Goal: Answer question/provide support: Share knowledge or assist other users

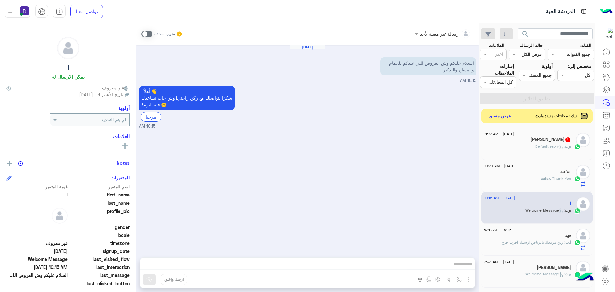
scroll to position [109, 0]
click at [504, 113] on button "عرض مسبق" at bounding box center [500, 116] width 27 height 9
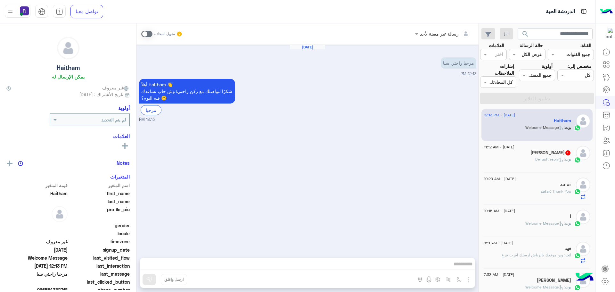
click at [509, 151] on div "Kaium Hossain 1" at bounding box center [527, 153] width 87 height 7
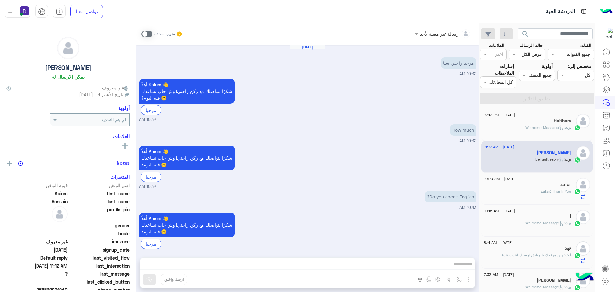
scroll to position [84, 0]
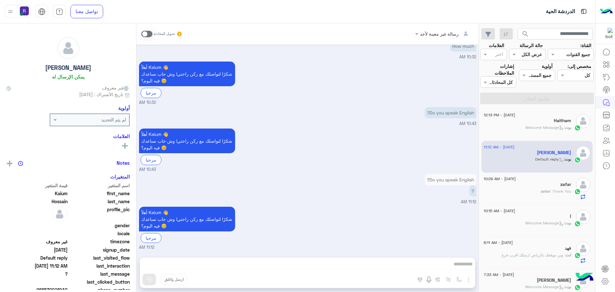
click at [512, 128] on div "بوت : Welcome Message" at bounding box center [527, 130] width 87 height 11
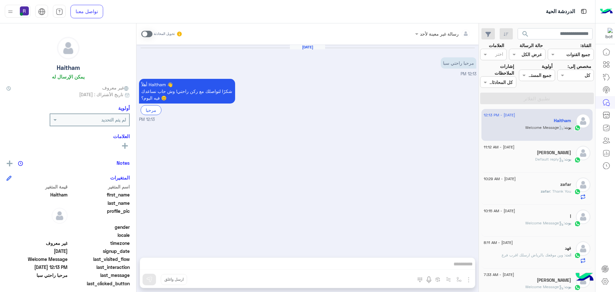
click at [150, 33] on span at bounding box center [146, 34] width 11 height 6
click at [468, 280] on img "button" at bounding box center [469, 280] width 8 height 8
click at [462, 271] on button "الصور" at bounding box center [459, 265] width 27 height 13
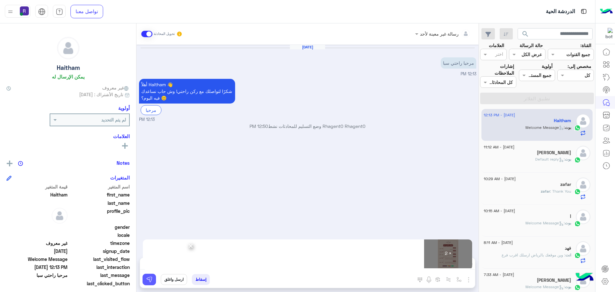
click at [148, 281] on img at bounding box center [149, 279] width 6 height 6
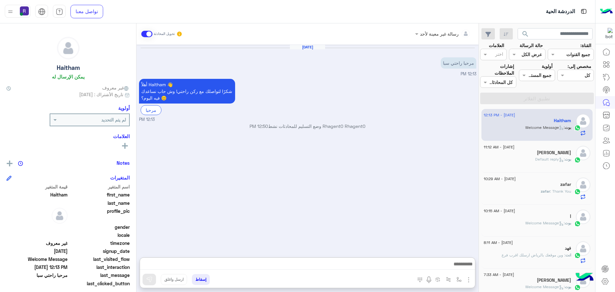
drag, startPoint x: 204, startPoint y: 262, endPoint x: 392, endPoint y: 169, distance: 209.7
click at [392, 169] on div "Sep 11, 2025 مرحبا راحتي سبا 12:13 PM أهلاً Haitham 👋 شكرًا لتواصلك مع ركن راحت…" at bounding box center [308, 148] width 342 height 206
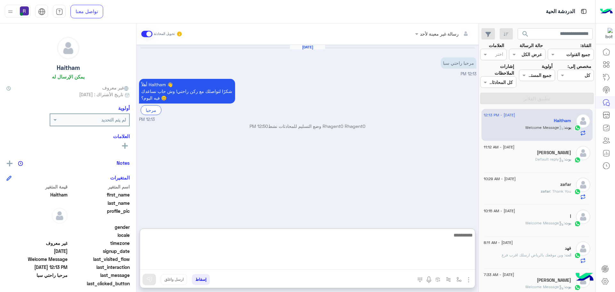
click at [346, 266] on textarea at bounding box center [307, 250] width 335 height 38
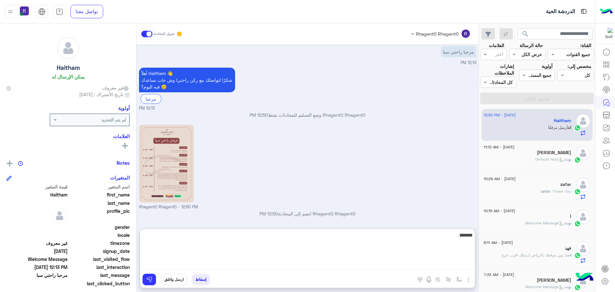
scroll to position [98, 0]
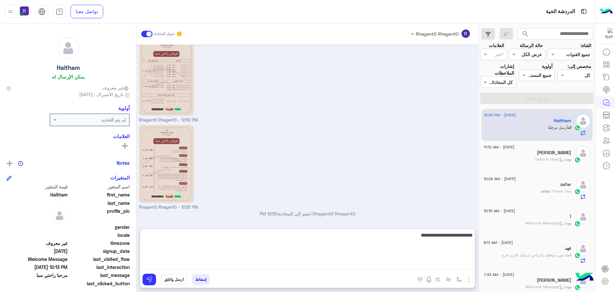
type textarea "**********"
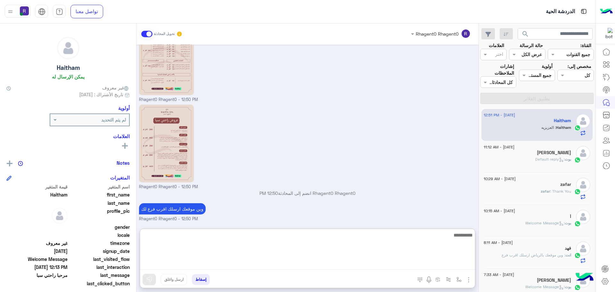
scroll to position [140, 0]
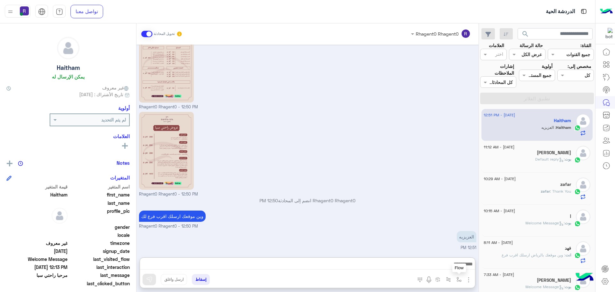
click at [457, 279] on img "button" at bounding box center [459, 279] width 5 height 5
click at [451, 268] on input "text" at bounding box center [439, 265] width 43 height 7
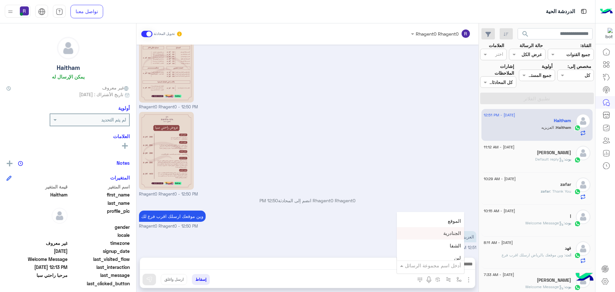
scroll to position [449, 0]
click at [439, 226] on div "لبن" at bounding box center [430, 226] width 67 height 12
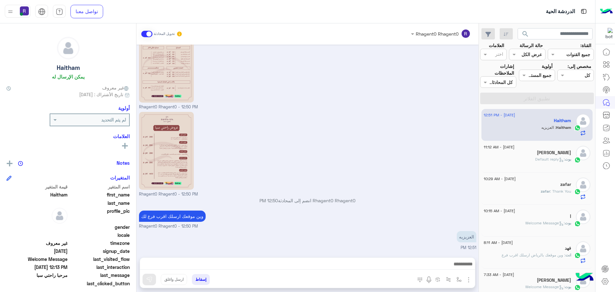
type textarea "***"
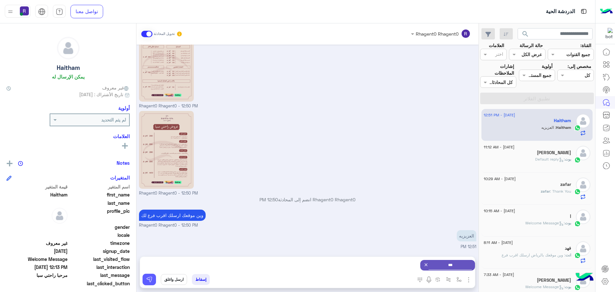
click at [153, 279] on button at bounding box center [149, 280] width 13 height 12
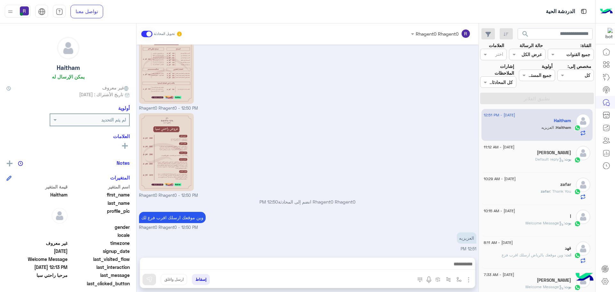
scroll to position [111, 0]
click at [534, 163] on div "بوت : Default reply" at bounding box center [527, 161] width 87 height 11
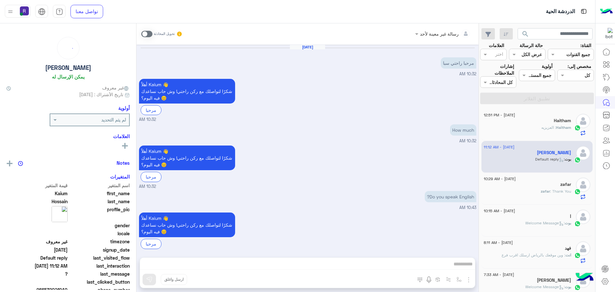
scroll to position [84, 0]
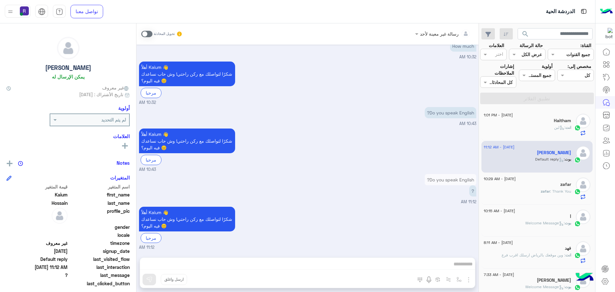
click at [551, 129] on div "انت : لبن" at bounding box center [527, 130] width 87 height 11
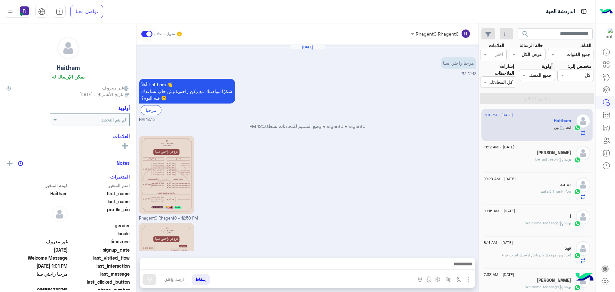
scroll to position [168, 0]
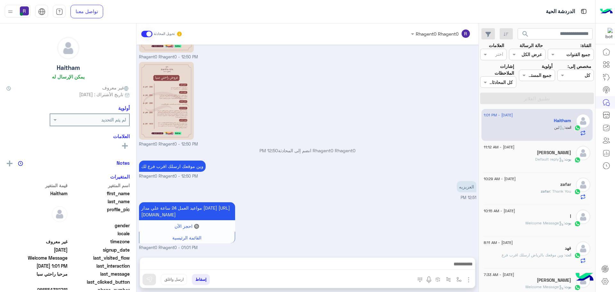
click at [531, 159] on div "بوت : Default reply" at bounding box center [527, 161] width 87 height 11
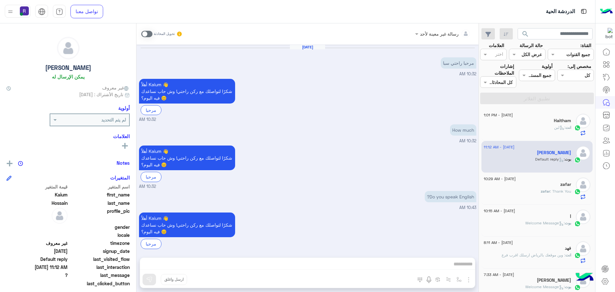
scroll to position [84, 0]
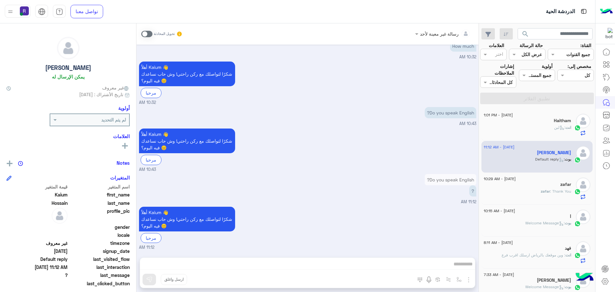
click at [537, 187] on div "zafar" at bounding box center [527, 185] width 87 height 7
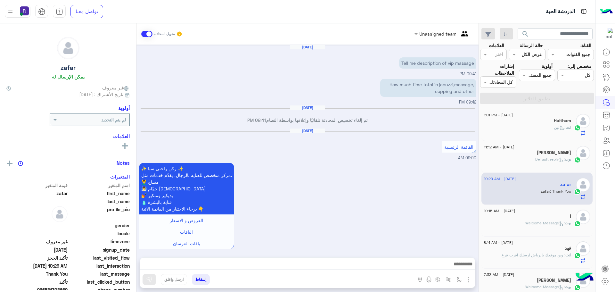
scroll to position [483, 0]
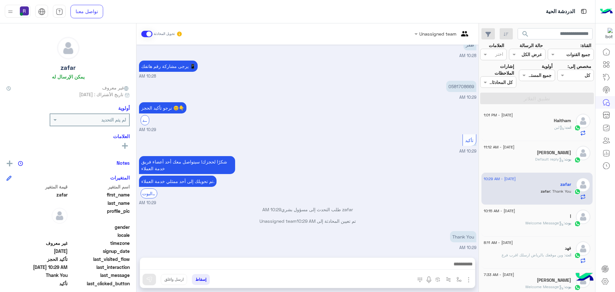
click at [524, 218] on div "ا" at bounding box center [527, 217] width 87 height 7
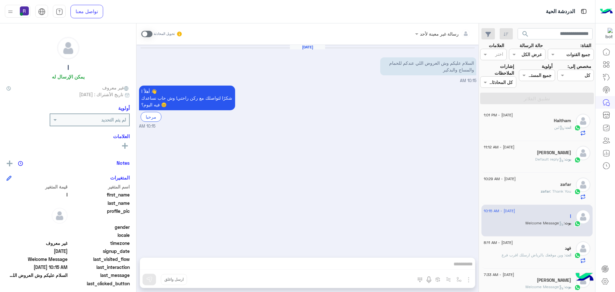
click at [544, 189] on span "zafar" at bounding box center [545, 191] width 9 height 5
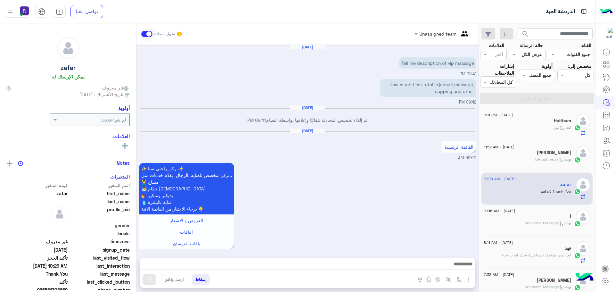
scroll to position [483, 0]
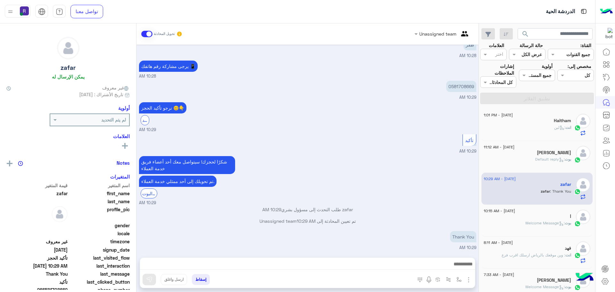
click at [543, 155] on div "[PERSON_NAME]" at bounding box center [527, 153] width 87 height 7
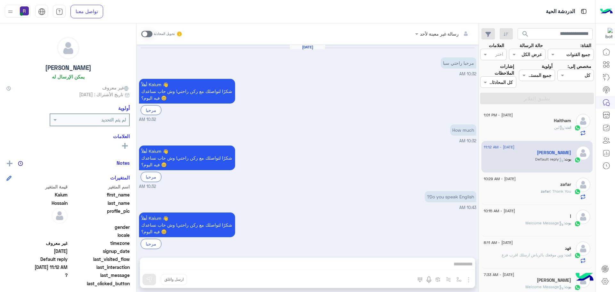
scroll to position [84, 0]
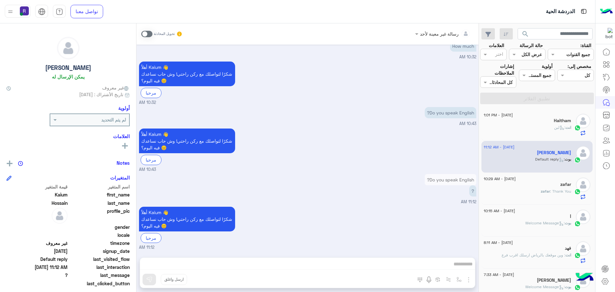
click at [536, 125] on div "انت : لبن" at bounding box center [527, 130] width 87 height 11
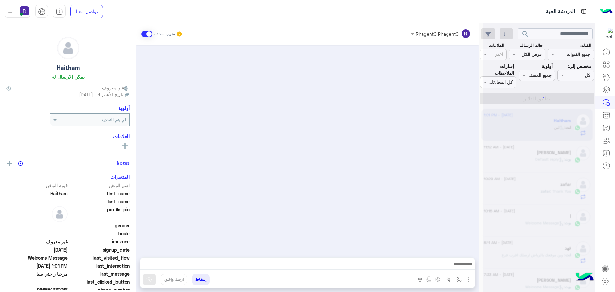
scroll to position [168, 0]
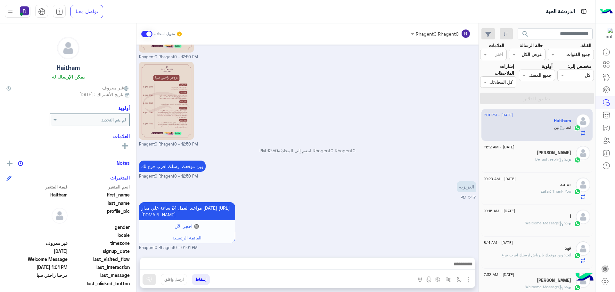
click at [541, 219] on div "ا" at bounding box center [527, 217] width 87 height 7
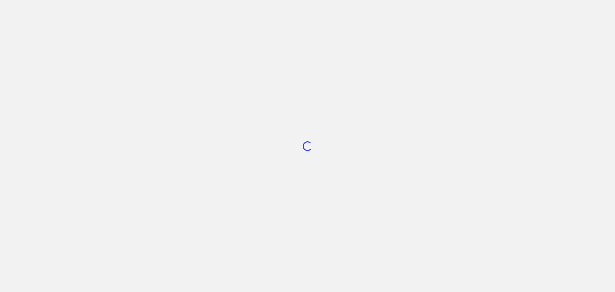
scroll to position [109, 0]
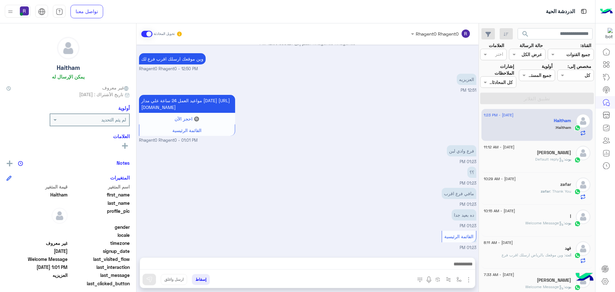
scroll to position [297, 0]
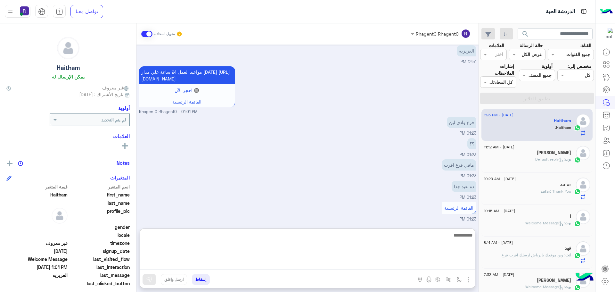
click at [339, 263] on textarea at bounding box center [307, 250] width 335 height 38
type textarea "**********"
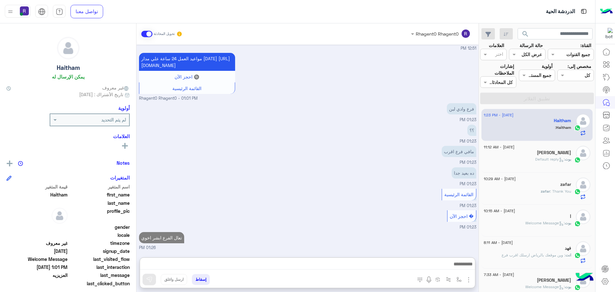
click at [576, 150] on div at bounding box center [583, 153] width 14 height 14
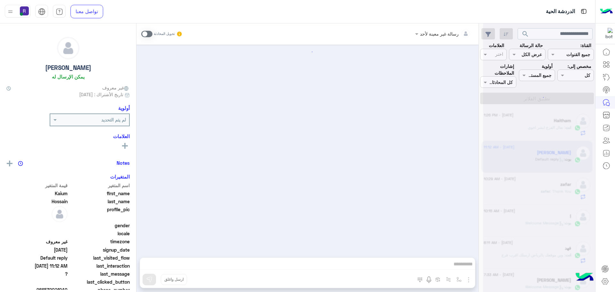
scroll to position [84, 0]
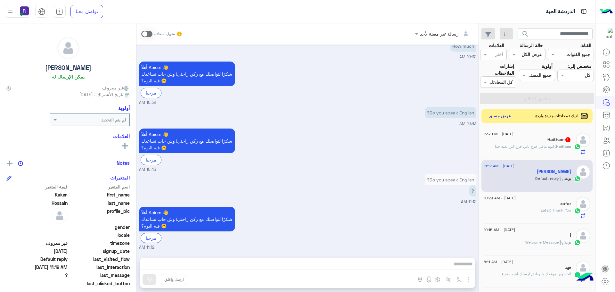
click at [521, 143] on div "Haitham 1" at bounding box center [527, 140] width 87 height 7
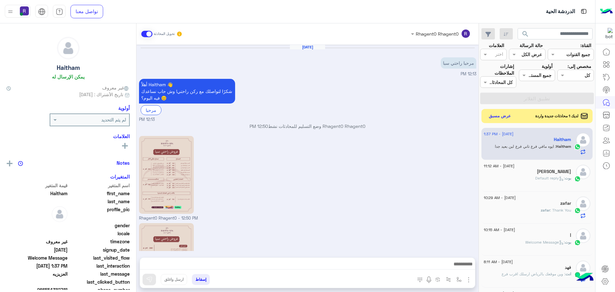
scroll to position [339, 0]
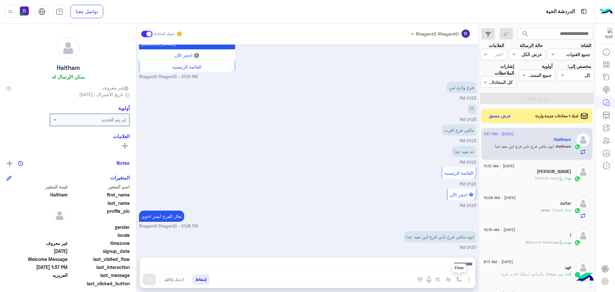
click at [457, 280] on img "button" at bounding box center [459, 279] width 5 height 5
click at [456, 261] on div "أدخل اسم مجموعة الرسائل" at bounding box center [430, 266] width 67 height 12
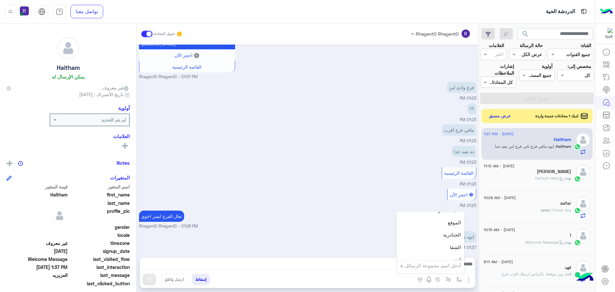
scroll to position [417, 0]
click at [448, 236] on span "الجنادرية" at bounding box center [453, 233] width 18 height 6
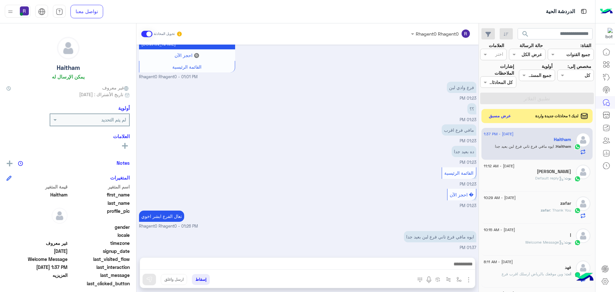
type textarea "*********"
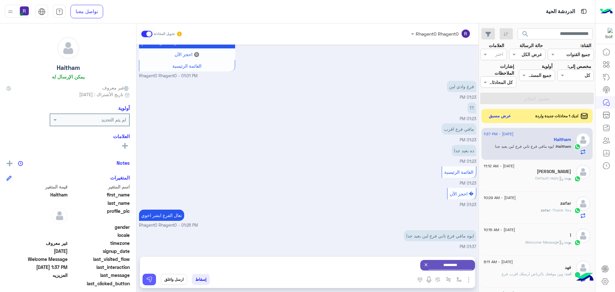
click at [149, 277] on img at bounding box center [149, 279] width 6 height 6
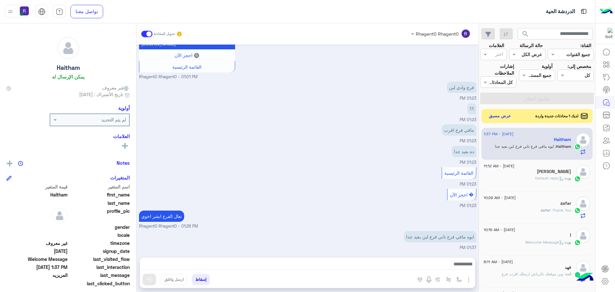
scroll to position [339, 0]
click at [462, 281] on img "button" at bounding box center [459, 279] width 5 height 5
click at [451, 267] on input "text" at bounding box center [439, 265] width 43 height 7
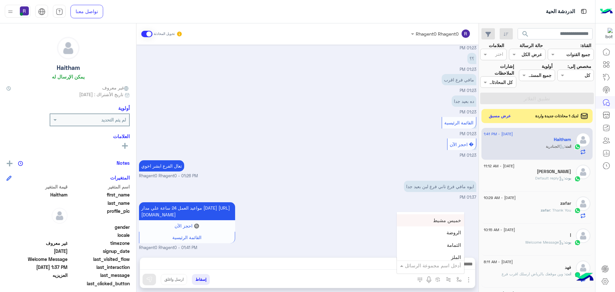
scroll to position [481, 0]
click at [447, 218] on div "الروضة" at bounding box center [430, 218] width 67 height 12
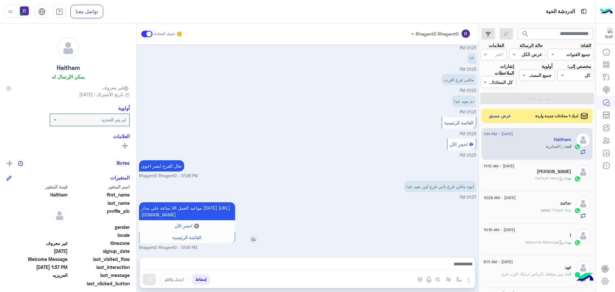
type textarea "******"
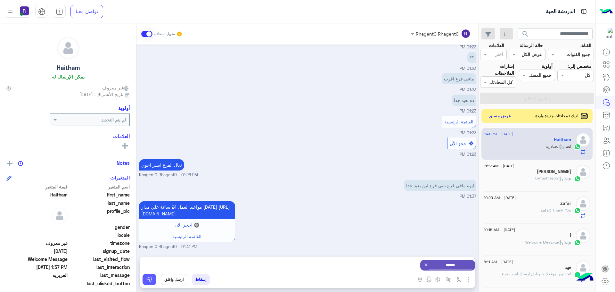
click at [148, 275] on button at bounding box center [149, 280] width 13 height 12
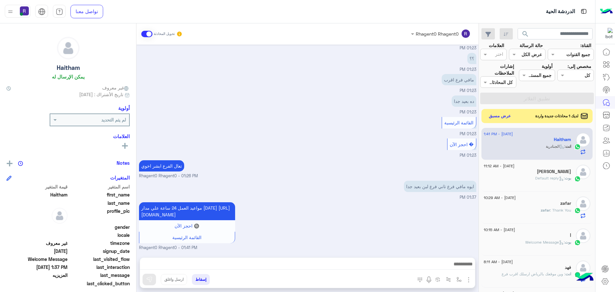
scroll to position [396, 0]
click at [496, 112] on button "عرض مسبق" at bounding box center [500, 116] width 27 height 9
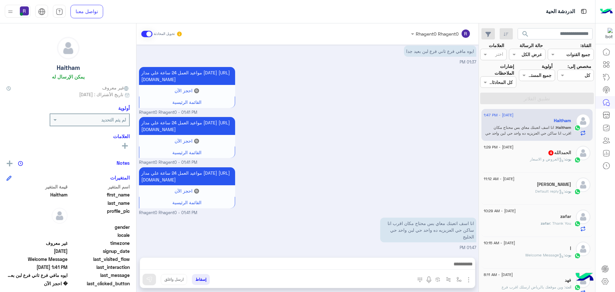
scroll to position [544, 0]
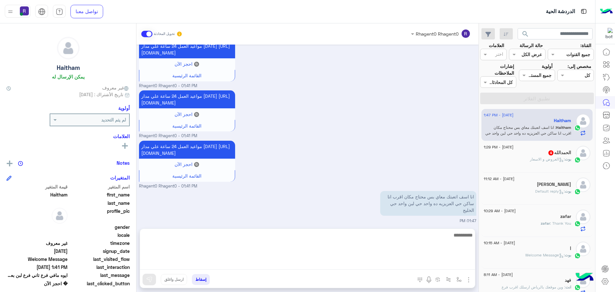
click at [371, 265] on textarea at bounding box center [307, 250] width 335 height 38
type textarea "**********"
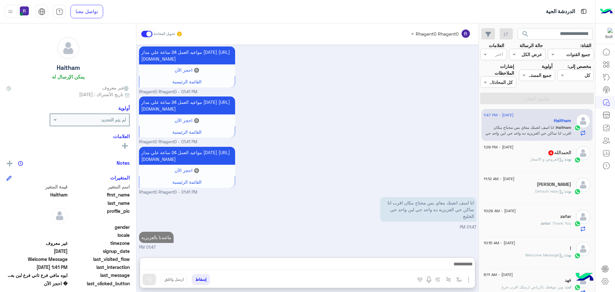
click at [565, 153] on h5 "الحمدالله 4" at bounding box center [559, 152] width 23 height 5
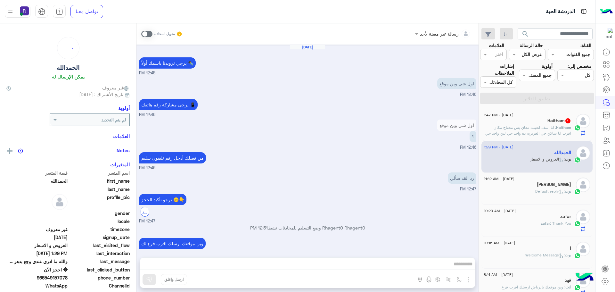
scroll to position [334, 0]
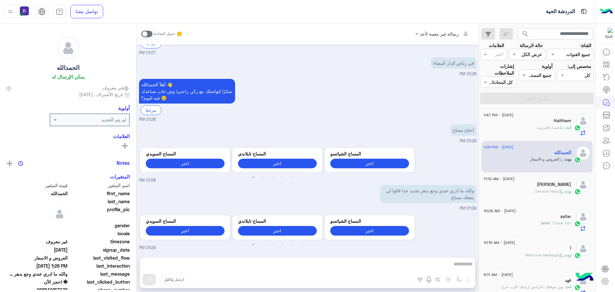
click at [150, 34] on span at bounding box center [146, 34] width 11 height 6
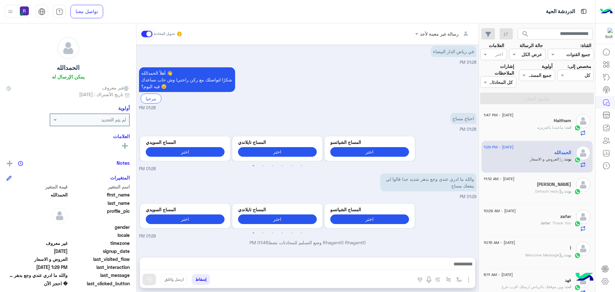
click at [471, 280] on img "button" at bounding box center [469, 280] width 8 height 8
click at [453, 269] on span "الصور" at bounding box center [457, 265] width 12 height 7
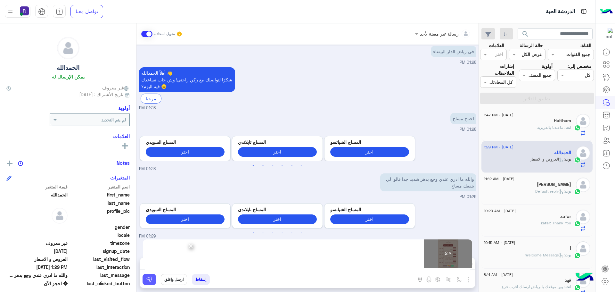
click at [154, 280] on button at bounding box center [149, 280] width 13 height 12
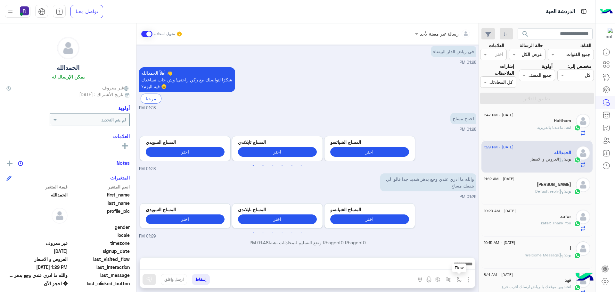
click at [457, 276] on button "button" at bounding box center [459, 279] width 11 height 11
click at [457, 266] on input "text" at bounding box center [439, 265] width 43 height 7
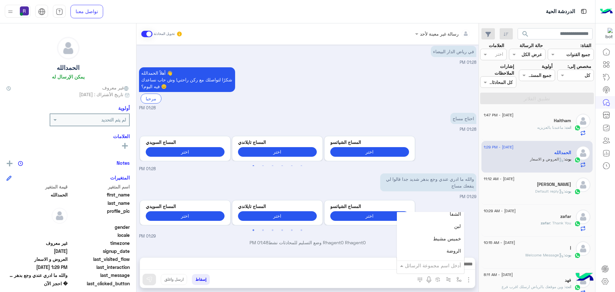
scroll to position [449, 0]
click at [445, 231] on div "لبن" at bounding box center [430, 226] width 67 height 12
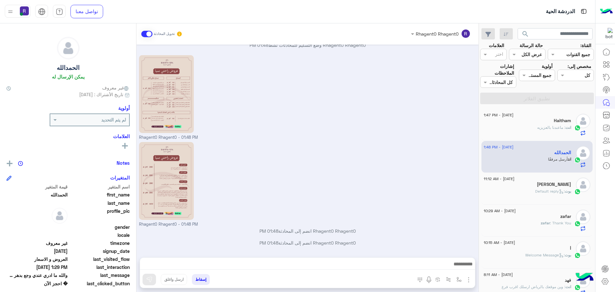
type textarea "***"
click at [154, 276] on button at bounding box center [149, 280] width 13 height 12
click at [560, 191] on icon at bounding box center [561, 190] width 2 height 2
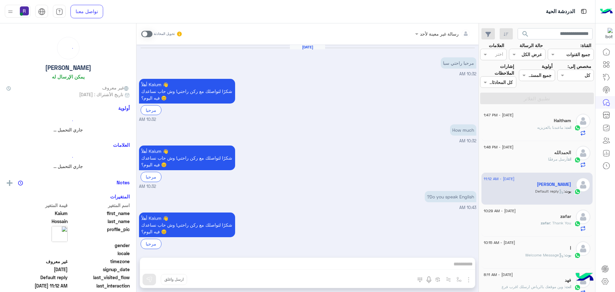
scroll to position [84, 0]
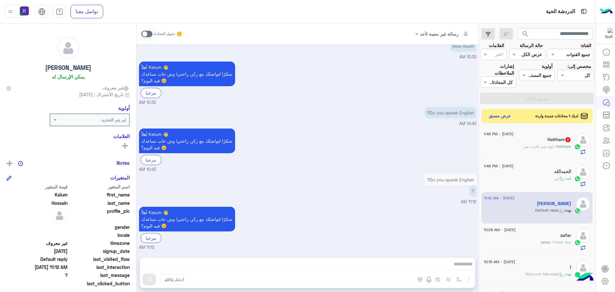
click at [548, 145] on span ": ايوه شي اقرب بس" at bounding box center [540, 146] width 33 height 5
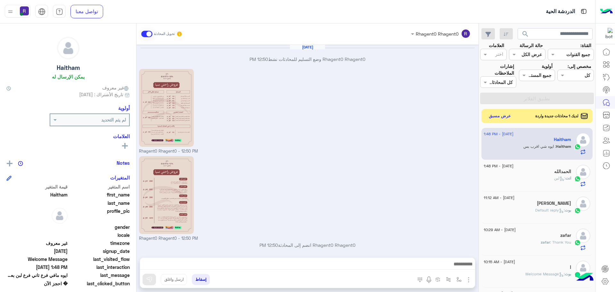
scroll to position [462, 0]
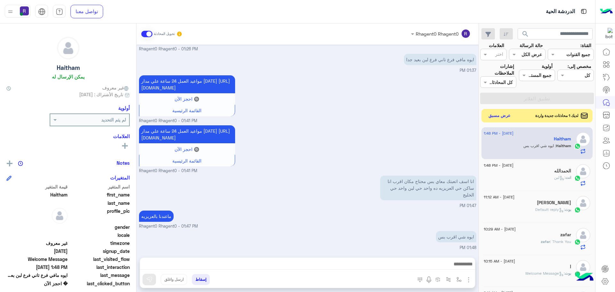
click at [495, 116] on button "عرض مسبق" at bounding box center [500, 116] width 27 height 9
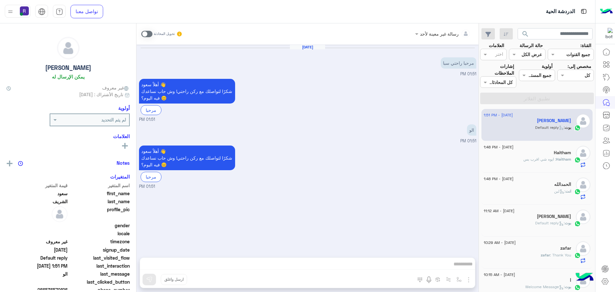
click at [540, 158] on span ": ايوه شي اقرب بس" at bounding box center [540, 159] width 33 height 5
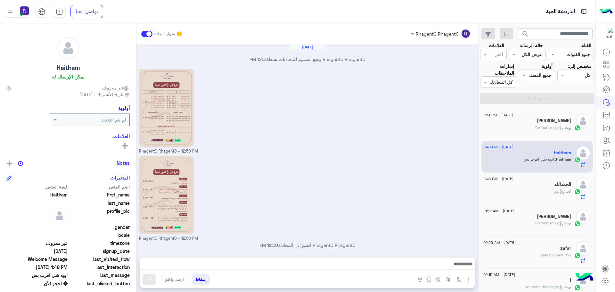
scroll to position [462, 0]
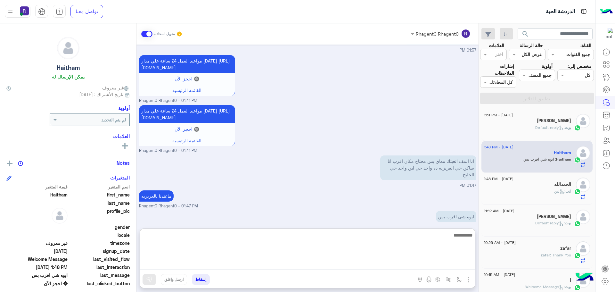
click at [273, 265] on textarea at bounding box center [307, 250] width 335 height 38
type textarea "*"
type textarea "**********"
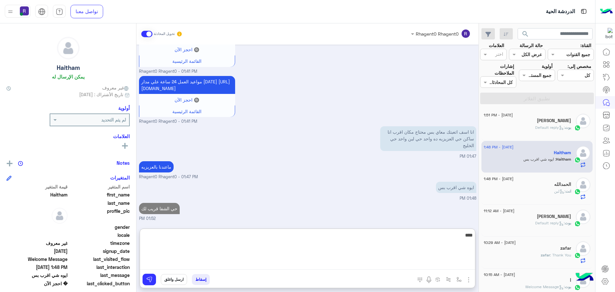
type textarea "****"
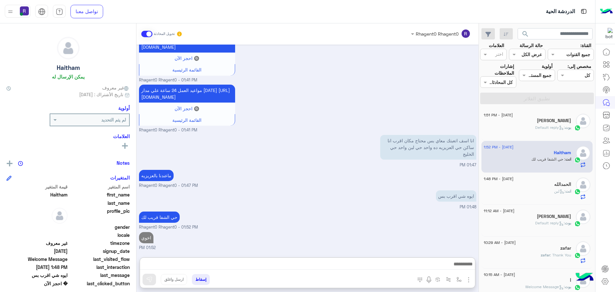
click at [537, 190] on div "انت : لبن" at bounding box center [527, 193] width 87 height 11
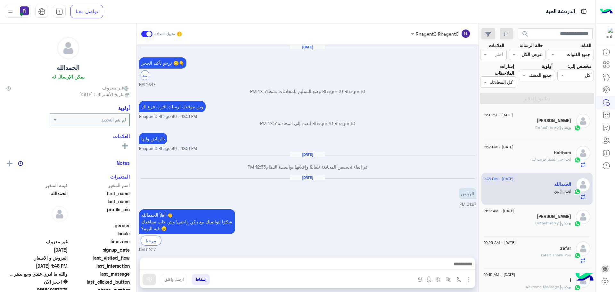
scroll to position [463, 0]
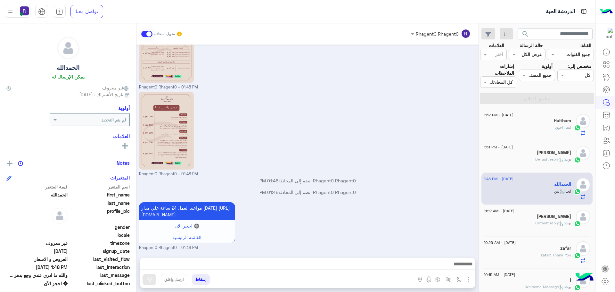
click at [547, 119] on div "Haitham" at bounding box center [527, 121] width 87 height 7
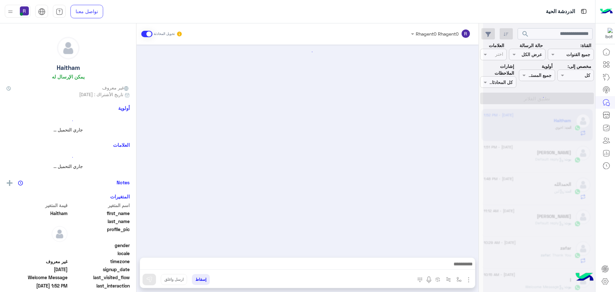
scroll to position [404, 0]
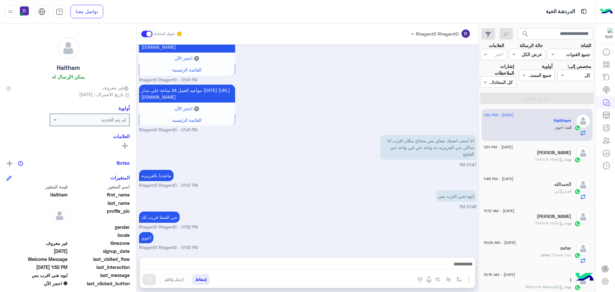
click at [538, 155] on div "[PERSON_NAME]" at bounding box center [527, 153] width 87 height 7
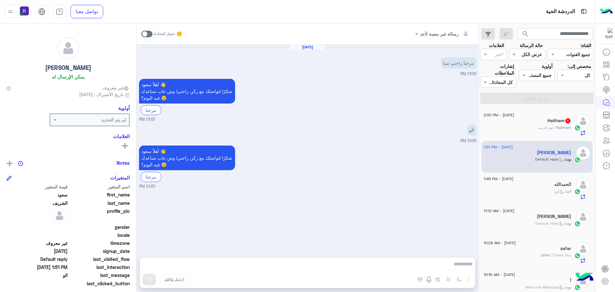
click at [528, 127] on div "Haitham : ايوه قريب" at bounding box center [527, 130] width 87 height 11
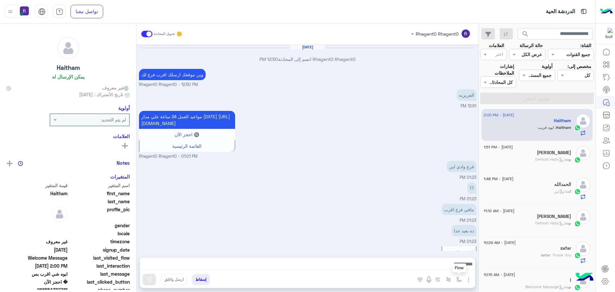
scroll to position [339, 0]
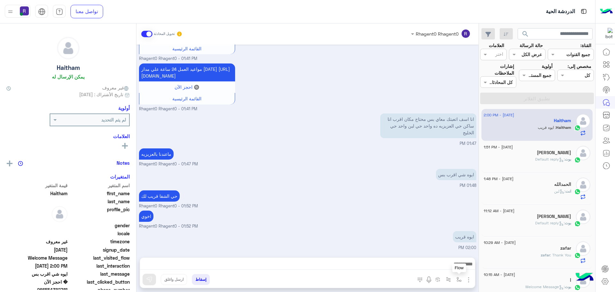
click at [457, 278] on img "button" at bounding box center [459, 279] width 5 height 5
click at [452, 262] on input "text" at bounding box center [439, 265] width 43 height 7
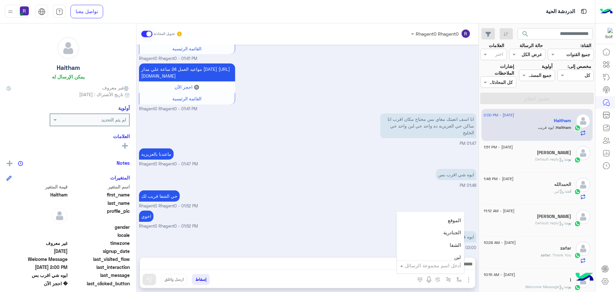
scroll to position [417, 0]
click at [440, 244] on div "الشفا" at bounding box center [430, 245] width 67 height 12
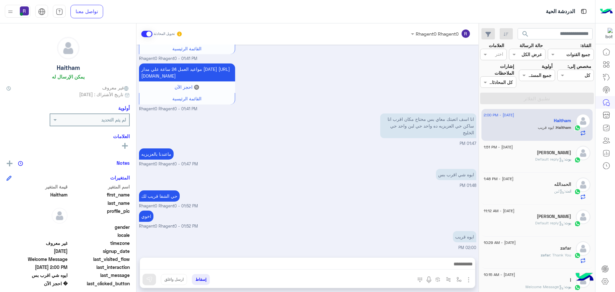
type textarea "*****"
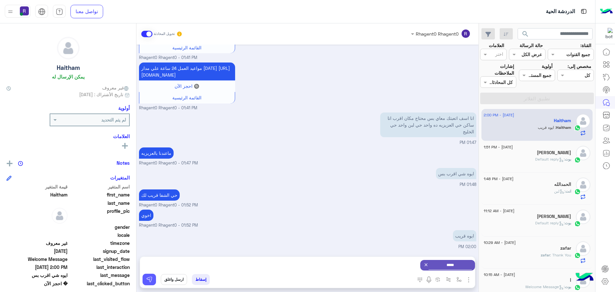
click at [146, 276] on button at bounding box center [149, 280] width 13 height 12
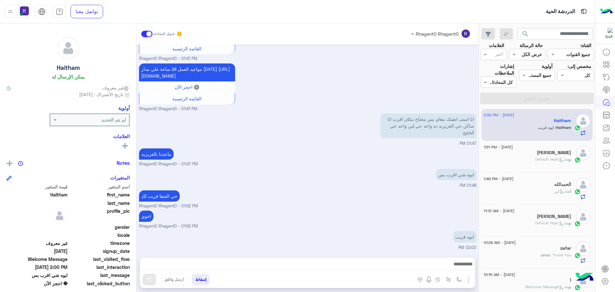
scroll to position [339, 0]
click at [561, 160] on icon at bounding box center [561, 160] width 3 height 2
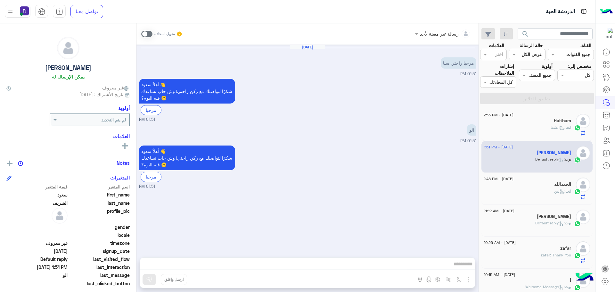
click at [551, 129] on span ": الشفا" at bounding box center [558, 127] width 15 height 5
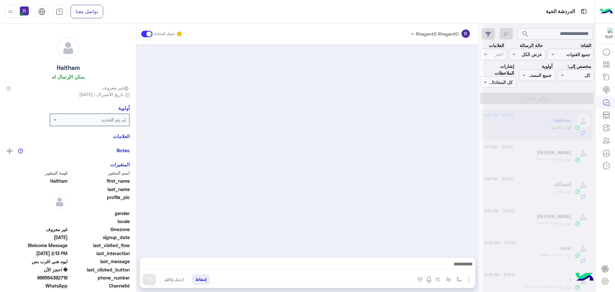
scroll to position [384, 0]
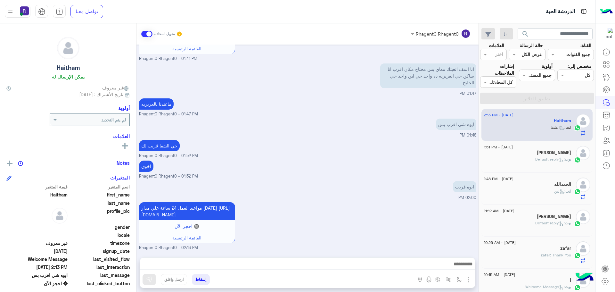
click at [524, 150] on div "[PERSON_NAME]" at bounding box center [527, 153] width 87 height 7
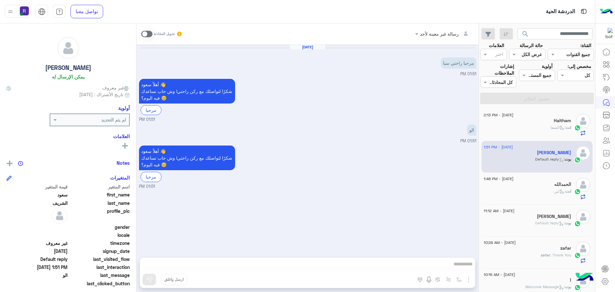
click at [529, 124] on div "Haitham" at bounding box center [527, 121] width 87 height 7
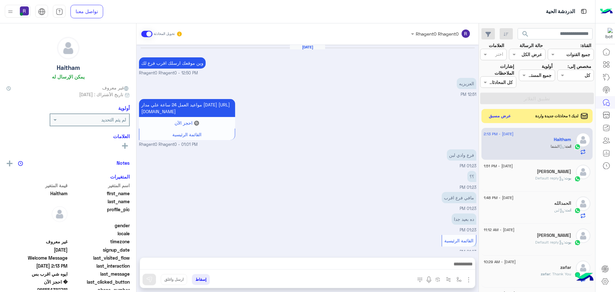
scroll to position [384, 0]
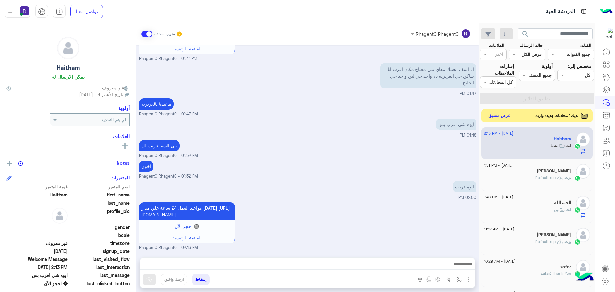
click at [506, 114] on button "عرض مسبق" at bounding box center [500, 116] width 27 height 9
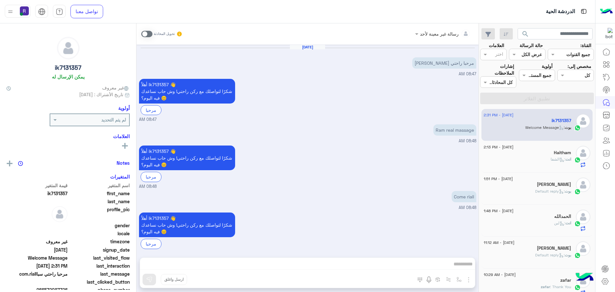
scroll to position [84, 0]
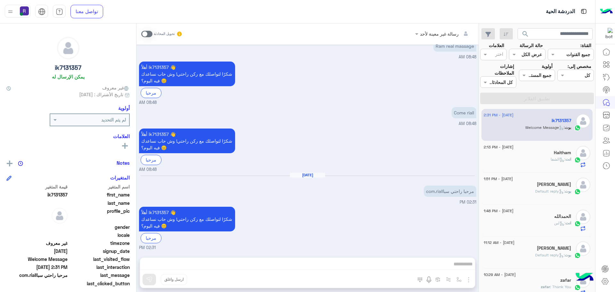
click at [458, 279] on div "رسالة غير معينة لأحد تحويل المحادثة Aug 26, 2025 مرحبا راحتي سباhello 08:47 AM …" at bounding box center [308, 158] width 342 height 271
click at [469, 281] on div "رسالة غير معينة لأحد تحويل المحادثة Aug 26, 2025 مرحبا راحتي سباhello 08:47 AM …" at bounding box center [308, 158] width 342 height 271
click at [150, 34] on span at bounding box center [146, 34] width 11 height 6
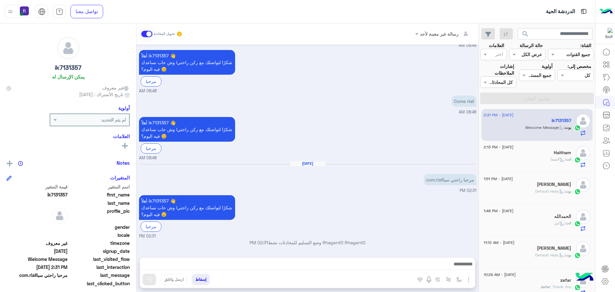
click at [469, 281] on img "button" at bounding box center [469, 280] width 8 height 8
click at [463, 270] on button "الصور" at bounding box center [459, 265] width 27 height 13
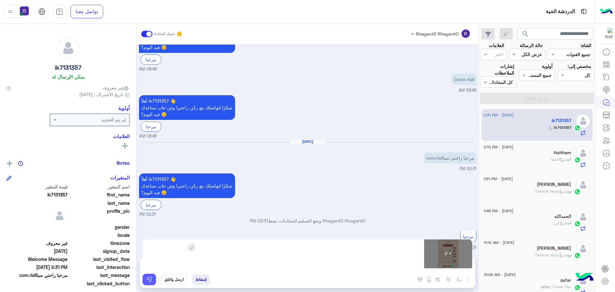
click at [152, 279] on img at bounding box center [149, 279] width 6 height 6
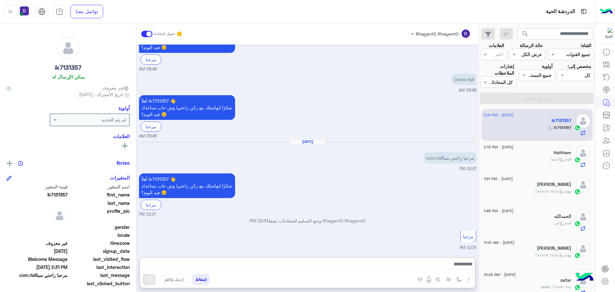
drag, startPoint x: 242, startPoint y: 263, endPoint x: 337, endPoint y: 179, distance: 126.5
click at [337, 179] on div "أهلاً ik7131357 👋 شكرًا لتواصلك مع ركن راحتي! وش حاب نساعدك فيه اليوم؟ 😊 مرحبا …" at bounding box center [307, 195] width 337 height 46
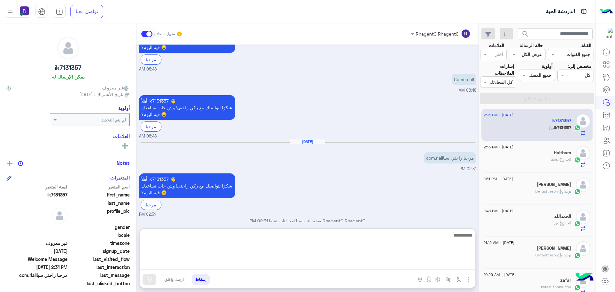
click at [298, 264] on textarea at bounding box center [307, 250] width 335 height 38
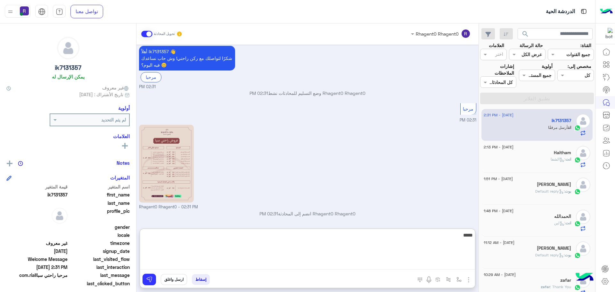
scroll to position [332, 0]
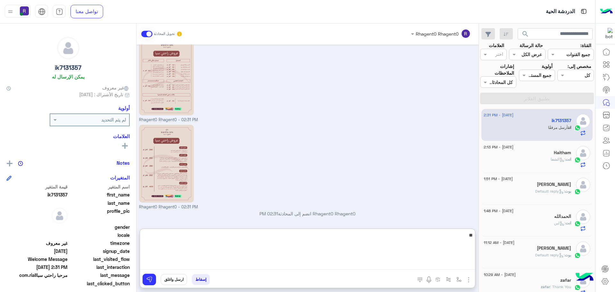
type textarea "*"
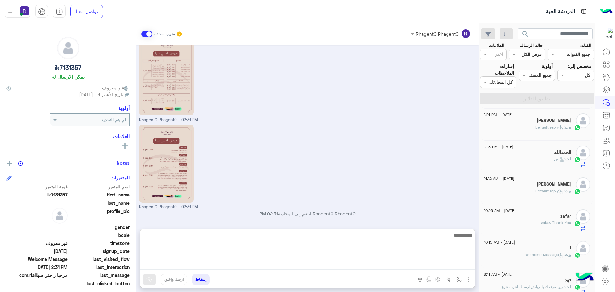
scroll to position [128, 0]
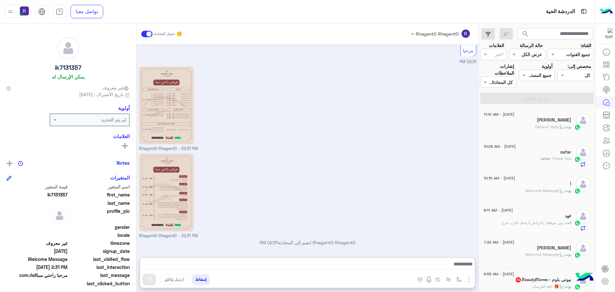
click at [527, 221] on span ": وين موقعك بالرياض ارسلك اقرب فرع" at bounding box center [534, 222] width 64 height 5
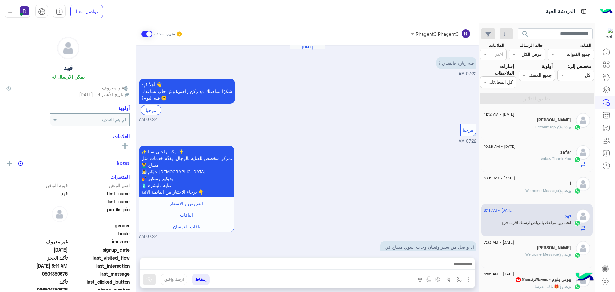
scroll to position [441, 0]
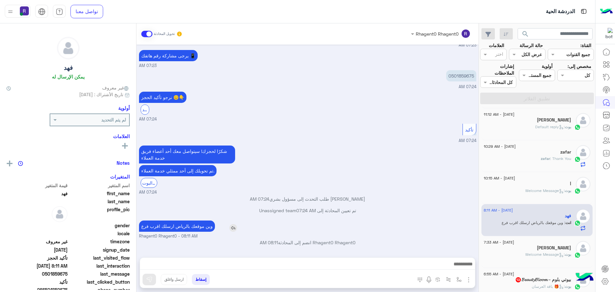
click at [197, 226] on p "وين موقعك بالرياض ارسلك اقرب فرع" at bounding box center [177, 226] width 76 height 11
type textarea "*****"
click at [197, 226] on p "وين موقعك بالرياض ارسلك اقرب فرع" at bounding box center [177, 226] width 76 height 11
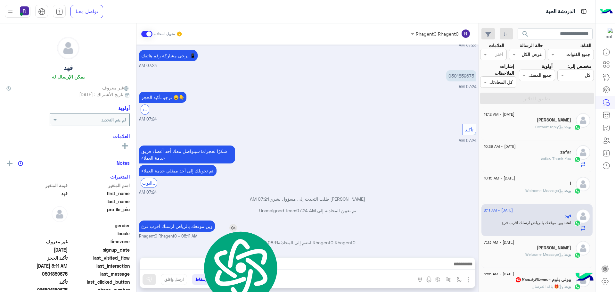
click at [197, 226] on p "وين موقعك بالرياض ارسلك اقرب فرع" at bounding box center [177, 226] width 76 height 11
copy app-msgs-text
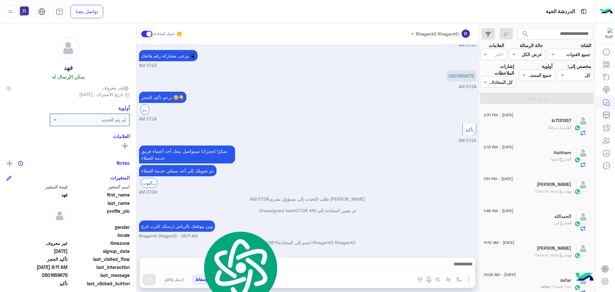
click at [528, 125] on div "انت أرسل مرفقًا" at bounding box center [527, 130] width 87 height 11
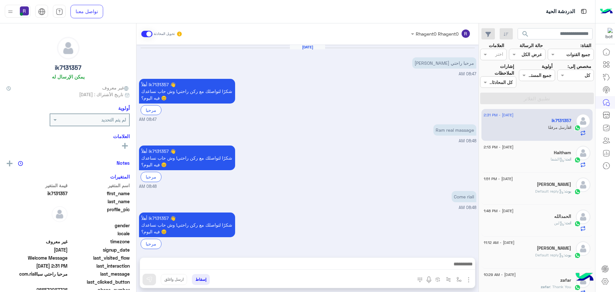
scroll to position [303, 0]
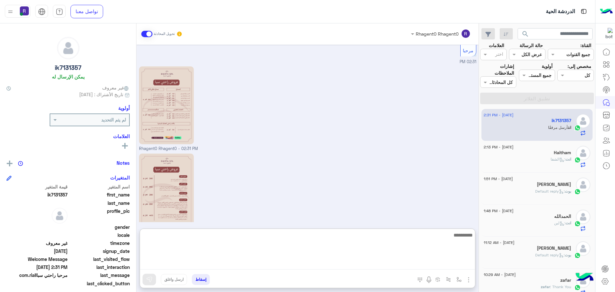
paste textarea "**********"
type textarea "**********"
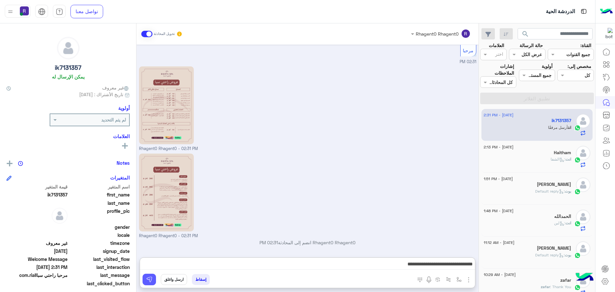
click at [147, 280] on img at bounding box center [149, 279] width 6 height 6
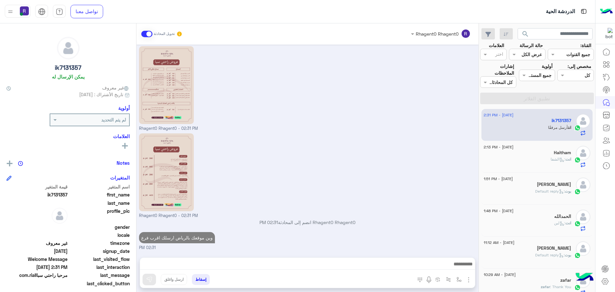
click at [553, 156] on p "انت : الشفا" at bounding box center [561, 159] width 21 height 6
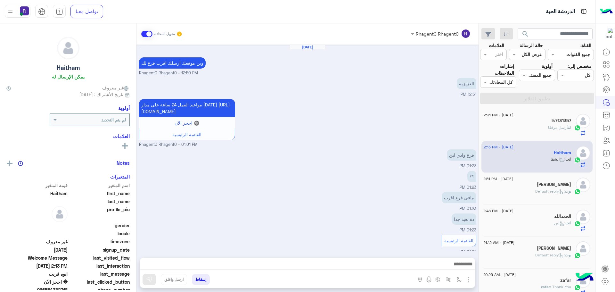
scroll to position [384, 0]
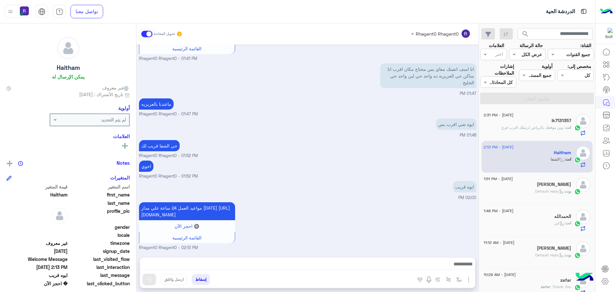
click at [551, 131] on div "انت : وين موقعك بالرياض ارسلك اقرب فرع" at bounding box center [527, 130] width 87 height 11
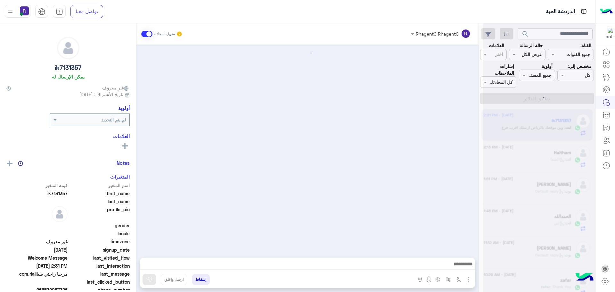
scroll to position [323, 0]
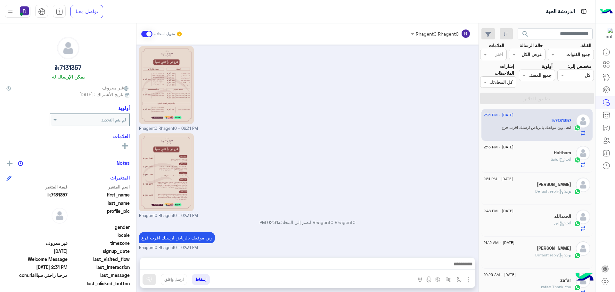
click at [537, 152] on div "Haitham" at bounding box center [527, 153] width 87 height 7
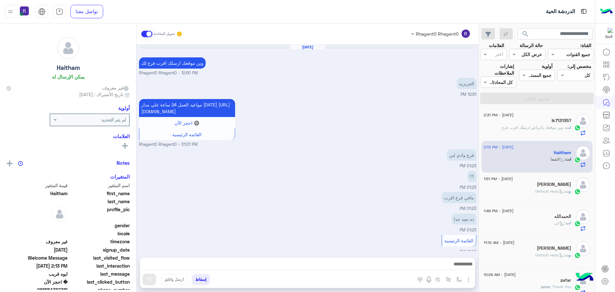
scroll to position [384, 0]
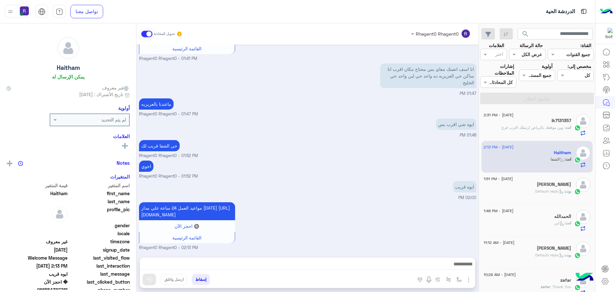
click at [536, 192] on span ": Default reply" at bounding box center [550, 191] width 29 height 5
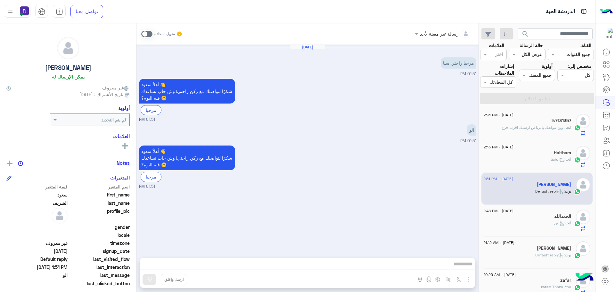
click at [551, 128] on span ": وين موقعك بالرياض ارسلك اقرب فرع" at bounding box center [534, 127] width 64 height 5
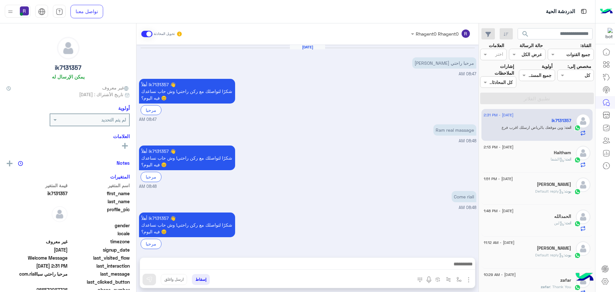
scroll to position [323, 0]
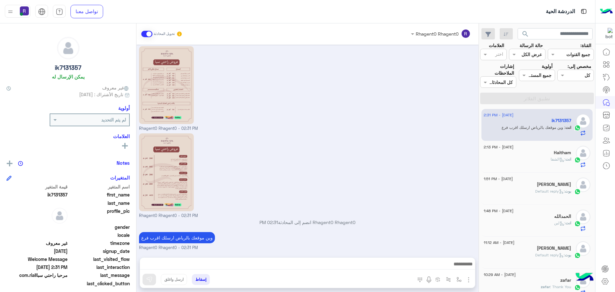
click at [536, 158] on div "انت : الشفا" at bounding box center [527, 161] width 87 height 11
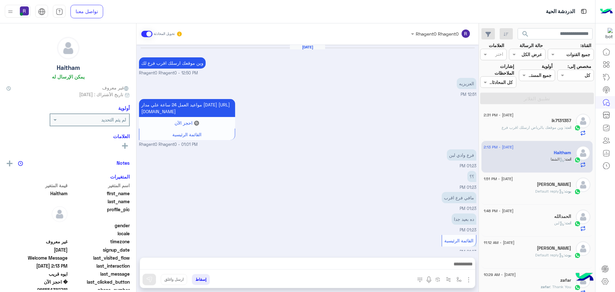
scroll to position [384, 0]
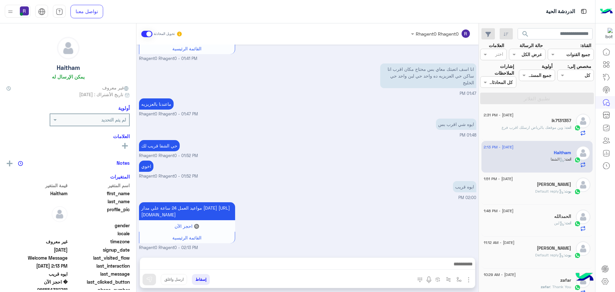
click at [524, 124] on div "ik7131357" at bounding box center [527, 121] width 87 height 7
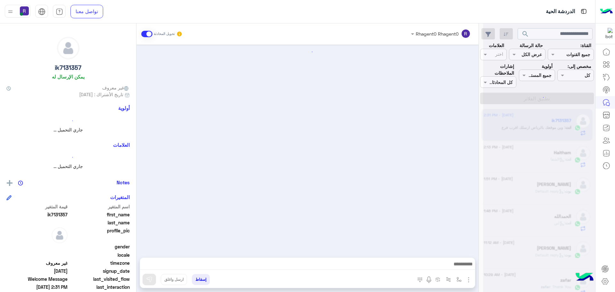
scroll to position [323, 0]
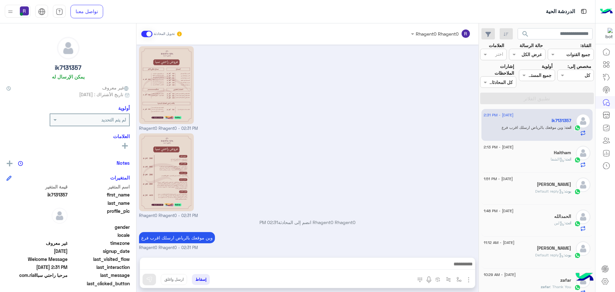
click at [539, 158] on div "انت : الشفا" at bounding box center [527, 161] width 87 height 11
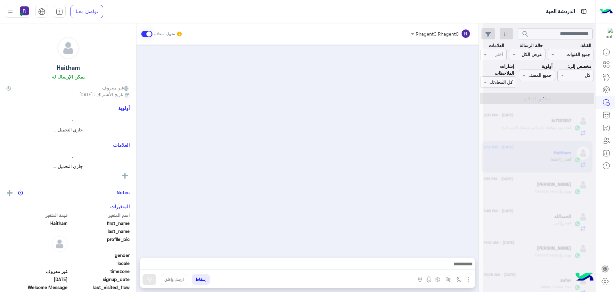
scroll to position [384, 0]
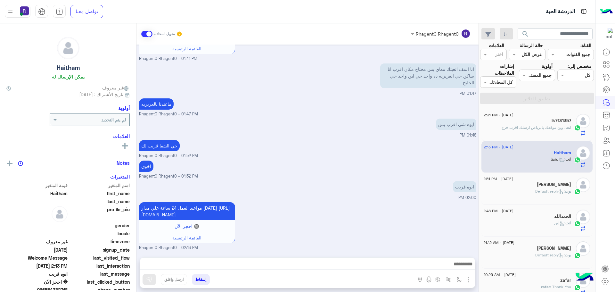
click at [535, 183] on div "[PERSON_NAME]" at bounding box center [527, 185] width 87 height 7
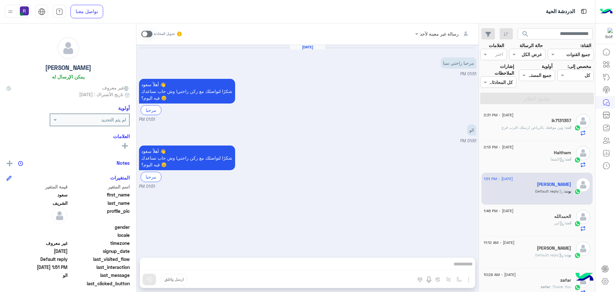
click at [533, 161] on div "انت : الشفا" at bounding box center [527, 161] width 87 height 11
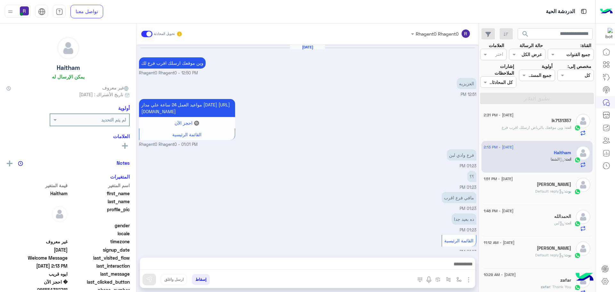
scroll to position [384, 0]
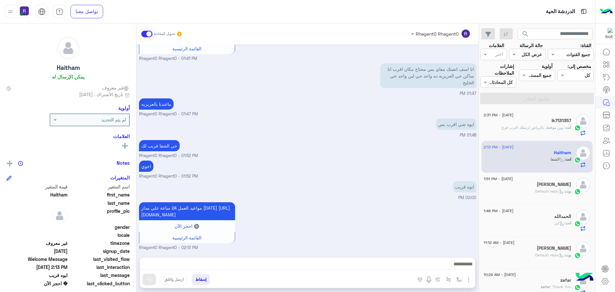
click at [539, 129] on span ": وين موقعك بالرياض ارسلك اقرب فرع" at bounding box center [534, 127] width 64 height 5
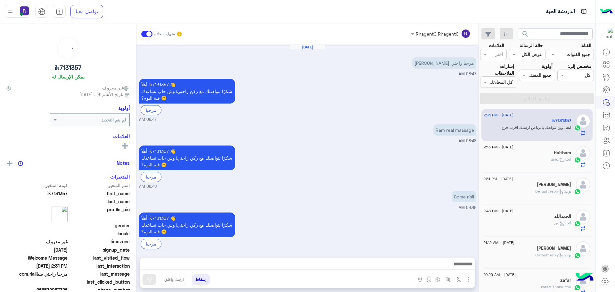
scroll to position [323, 0]
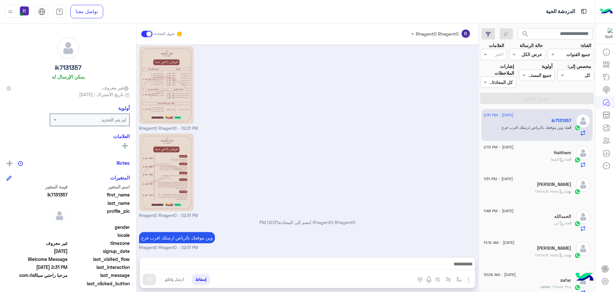
click at [533, 188] on div "[PERSON_NAME]" at bounding box center [527, 185] width 87 height 7
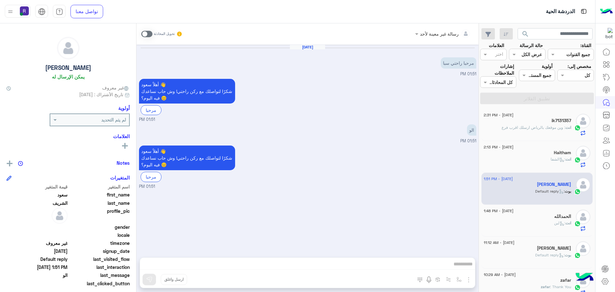
click at [149, 31] on span at bounding box center [146, 34] width 11 height 6
click at [468, 280] on img "button" at bounding box center [469, 280] width 8 height 8
click at [463, 263] on button "الصور" at bounding box center [459, 265] width 27 height 13
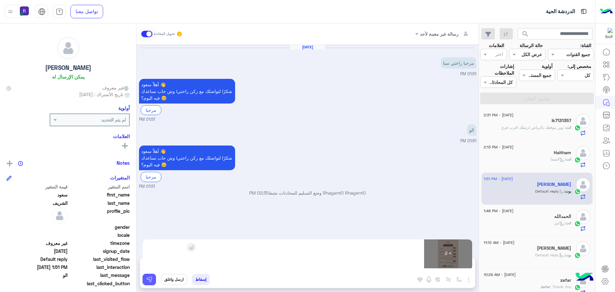
click at [148, 278] on img at bounding box center [149, 279] width 6 height 6
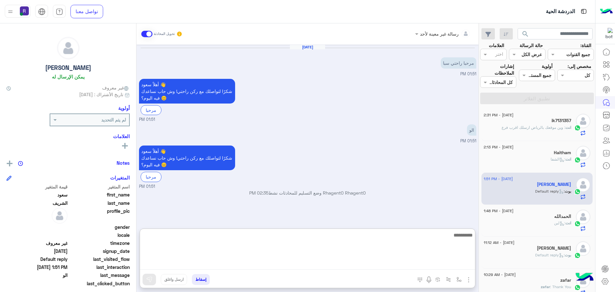
paste textarea "**********"
type textarea "**********"
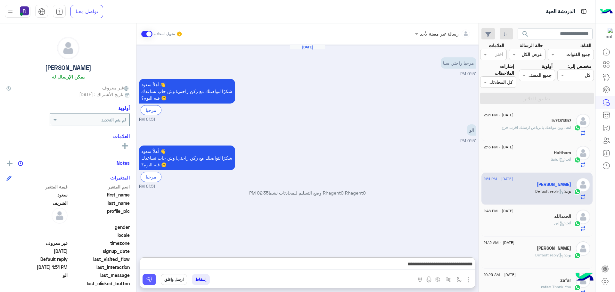
click at [151, 278] on img at bounding box center [149, 279] width 6 height 6
click at [544, 161] on div "انت : الشفا" at bounding box center [527, 161] width 87 height 11
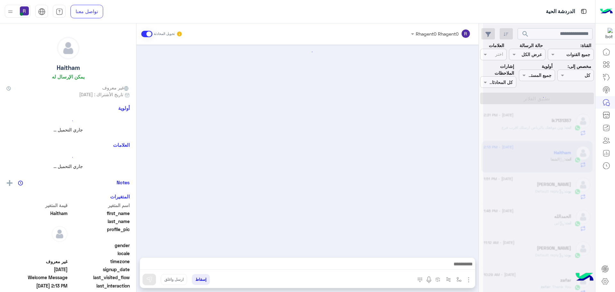
scroll to position [384, 0]
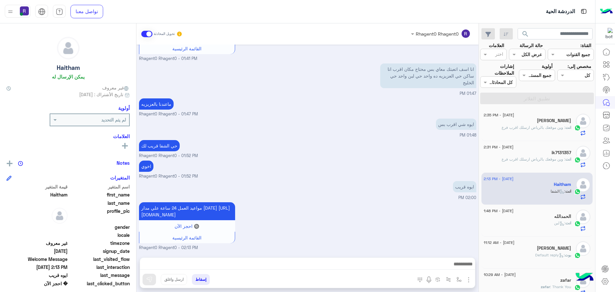
click at [534, 154] on div "ik7131357" at bounding box center [527, 153] width 87 height 7
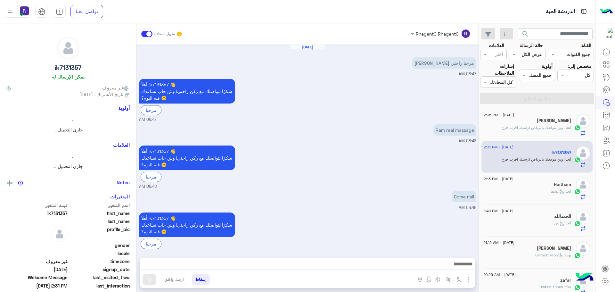
scroll to position [323, 0]
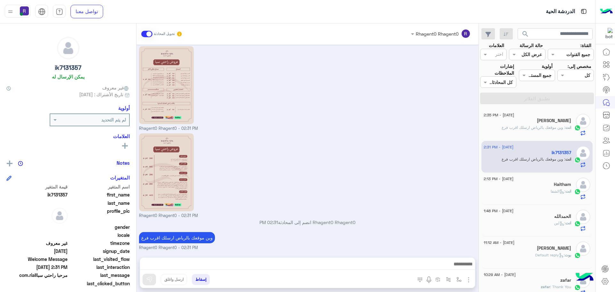
click at [533, 122] on div "[PERSON_NAME]" at bounding box center [527, 121] width 87 height 7
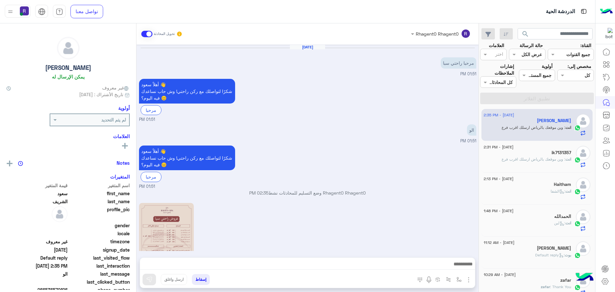
scroll to position [157, 0]
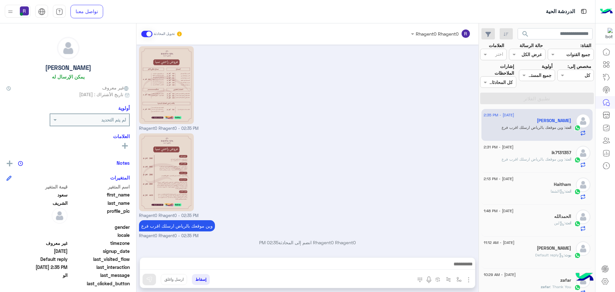
click at [550, 161] on span ": وين موقعك بالرياض ارسلك اقرب فرع" at bounding box center [534, 159] width 64 height 5
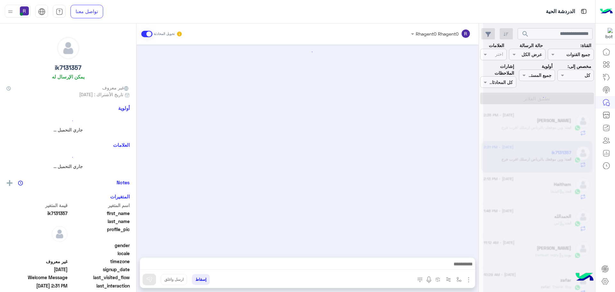
scroll to position [323, 0]
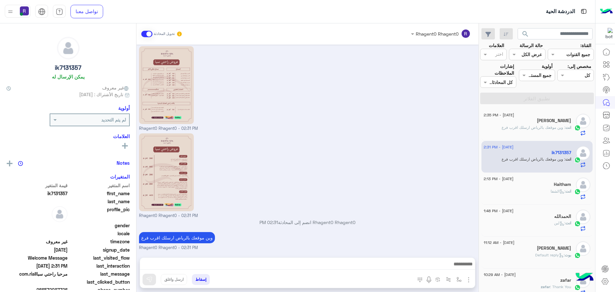
click at [562, 190] on icon at bounding box center [562, 191] width 5 height 5
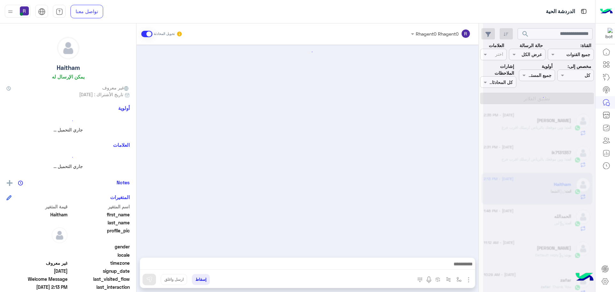
scroll to position [384, 0]
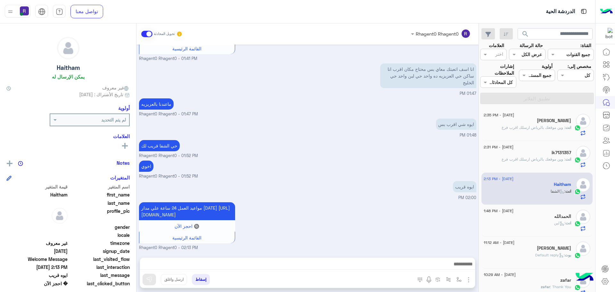
click at [555, 121] on h5 "[PERSON_NAME]" at bounding box center [554, 120] width 34 height 5
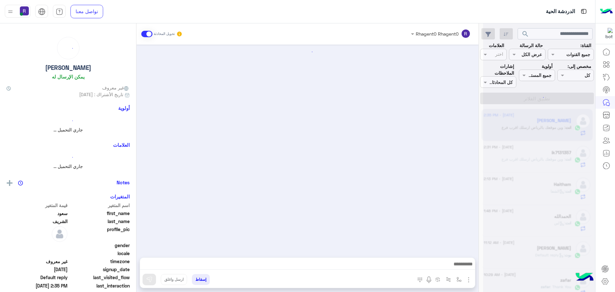
scroll to position [157, 0]
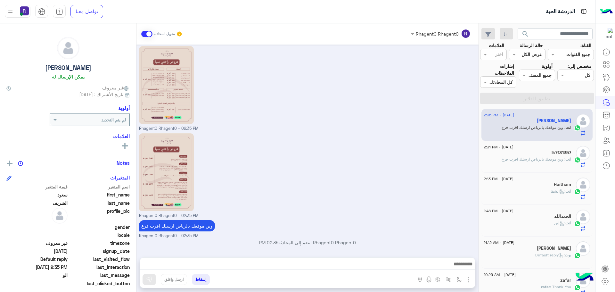
click at [550, 154] on div "ik7131357" at bounding box center [527, 153] width 87 height 7
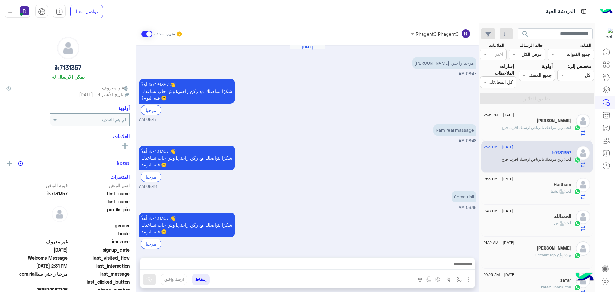
scroll to position [323, 0]
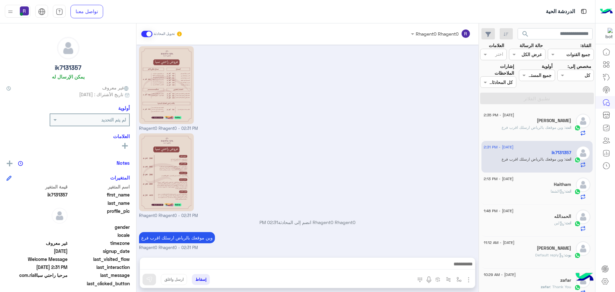
click at [552, 182] on div "Haitham" at bounding box center [527, 185] width 87 height 7
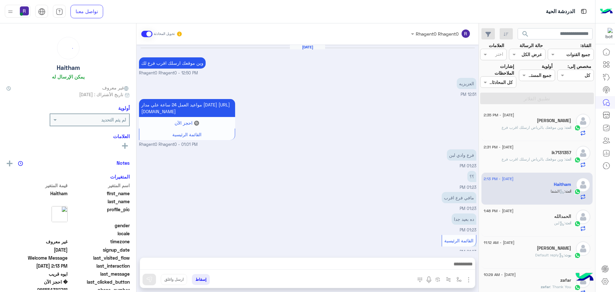
scroll to position [384, 0]
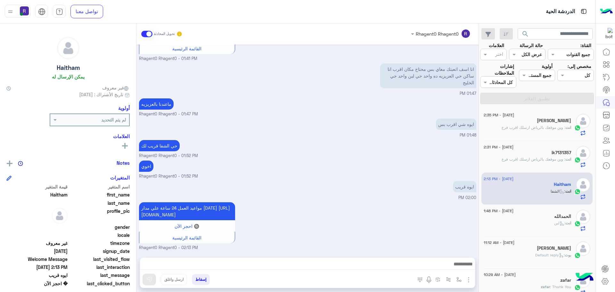
click at [550, 226] on div "انت : لبن" at bounding box center [527, 225] width 87 height 11
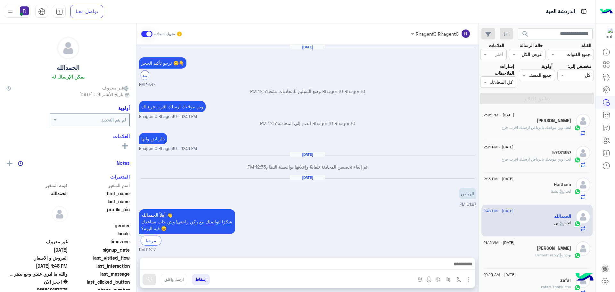
scroll to position [463, 0]
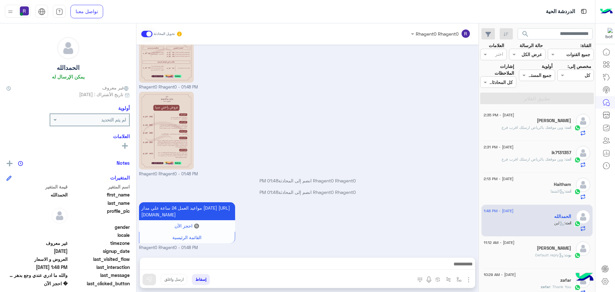
click at [545, 130] on div "انت : وين موقعك بالرياض ارسلك اقرب فرع" at bounding box center [527, 130] width 87 height 11
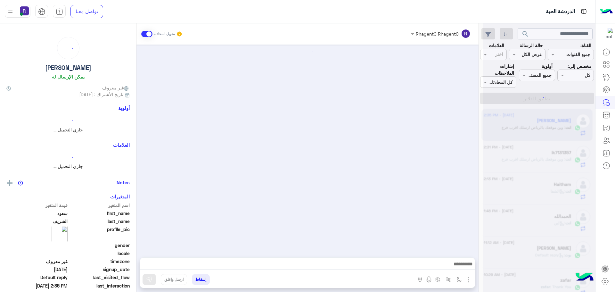
scroll to position [157, 0]
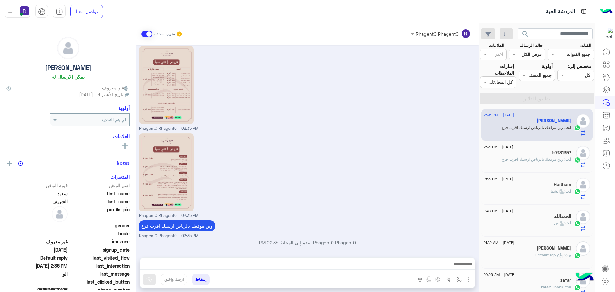
click at [554, 162] on span ": وين موقعك بالرياض ارسلك اقرب فرع" at bounding box center [534, 159] width 64 height 5
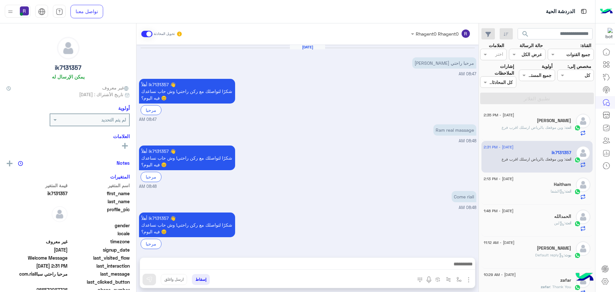
scroll to position [323, 0]
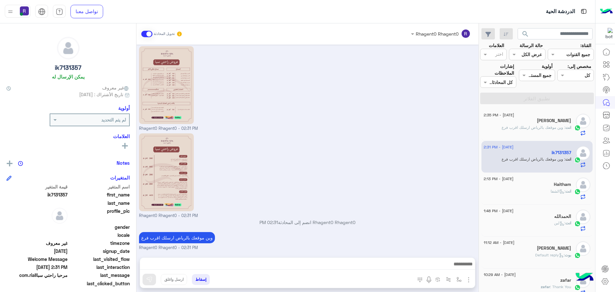
click at [548, 188] on div "Haitham" at bounding box center [527, 185] width 87 height 7
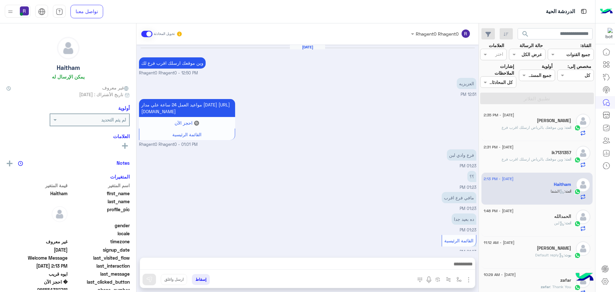
scroll to position [384, 0]
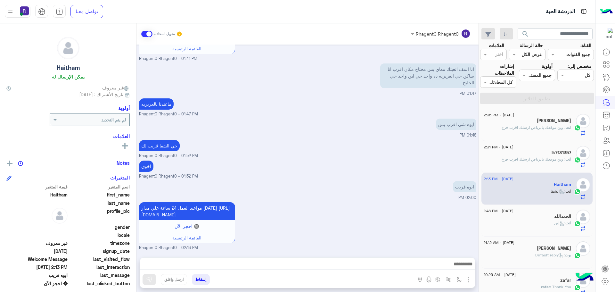
click at [537, 225] on div "انت : لبن" at bounding box center [527, 225] width 87 height 11
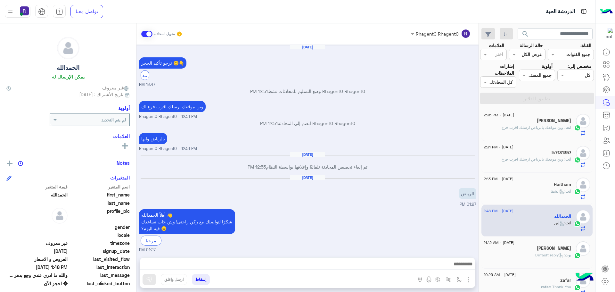
scroll to position [463, 0]
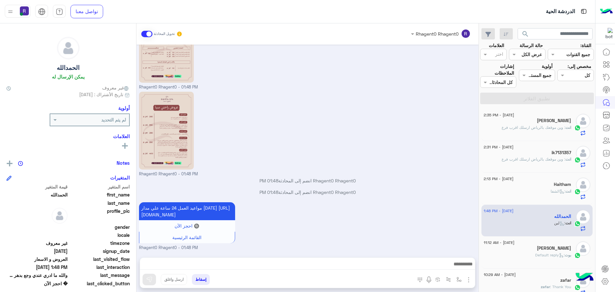
click at [536, 258] on p "بوت : Default reply" at bounding box center [554, 255] width 36 height 6
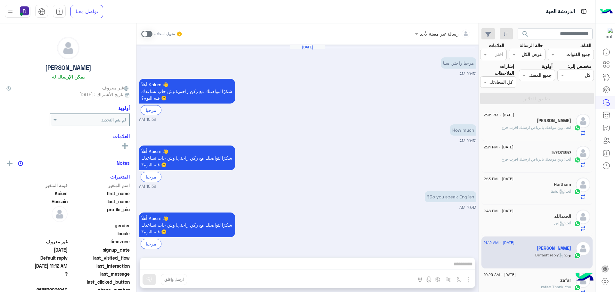
scroll to position [84, 0]
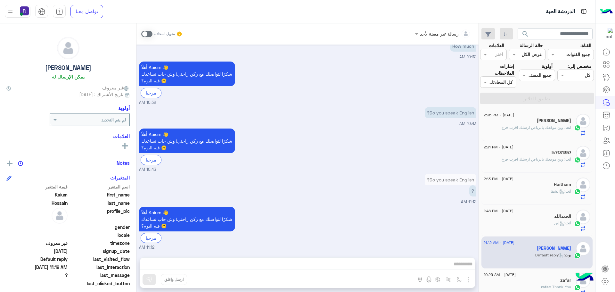
click at [551, 222] on div "انت : لبن" at bounding box center [527, 225] width 87 height 11
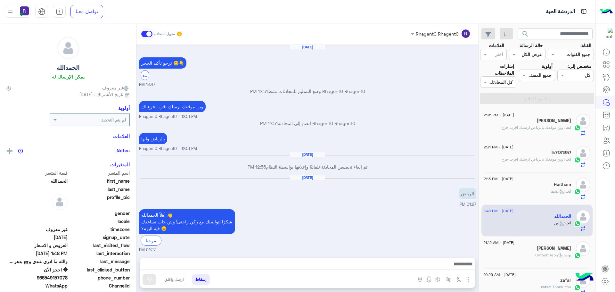
scroll to position [463, 0]
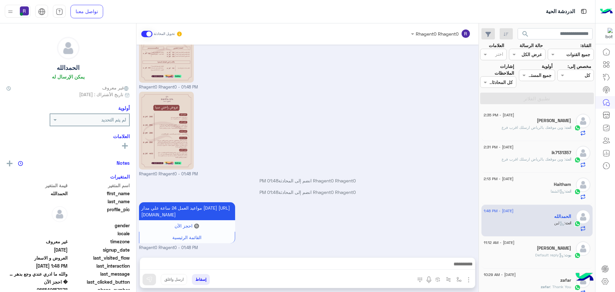
click at [518, 192] on div "انت : الشفا" at bounding box center [527, 193] width 87 height 11
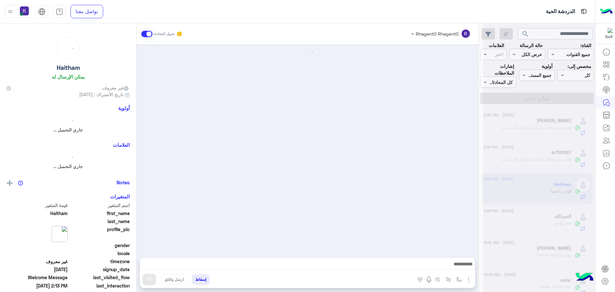
scroll to position [384, 0]
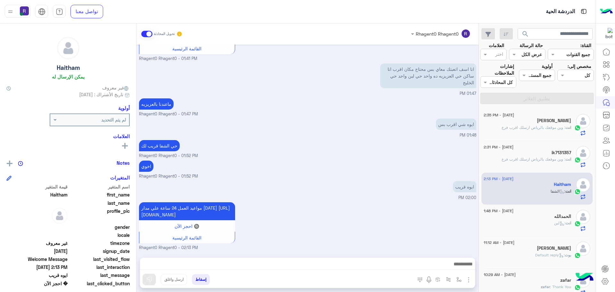
click at [529, 158] on span ": وين موقعك بالرياض ارسلك اقرب فرع" at bounding box center [534, 159] width 64 height 5
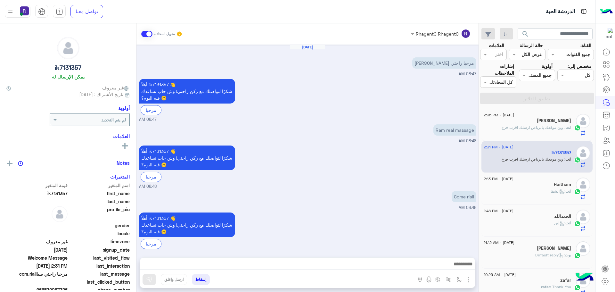
scroll to position [323, 0]
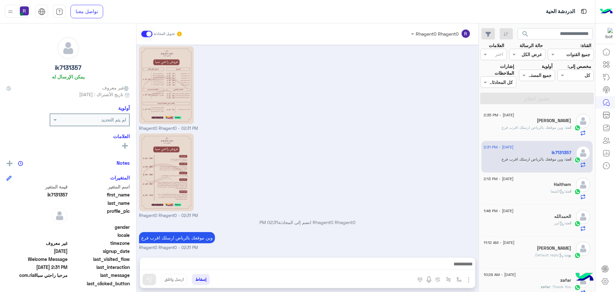
click at [534, 126] on span ": وين موقعك بالرياض ارسلك اقرب فرع" at bounding box center [534, 127] width 64 height 5
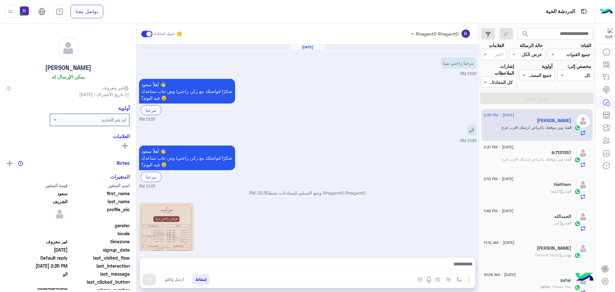
scroll to position [157, 0]
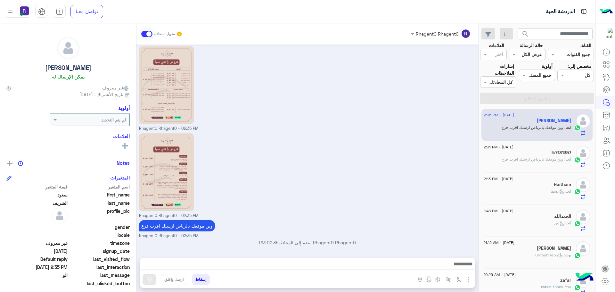
click at [560, 156] on p "انت : وين موقعك بالرياض ارسلك اقرب فرع" at bounding box center [537, 159] width 70 height 6
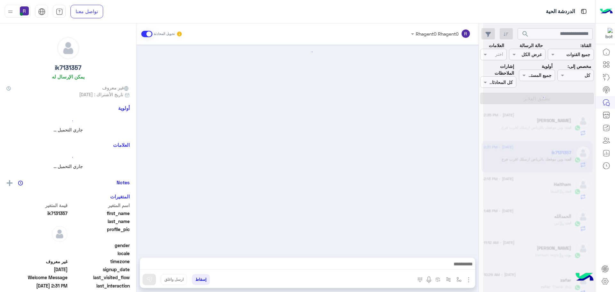
scroll to position [323, 0]
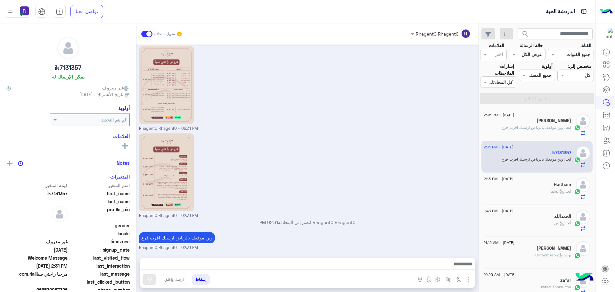
click at [525, 126] on span ": وين موقعك بالرياض ارسلك اقرب فرع" at bounding box center [534, 127] width 64 height 5
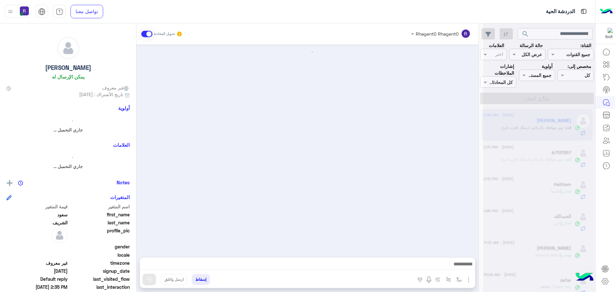
scroll to position [157, 0]
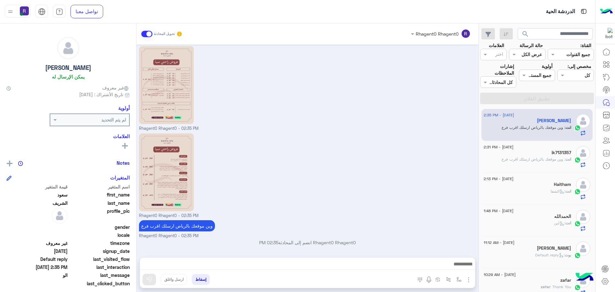
click at [557, 161] on span ": وين موقعك بالرياض ارسلك اقرب فرع" at bounding box center [534, 159] width 64 height 5
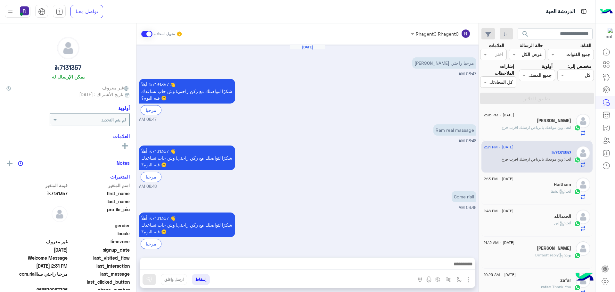
scroll to position [323, 0]
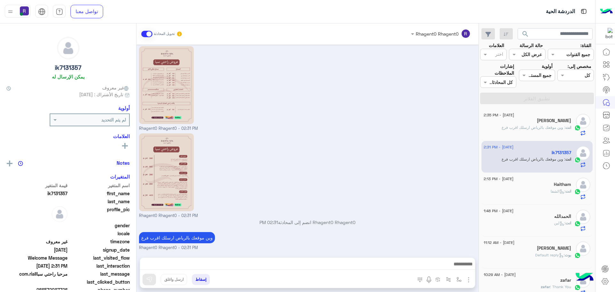
click at [534, 193] on div "انت : الشفا" at bounding box center [527, 193] width 87 height 11
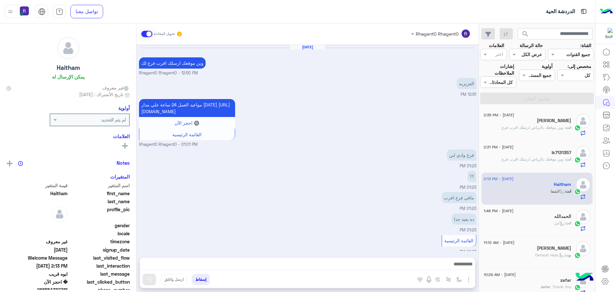
scroll to position [384, 0]
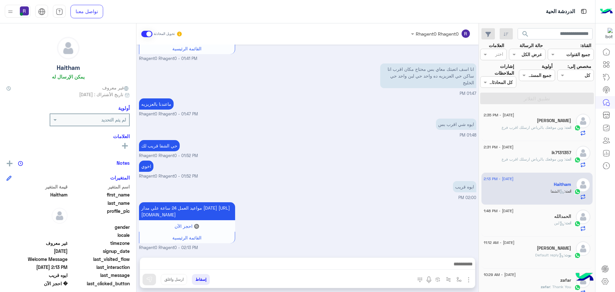
click at [542, 121] on div "[PERSON_NAME]" at bounding box center [527, 121] width 87 height 7
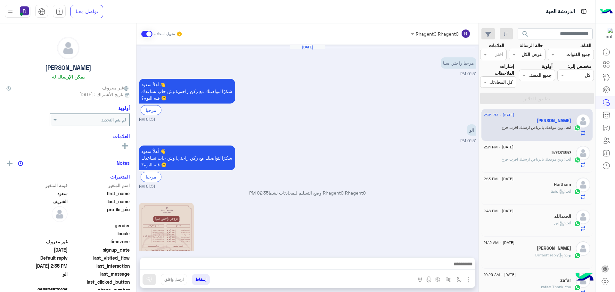
scroll to position [157, 0]
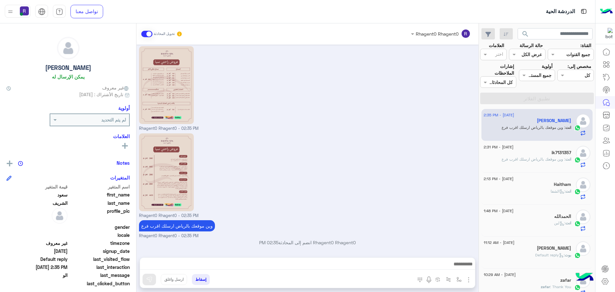
click at [538, 156] on p "انت : وين موقعك بالرياض ارسلك اقرب فرع" at bounding box center [537, 159] width 70 height 6
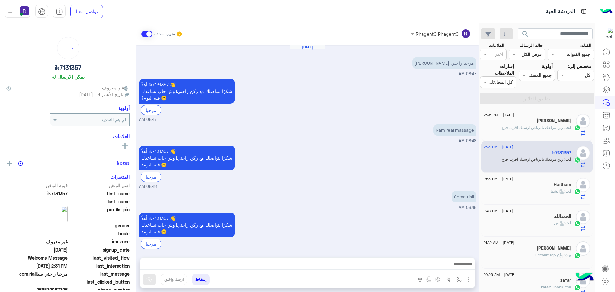
scroll to position [323, 0]
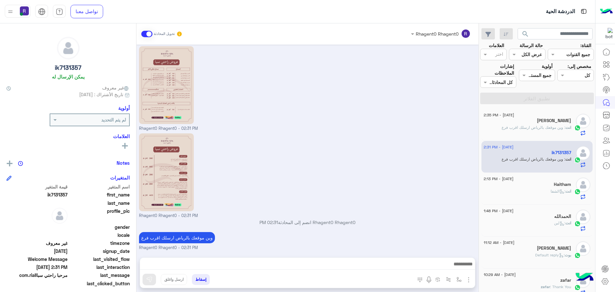
click at [554, 188] on p "انت : الشفا" at bounding box center [561, 191] width 21 height 6
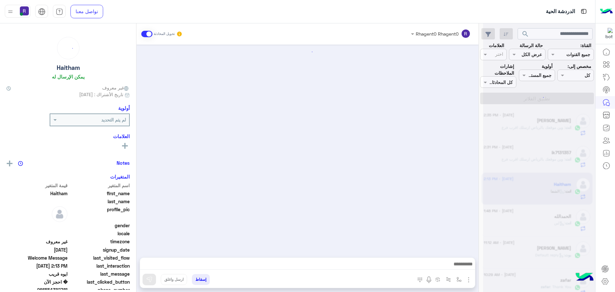
scroll to position [384, 0]
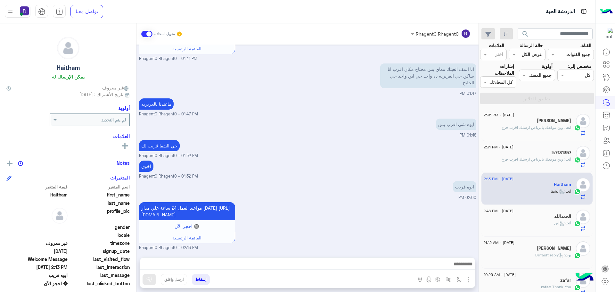
click at [547, 124] on div "[PERSON_NAME]" at bounding box center [527, 121] width 87 height 7
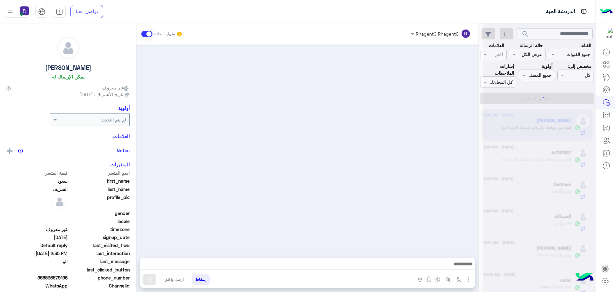
scroll to position [157, 0]
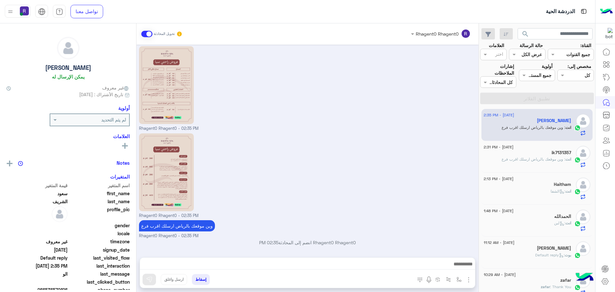
click at [541, 155] on div "ik7131357" at bounding box center [527, 153] width 87 height 7
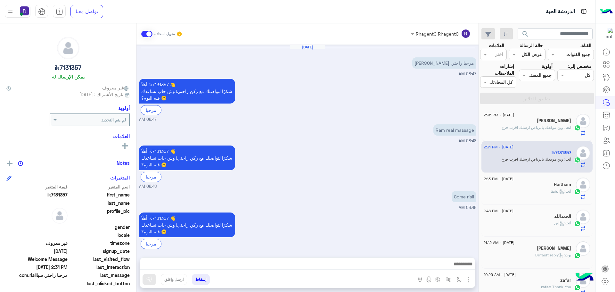
scroll to position [323, 0]
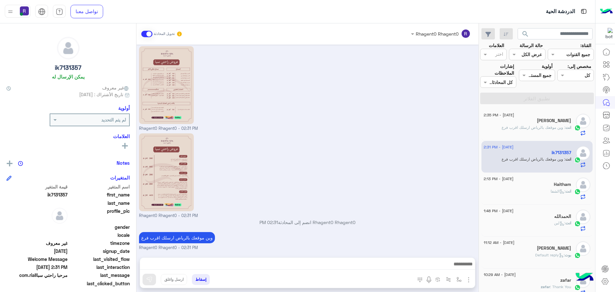
click at [554, 186] on h5 "Haitham" at bounding box center [562, 184] width 17 height 5
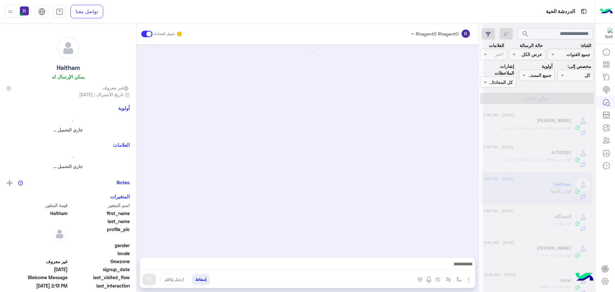
scroll to position [384, 0]
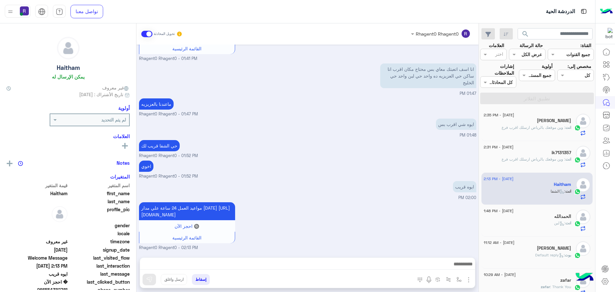
click at [546, 219] on div "الحمدالله" at bounding box center [527, 217] width 87 height 7
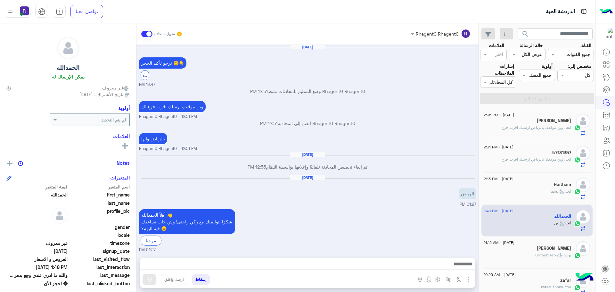
scroll to position [463, 0]
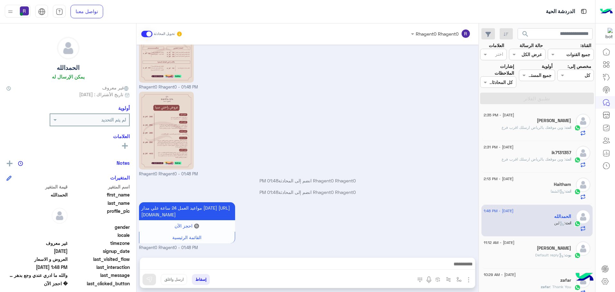
click at [548, 248] on h5 "[PERSON_NAME]" at bounding box center [554, 248] width 34 height 5
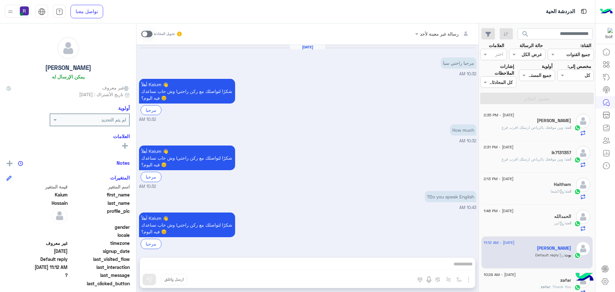
scroll to position [84, 0]
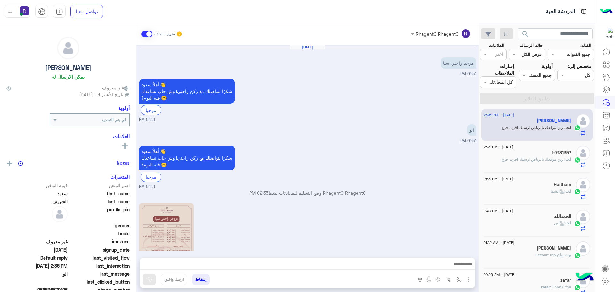
scroll to position [157, 0]
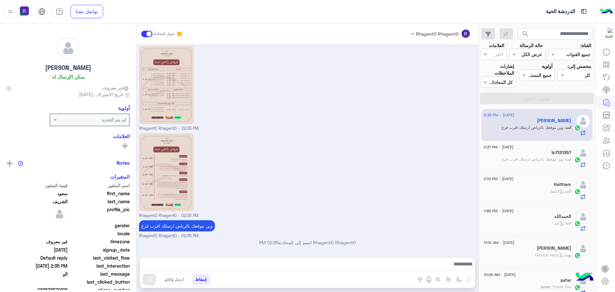
click at [553, 162] on p "انت : وين موقعك بالرياض ارسلك اقرب فرع" at bounding box center [537, 159] width 70 height 6
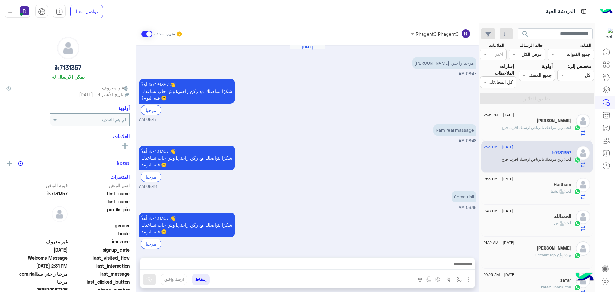
scroll to position [323, 0]
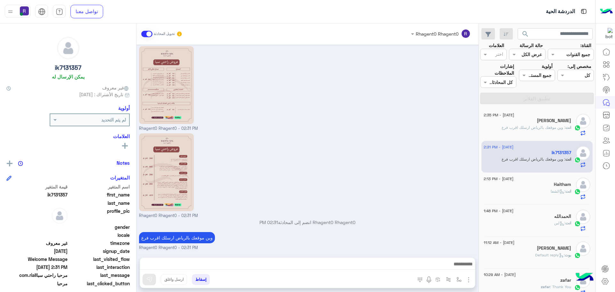
click at [530, 189] on div "انت : الشفا" at bounding box center [527, 193] width 87 height 11
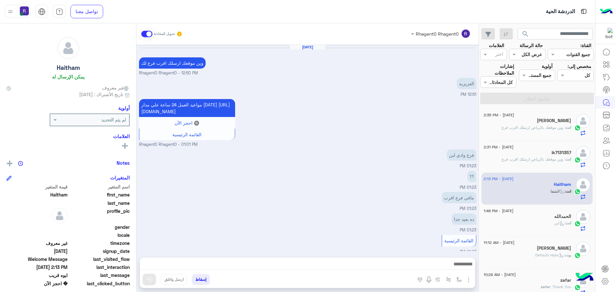
scroll to position [384, 0]
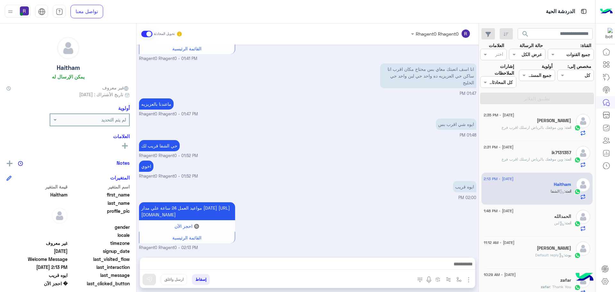
click at [529, 224] on div "انت : لبن" at bounding box center [527, 225] width 87 height 11
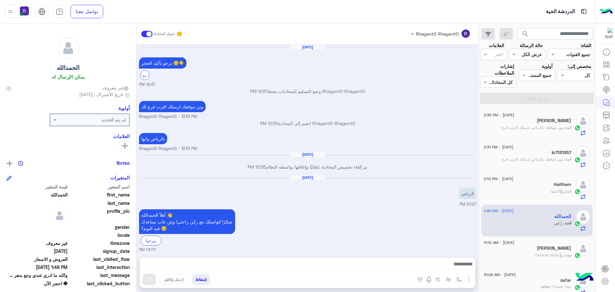
scroll to position [463, 0]
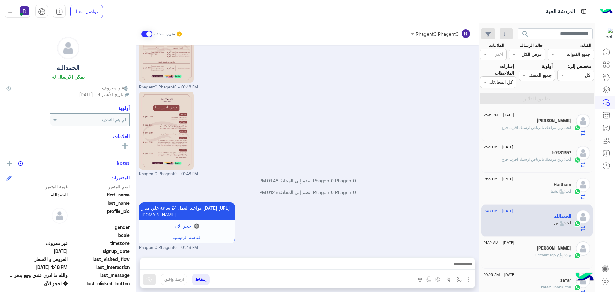
click at [554, 194] on div "انت : الشفا" at bounding box center [527, 193] width 87 height 11
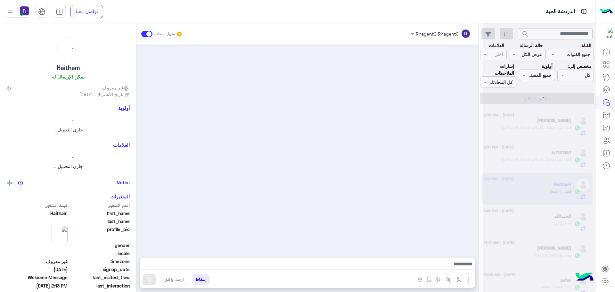
scroll to position [384, 0]
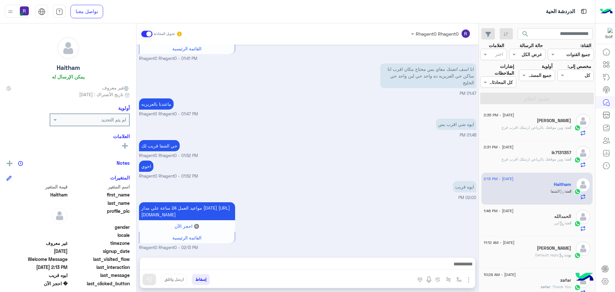
click at [546, 162] on span ": وين موقعك بالرياض ارسلك اقرب فرع" at bounding box center [534, 159] width 64 height 5
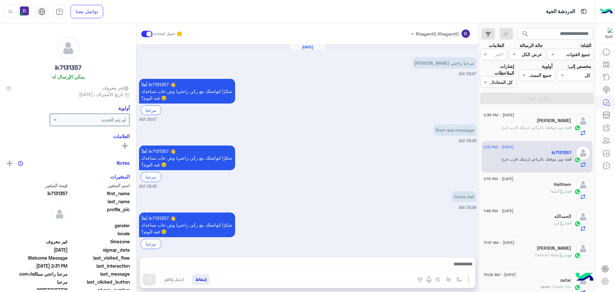
scroll to position [323, 0]
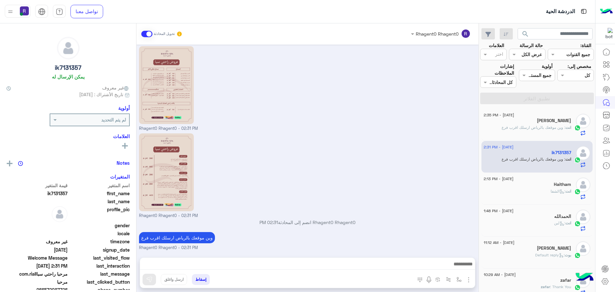
click at [546, 127] on span ": وين موقعك بالرياض ارسلك اقرب فرع" at bounding box center [534, 127] width 64 height 5
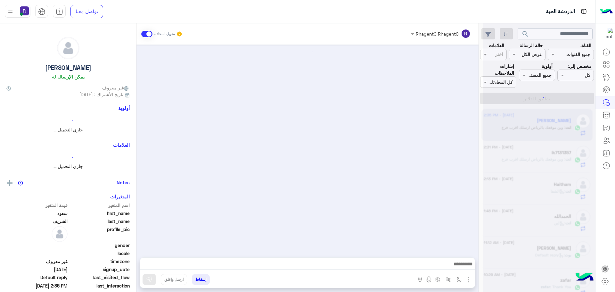
scroll to position [157, 0]
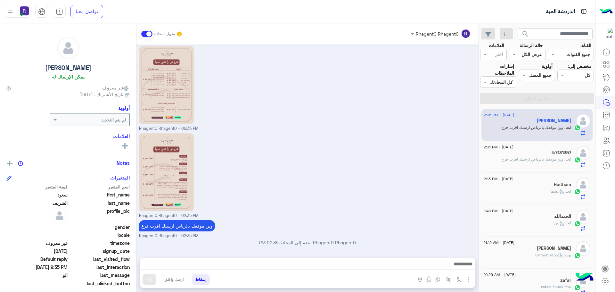
click at [542, 245] on div "[DATE] - 11:12 AM" at bounding box center [527, 243] width 87 height 4
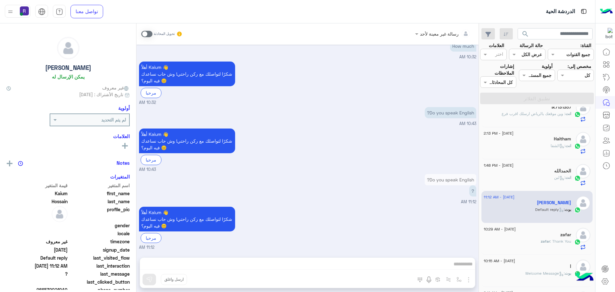
scroll to position [128, 0]
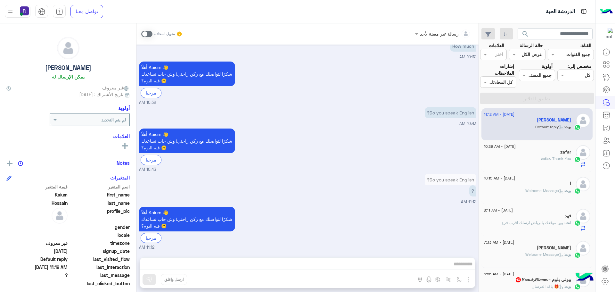
click at [538, 157] on div "zafar : Thank You" at bounding box center [527, 161] width 87 height 11
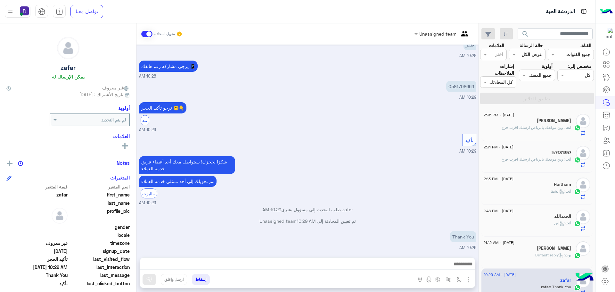
click at [531, 126] on span ": وين موقعك بالرياض ارسلك اقرب فرع" at bounding box center [534, 127] width 64 height 5
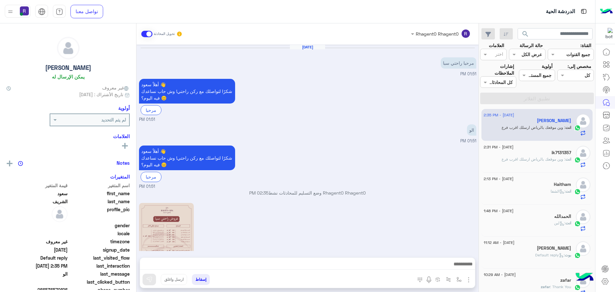
scroll to position [157, 0]
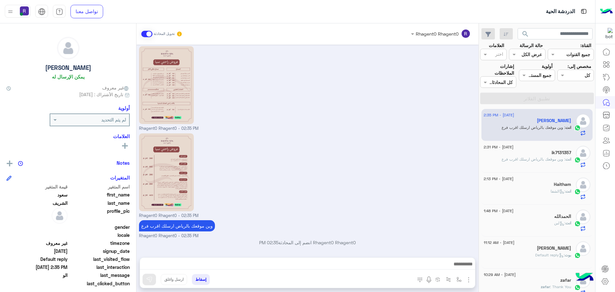
click at [556, 151] on h5 "ik7131357" at bounding box center [562, 152] width 20 height 5
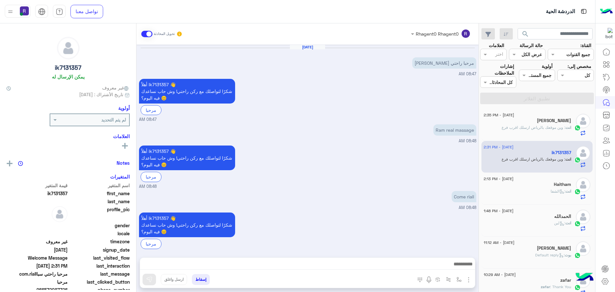
scroll to position [323, 0]
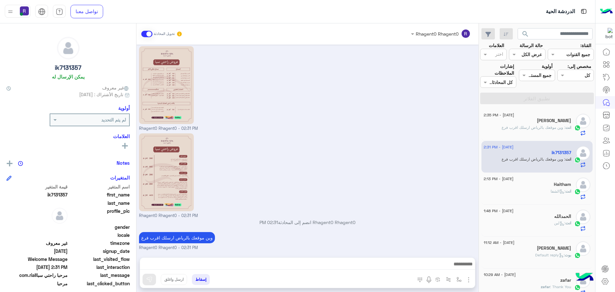
click at [557, 123] on div "[PERSON_NAME]" at bounding box center [527, 121] width 87 height 7
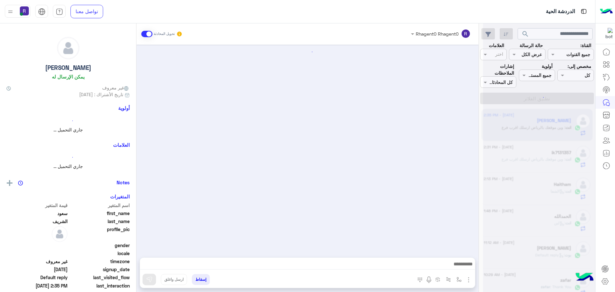
scroll to position [157, 0]
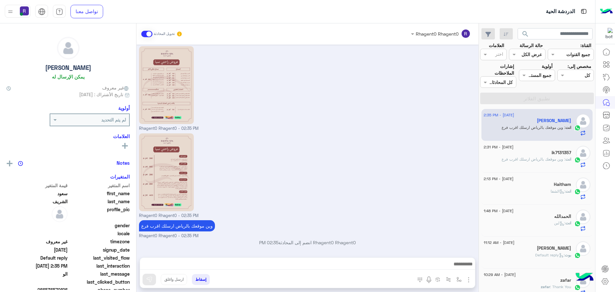
click at [525, 158] on span ": وين موقعك بالرياض ارسلك اقرب فرع" at bounding box center [534, 159] width 64 height 5
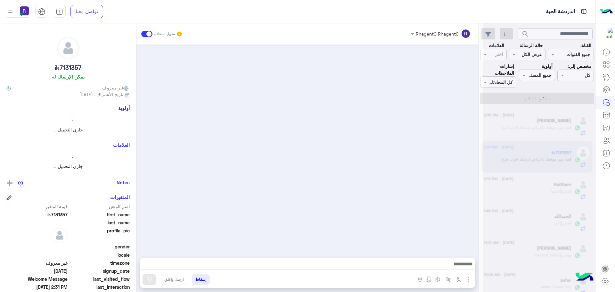
scroll to position [323, 0]
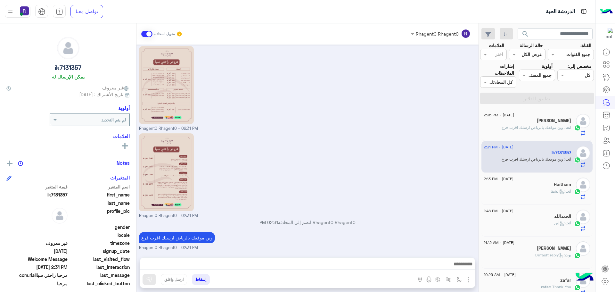
click at [536, 188] on div "انت : الشفا" at bounding box center [527, 193] width 87 height 11
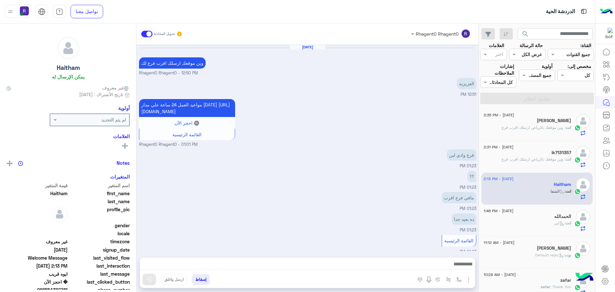
scroll to position [384, 0]
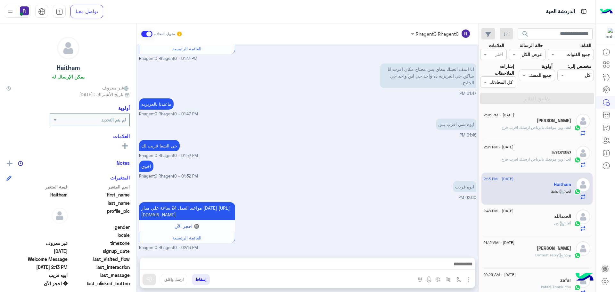
click at [566, 162] on span "انت" at bounding box center [569, 159] width 6 height 5
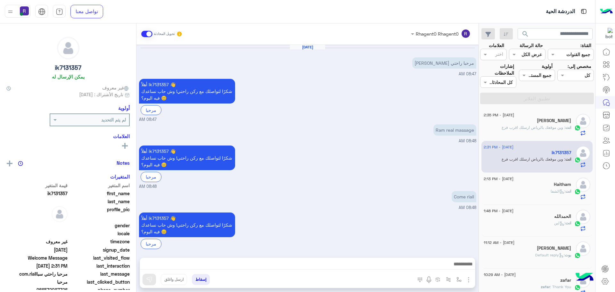
scroll to position [323, 0]
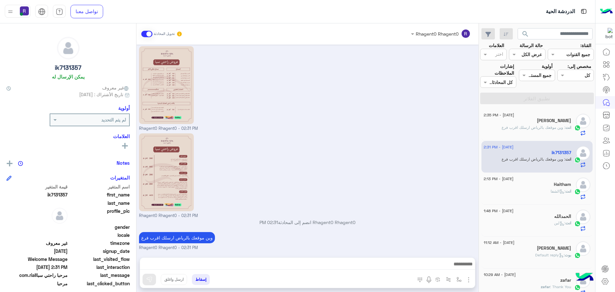
click at [542, 125] on span ": وين موقعك بالرياض ارسلك اقرب فرع" at bounding box center [534, 127] width 64 height 5
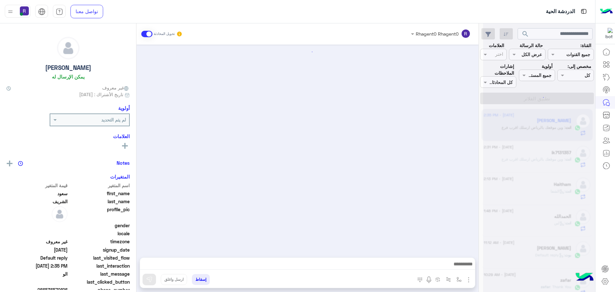
scroll to position [157, 0]
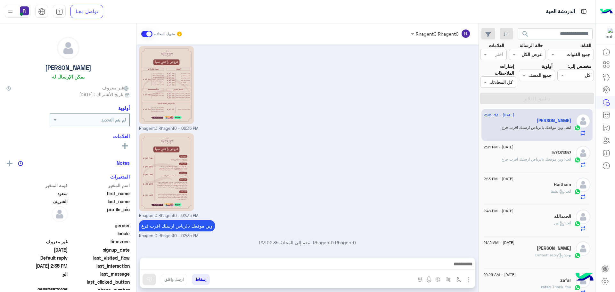
click at [551, 189] on span ": الشفا" at bounding box center [558, 191] width 15 height 5
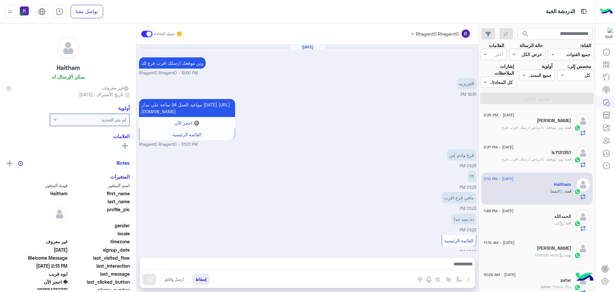
scroll to position [384, 0]
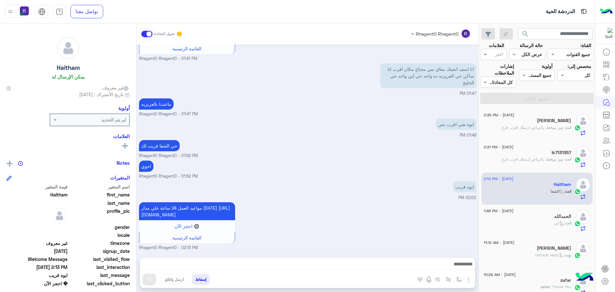
click at [546, 154] on div "ik7131357" at bounding box center [527, 153] width 87 height 7
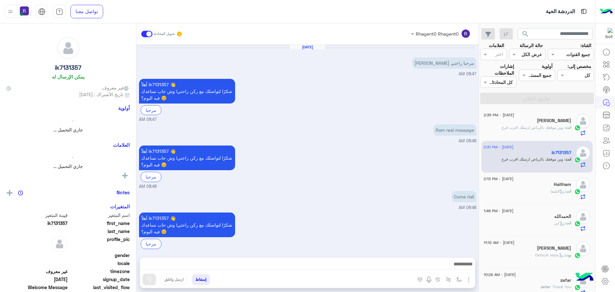
scroll to position [323, 0]
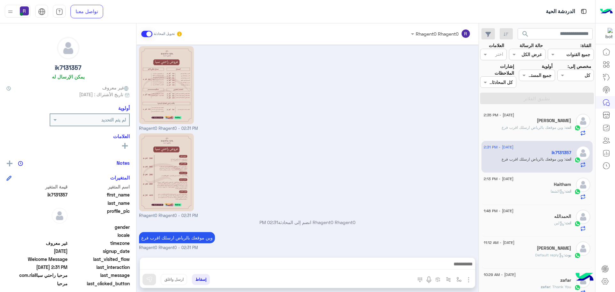
click at [521, 121] on div "[PERSON_NAME]" at bounding box center [527, 121] width 87 height 7
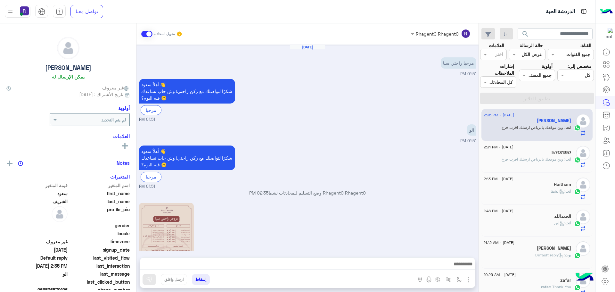
scroll to position [157, 0]
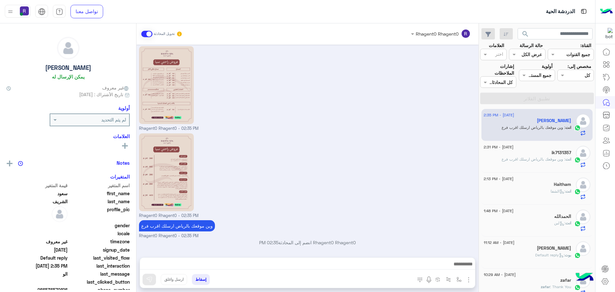
click at [529, 155] on div "ik7131357" at bounding box center [527, 153] width 87 height 7
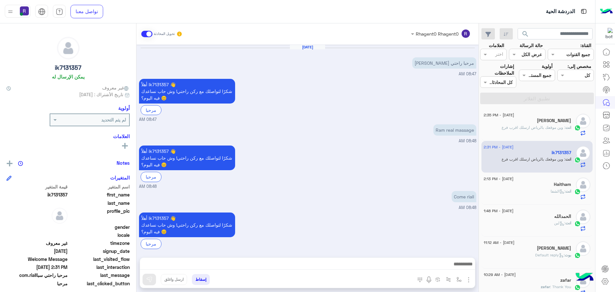
scroll to position [323, 0]
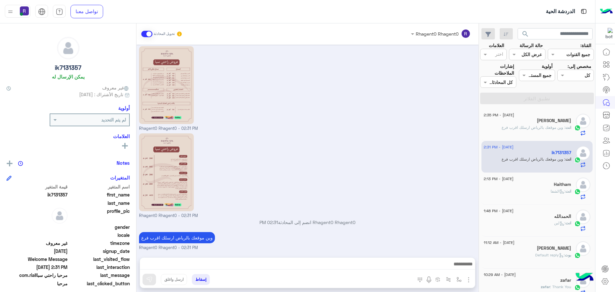
click at [530, 191] on div "انت : الشفا" at bounding box center [527, 193] width 87 height 11
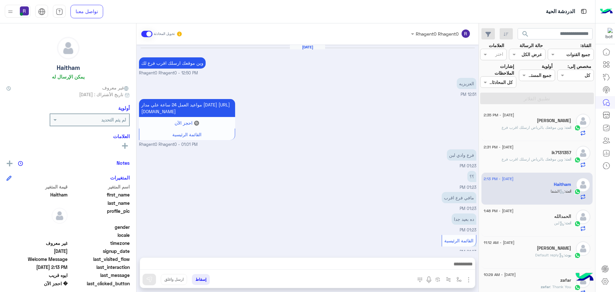
scroll to position [384, 0]
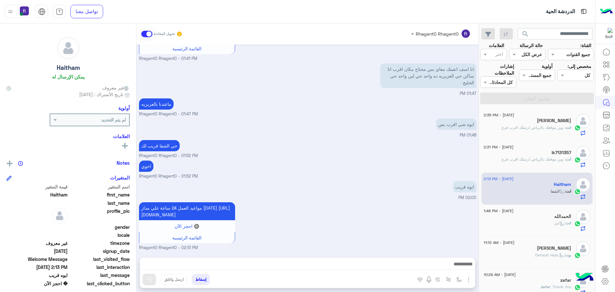
click at [341, 180] on div "ايوه قريب 02:00 PM" at bounding box center [307, 189] width 337 height 21
click at [536, 153] on div "ik7131357" at bounding box center [527, 153] width 87 height 7
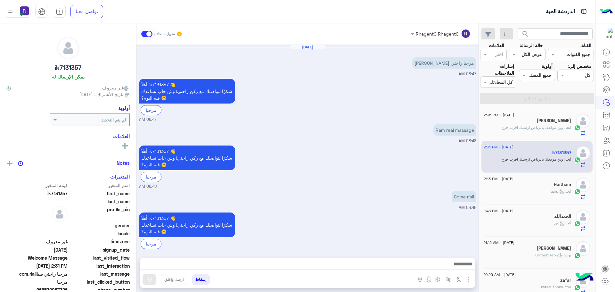
scroll to position [323, 0]
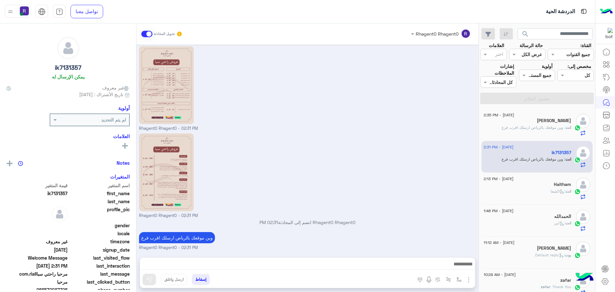
click at [539, 125] on span ": وين موقعك بالرياض ارسلك اقرب فرع" at bounding box center [534, 127] width 64 height 5
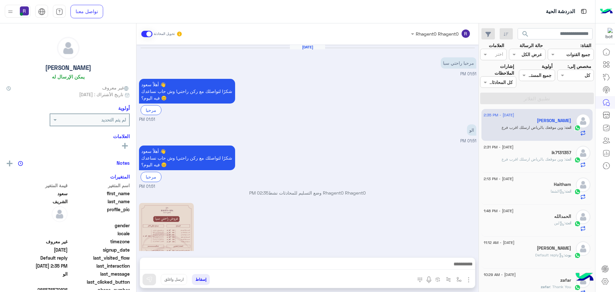
scroll to position [157, 0]
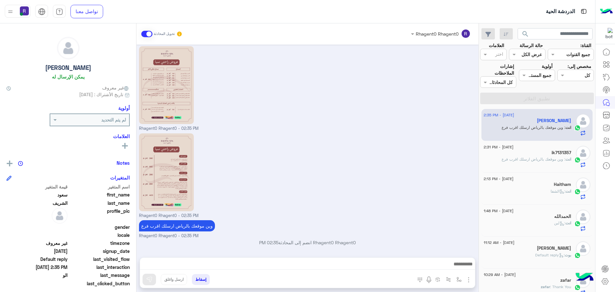
click at [536, 191] on div "انت : الشفا" at bounding box center [527, 193] width 87 height 11
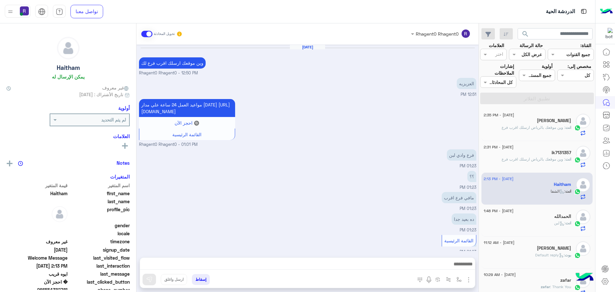
scroll to position [384, 0]
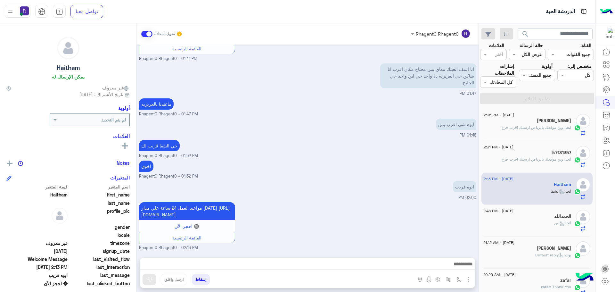
click at [553, 155] on h5 "ik7131357" at bounding box center [562, 152] width 20 height 5
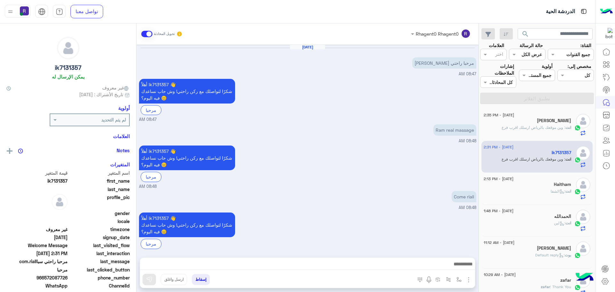
scroll to position [323, 0]
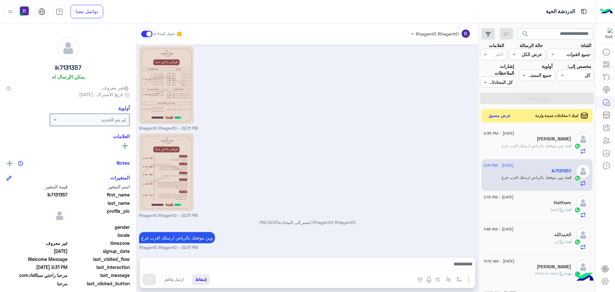
click at [500, 116] on button "عرض مسبق" at bounding box center [500, 116] width 27 height 9
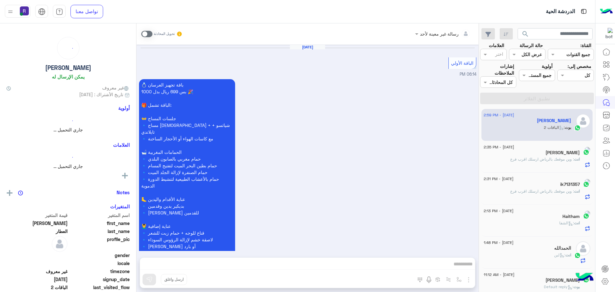
scroll to position [771, 0]
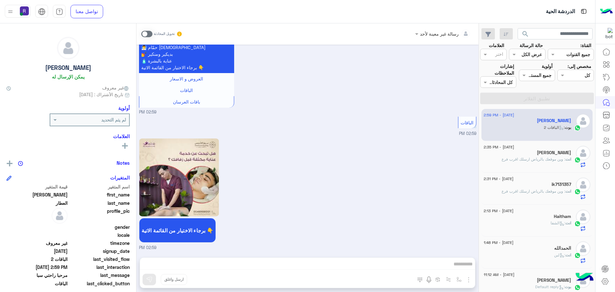
click at [148, 31] on span at bounding box center [146, 34] width 11 height 6
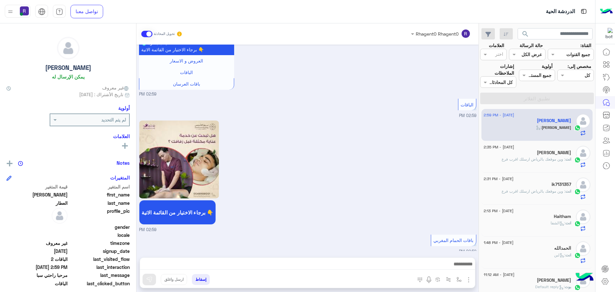
scroll to position [805, 0]
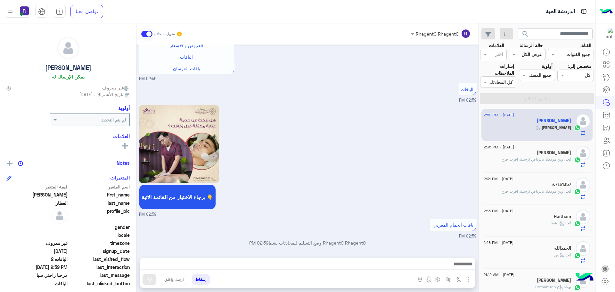
click at [471, 281] on img "button" at bounding box center [469, 280] width 8 height 8
click at [459, 268] on span "الصور" at bounding box center [457, 265] width 12 height 7
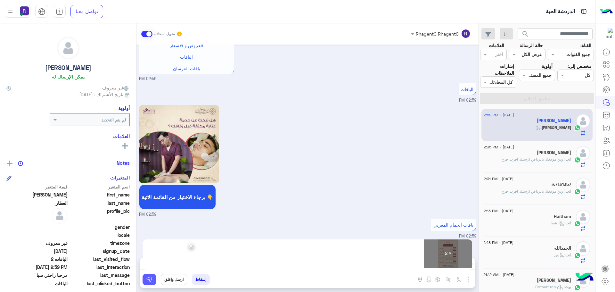
click at [150, 280] on img at bounding box center [149, 279] width 6 height 6
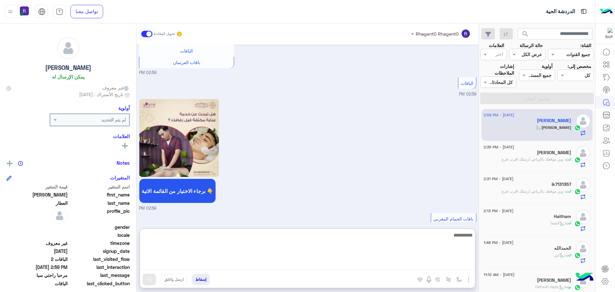
paste textarea "**********"
type textarea "**********"
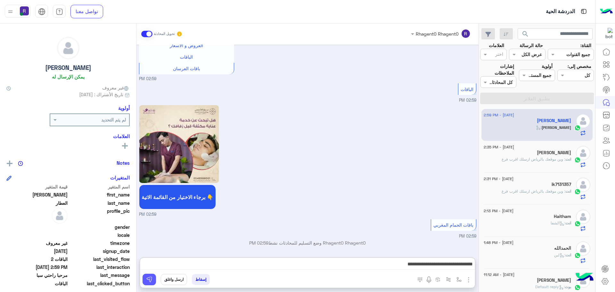
click at [154, 277] on button at bounding box center [149, 280] width 13 height 12
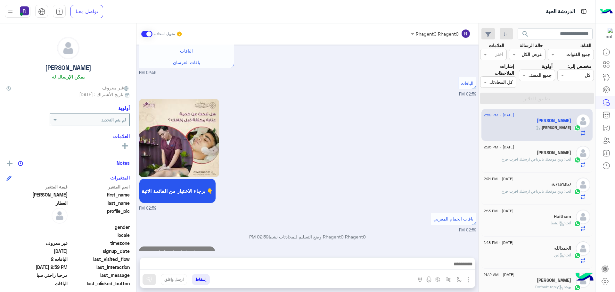
scroll to position [825, 0]
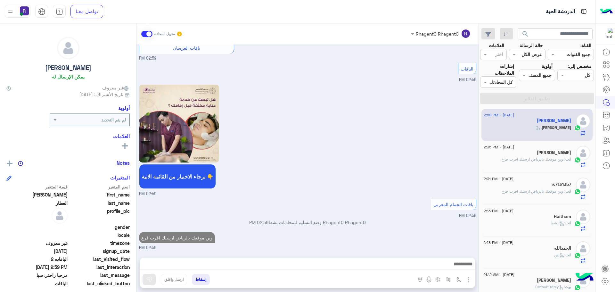
click at [530, 158] on span ": وين موقعك بالرياض ارسلك اقرب فرع" at bounding box center [534, 159] width 64 height 5
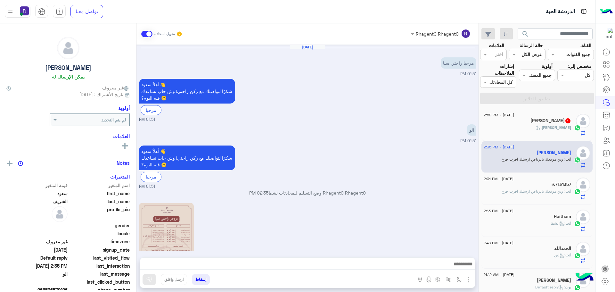
scroll to position [157, 0]
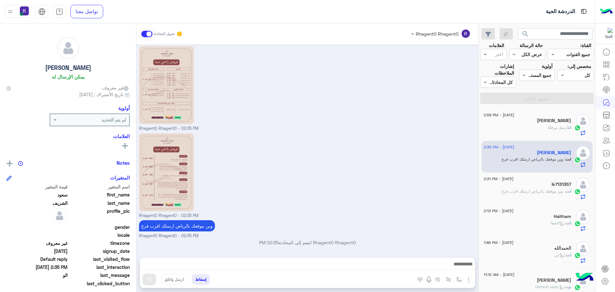
click at [539, 125] on div "انت أرسل مرفقًا" at bounding box center [527, 130] width 87 height 11
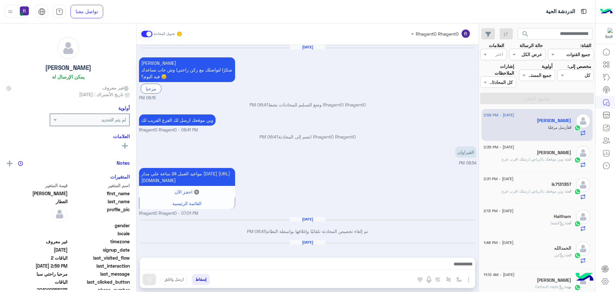
scroll to position [584, 0]
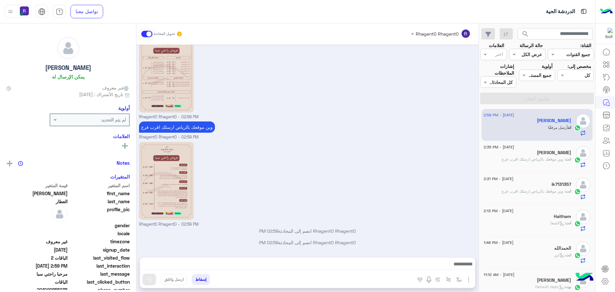
click at [537, 159] on span ": وين موقعك بالرياض ارسلك اقرب فرع" at bounding box center [534, 159] width 64 height 5
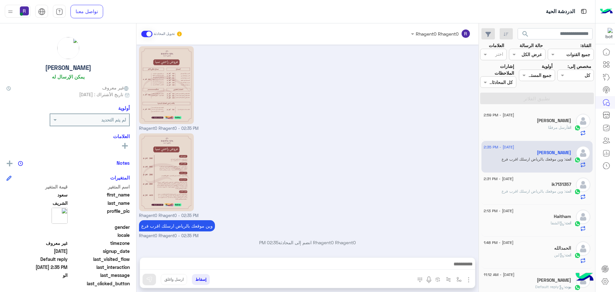
scroll to position [157, 0]
click at [535, 187] on div "ik7131357" at bounding box center [527, 185] width 87 height 7
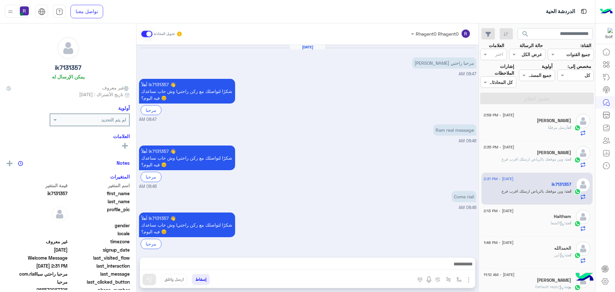
scroll to position [323, 0]
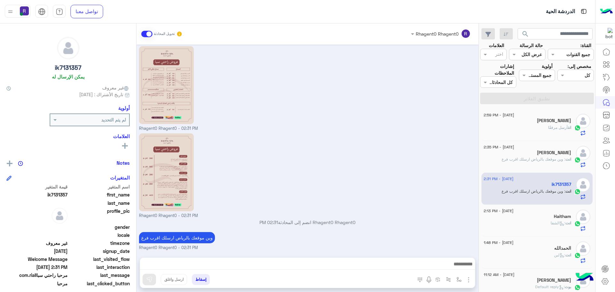
click at [534, 160] on span ": وين موقعك بالرياض ارسلك اقرب فرع" at bounding box center [534, 159] width 64 height 5
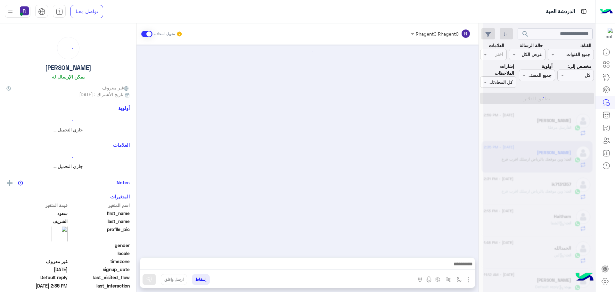
scroll to position [157, 0]
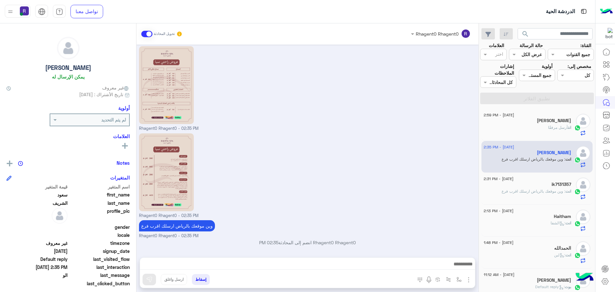
click at [536, 131] on div "انت أرسل مرفقًا" at bounding box center [527, 130] width 87 height 11
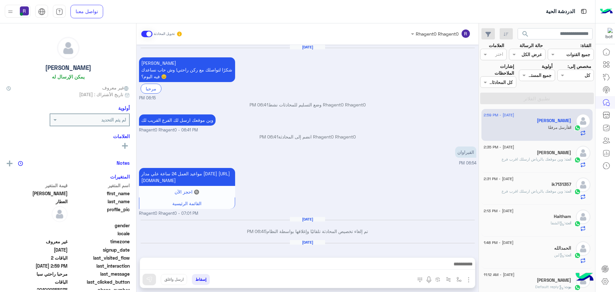
scroll to position [584, 0]
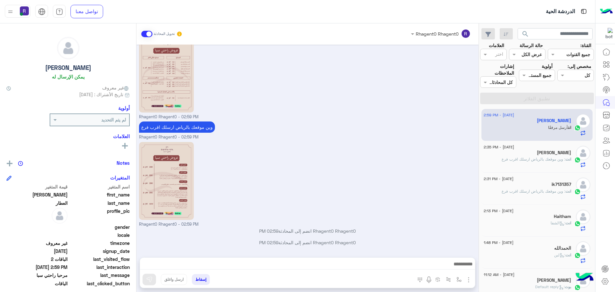
click at [537, 225] on div "انت : الشفا" at bounding box center [527, 225] width 87 height 11
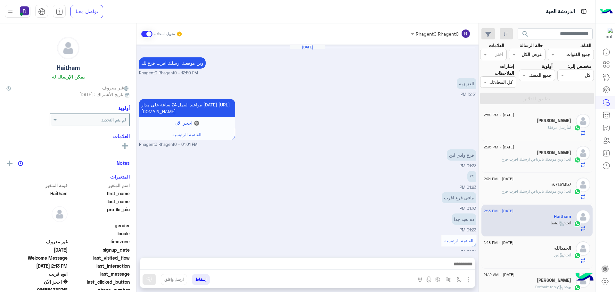
scroll to position [384, 0]
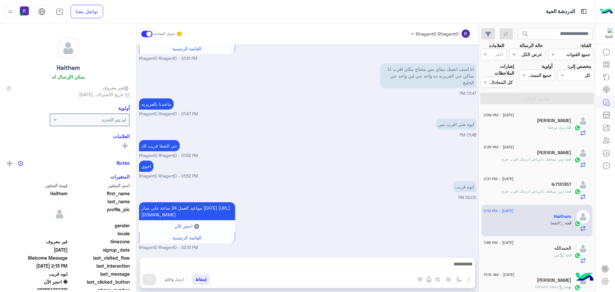
click at [538, 191] on span ": وين موقعك بالرياض ارسلك اقرب فرع" at bounding box center [534, 191] width 64 height 5
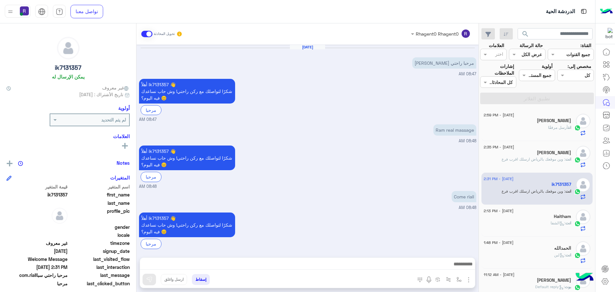
scroll to position [323, 0]
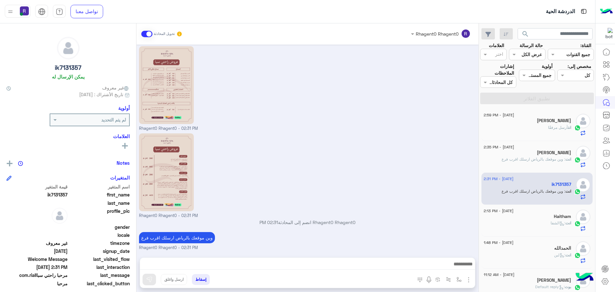
click at [537, 158] on span ": وين موقعك بالرياض ارسلك اقرب فرع" at bounding box center [534, 159] width 64 height 5
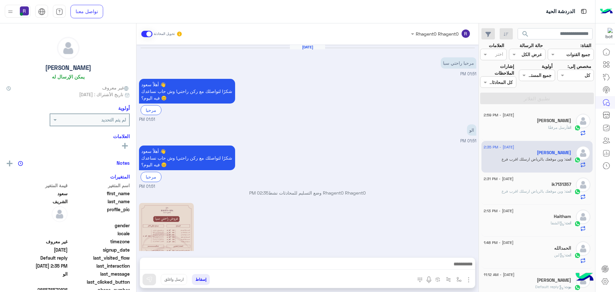
scroll to position [157, 0]
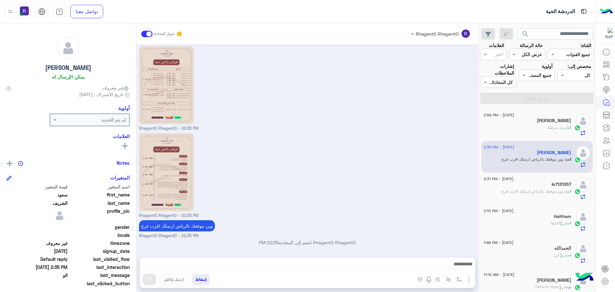
click at [537, 126] on div "انت أرسل مرفقًا" at bounding box center [527, 130] width 87 height 11
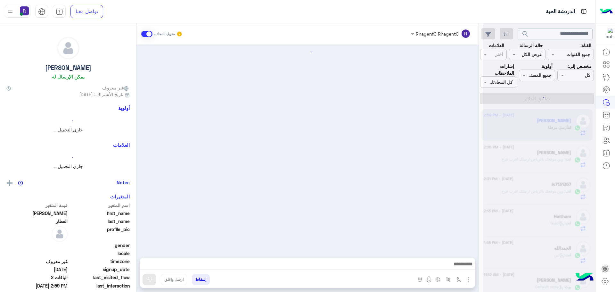
scroll to position [584, 0]
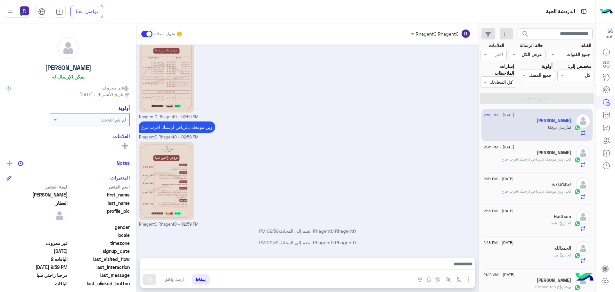
click at [522, 152] on div "[PERSON_NAME]" at bounding box center [527, 153] width 87 height 7
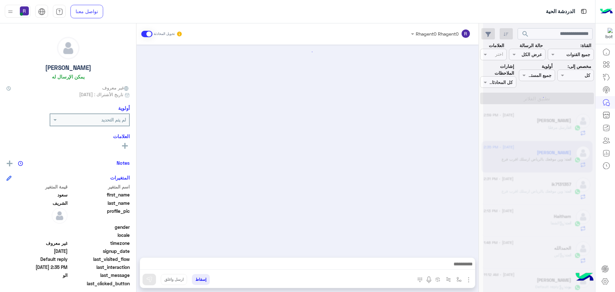
scroll to position [157, 0]
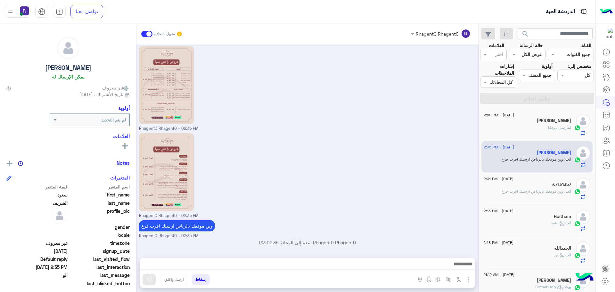
click at [536, 121] on div "[PERSON_NAME]" at bounding box center [527, 121] width 87 height 7
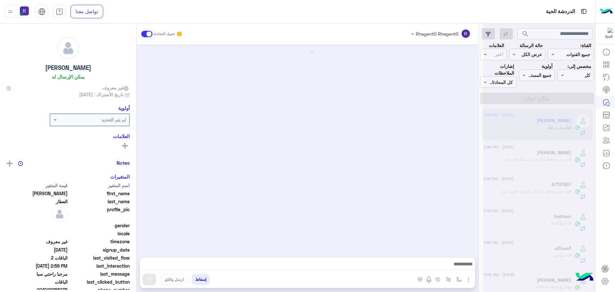
scroll to position [584, 0]
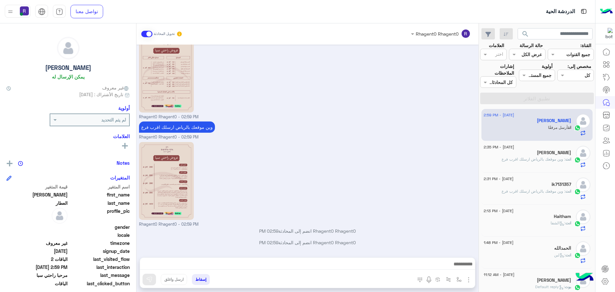
click at [558, 156] on div "[PERSON_NAME]" at bounding box center [527, 153] width 87 height 7
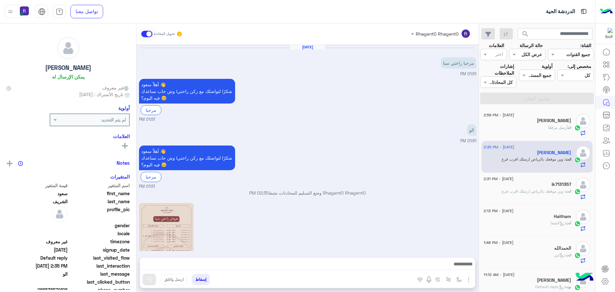
scroll to position [157, 0]
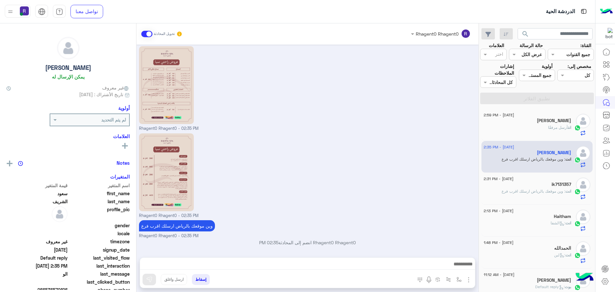
click at [542, 189] on span ": وين موقعك بالرياض ارسلك اقرب فرع" at bounding box center [534, 191] width 64 height 5
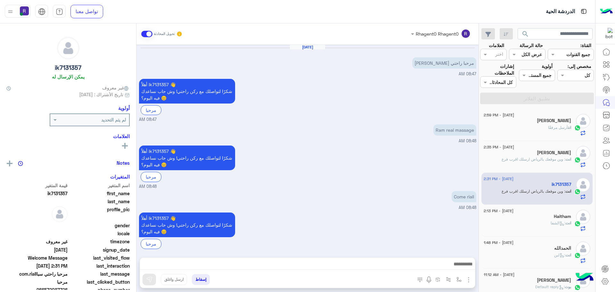
scroll to position [323, 0]
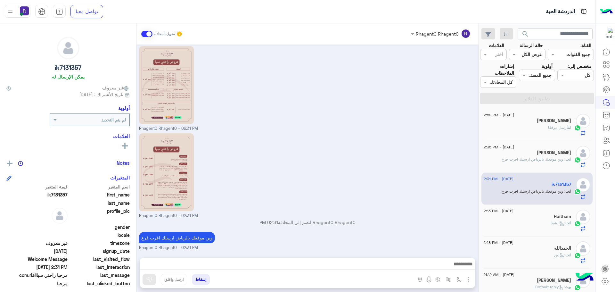
click at [538, 226] on div "انت : الشفا" at bounding box center [527, 225] width 87 height 11
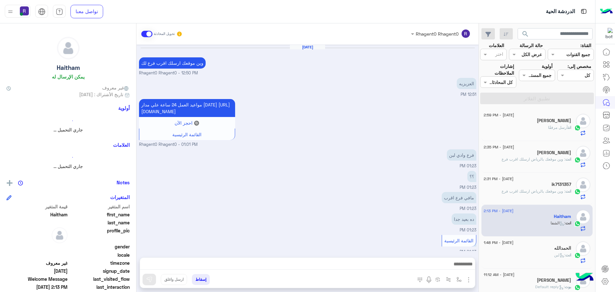
scroll to position [384, 0]
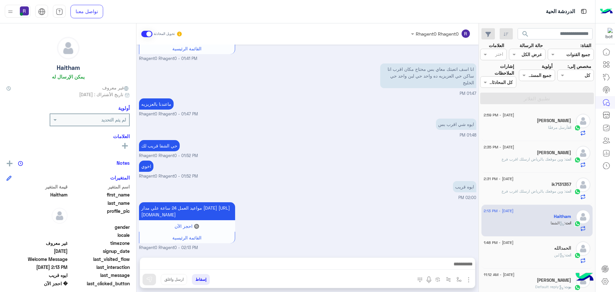
click at [548, 191] on span ": وين موقعك بالرياض ارسلك اقرب فرع" at bounding box center [534, 191] width 64 height 5
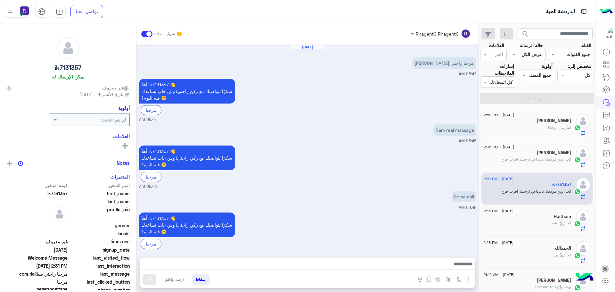
scroll to position [323, 0]
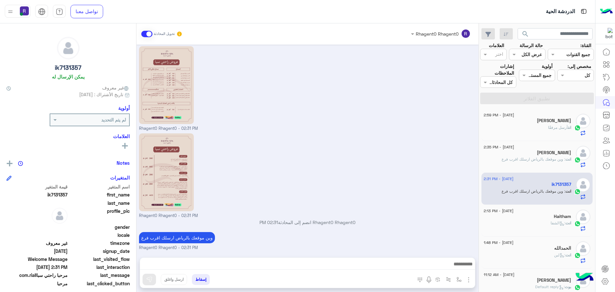
click at [537, 253] on div "انت : لبن" at bounding box center [527, 257] width 87 height 11
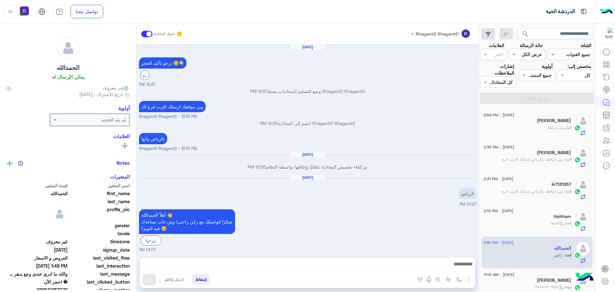
scroll to position [463, 0]
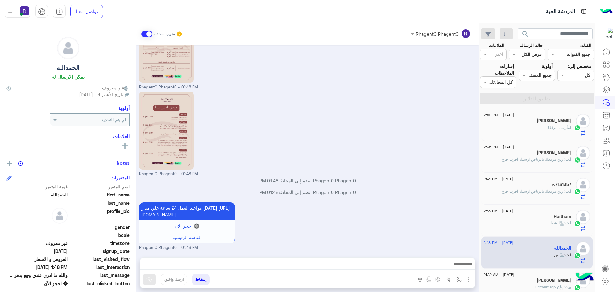
click at [537, 222] on div "انت : الشفا" at bounding box center [527, 225] width 87 height 11
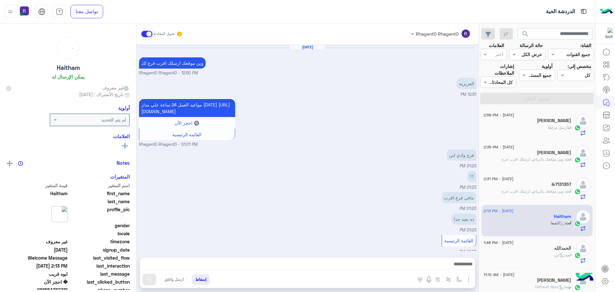
scroll to position [384, 0]
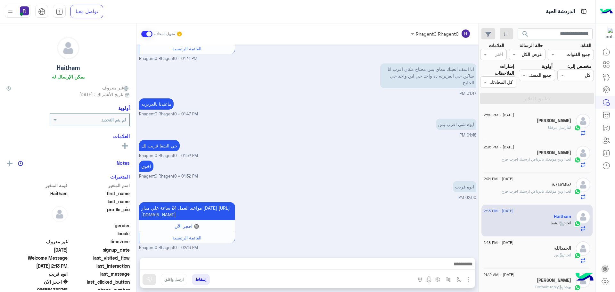
click at [546, 191] on span ": وين موقعك بالرياض ارسلك اقرب فرع" at bounding box center [534, 191] width 64 height 5
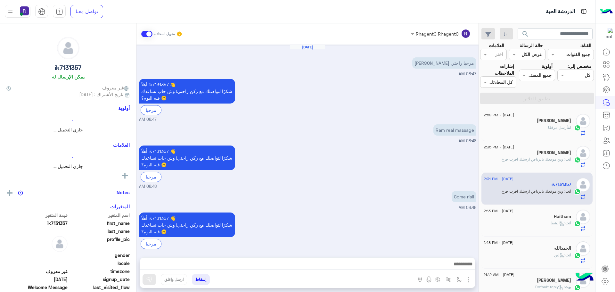
scroll to position [323, 0]
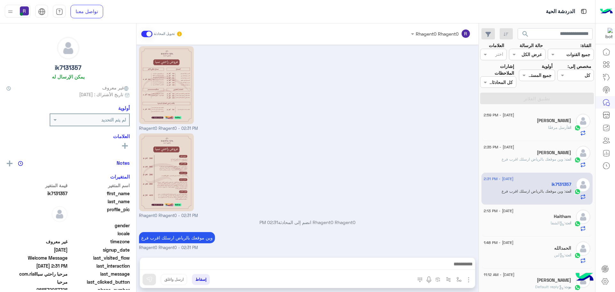
click at [536, 151] on div "[PERSON_NAME]" at bounding box center [527, 153] width 87 height 7
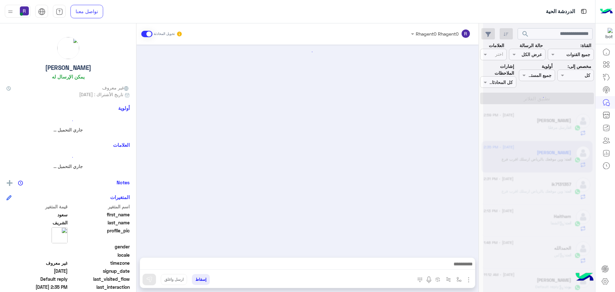
scroll to position [157, 0]
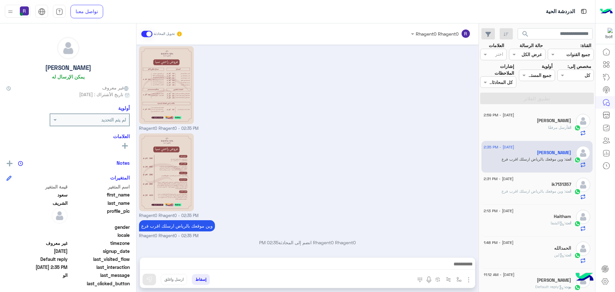
click at [538, 122] on div "[PERSON_NAME]" at bounding box center [527, 121] width 87 height 7
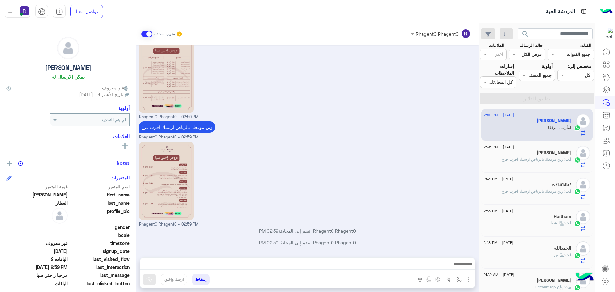
click at [559, 157] on span ": وين موقعك بالرياض ارسلك اقرب فرع" at bounding box center [534, 159] width 64 height 5
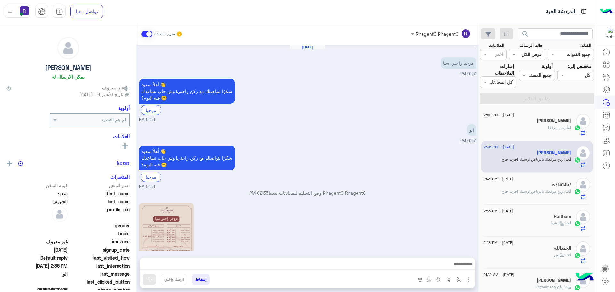
scroll to position [157, 0]
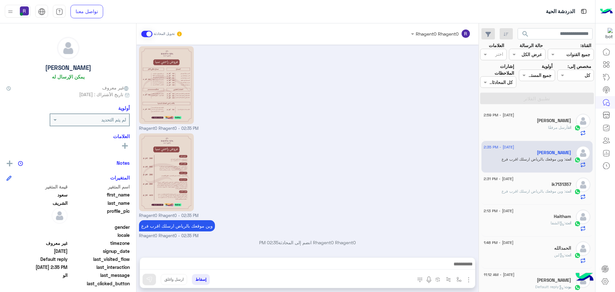
click at [548, 129] on span "أرسل مرفقًا" at bounding box center [558, 127] width 20 height 5
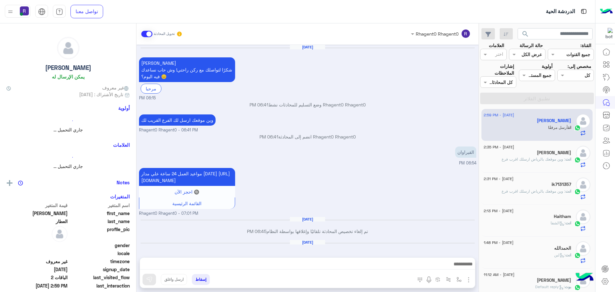
scroll to position [584, 0]
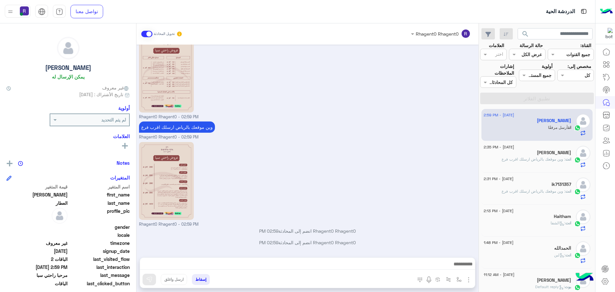
click at [542, 163] on div "انت : وين موقعك بالرياض ارسلك اقرب فرع" at bounding box center [527, 161] width 87 height 11
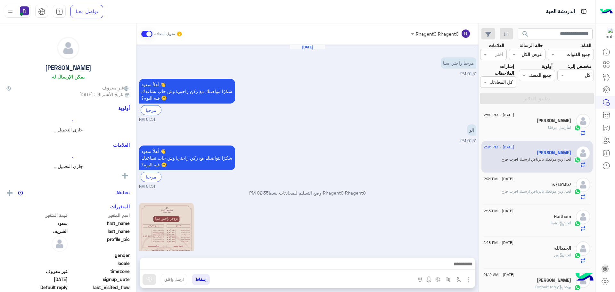
scroll to position [157, 0]
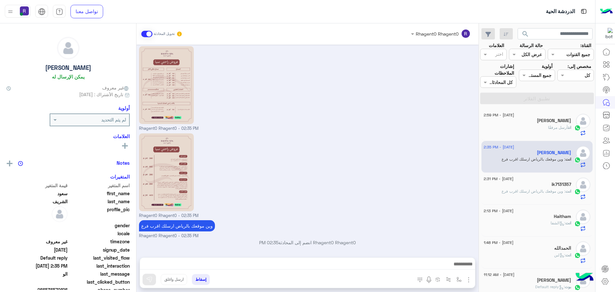
click at [542, 125] on div "انت أرسل مرفقًا" at bounding box center [527, 130] width 87 height 11
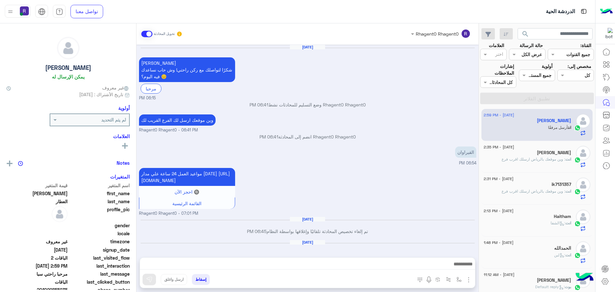
scroll to position [584, 0]
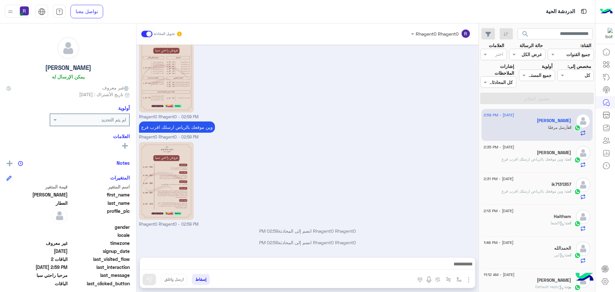
click at [563, 158] on span ": وين موقعك بالرياض ارسلك اقرب فرع" at bounding box center [534, 159] width 64 height 5
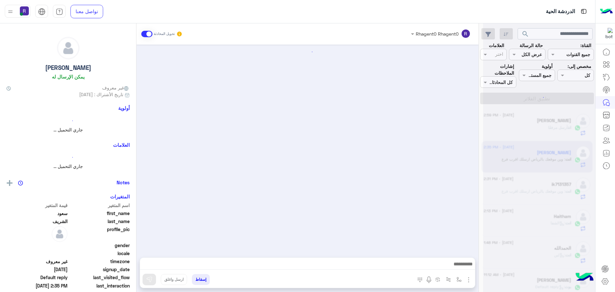
scroll to position [157, 0]
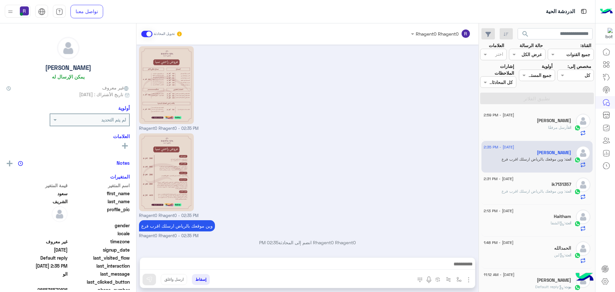
click at [541, 125] on div "انت أرسل مرفقًا" at bounding box center [527, 130] width 87 height 11
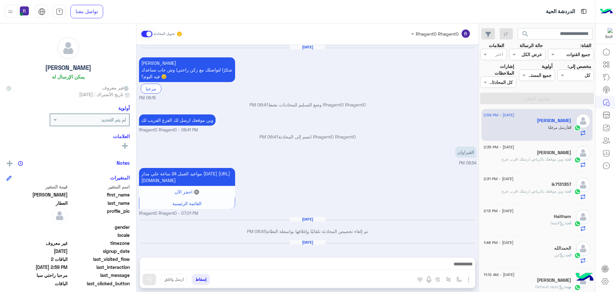
scroll to position [584, 0]
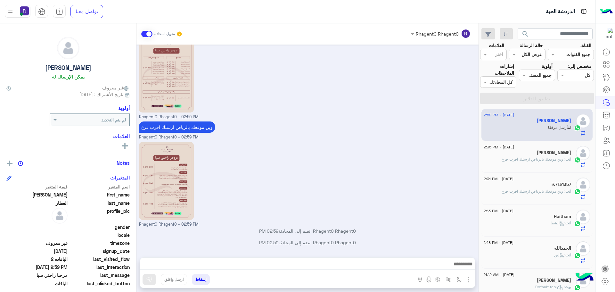
click at [553, 157] on span ": وين موقعك بالرياض ارسلك اقرب فرع" at bounding box center [534, 159] width 64 height 5
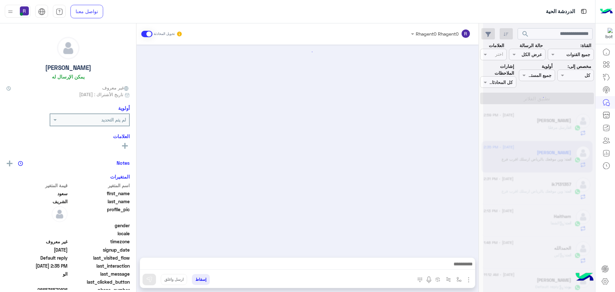
scroll to position [157, 0]
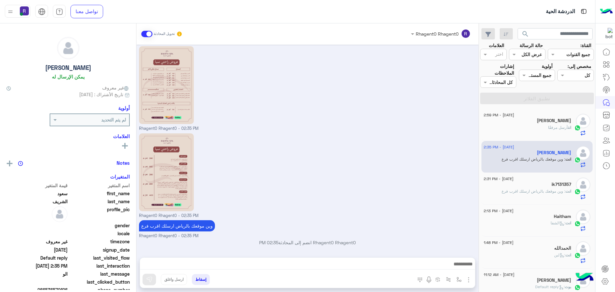
click at [552, 127] on span "أرسل مرفقًا" at bounding box center [558, 127] width 20 height 5
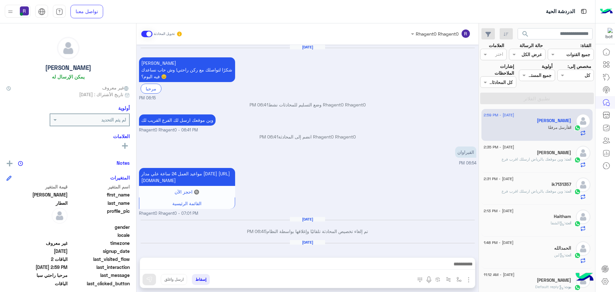
scroll to position [584, 0]
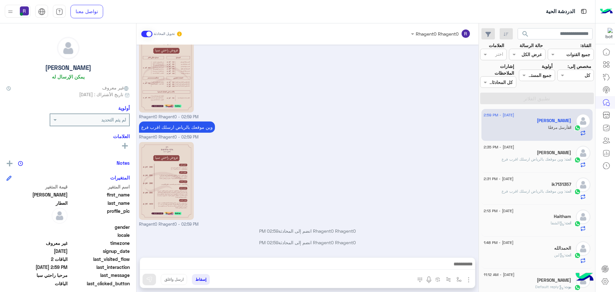
click at [544, 155] on h5 "[PERSON_NAME]" at bounding box center [554, 152] width 34 height 5
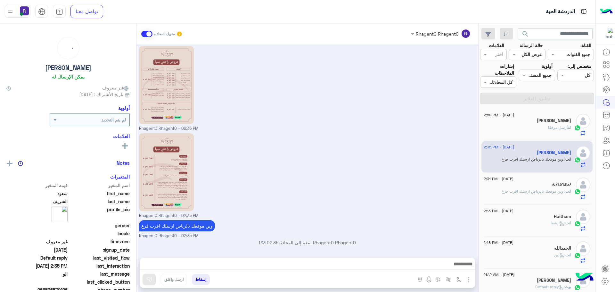
scroll to position [157, 0]
click at [552, 196] on div "انت : وين موقعك بالرياض ارسلك اقرب فرع" at bounding box center [527, 193] width 87 height 11
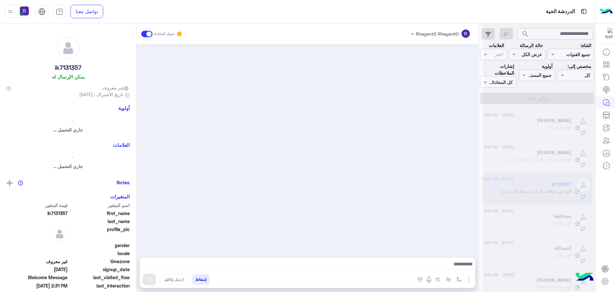
scroll to position [323, 0]
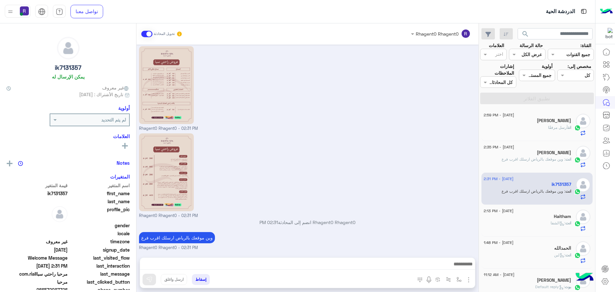
click at [553, 154] on h5 "[PERSON_NAME]" at bounding box center [554, 152] width 34 height 5
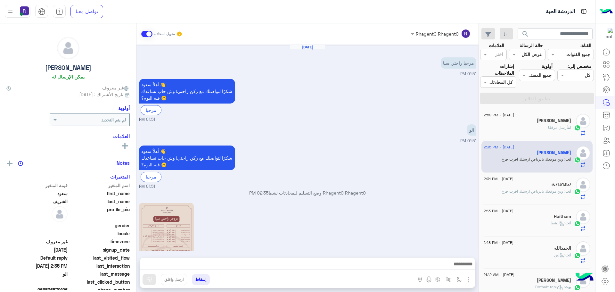
scroll to position [157, 0]
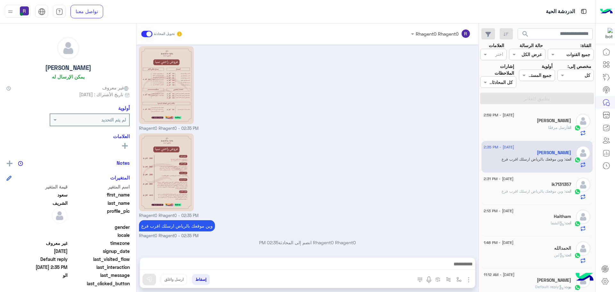
click at [522, 130] on div "انت أرسل مرفقًا" at bounding box center [527, 130] width 87 height 11
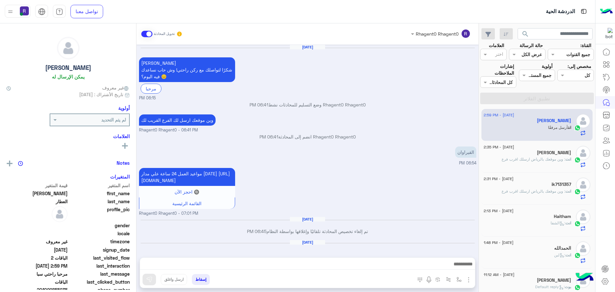
scroll to position [584, 0]
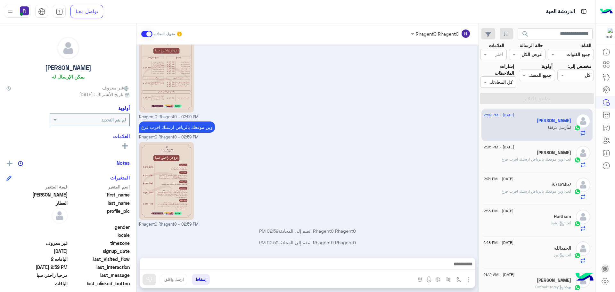
click at [526, 165] on div "انت : وين موقعك بالرياض ارسلك اقرب فرع" at bounding box center [527, 161] width 87 height 11
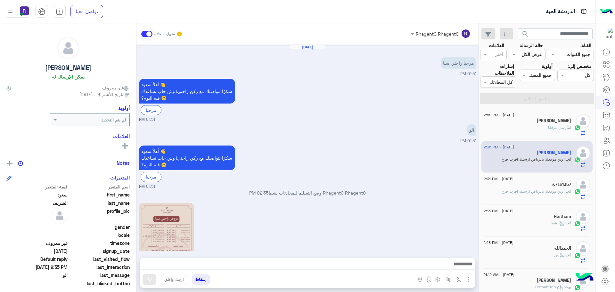
scroll to position [157, 0]
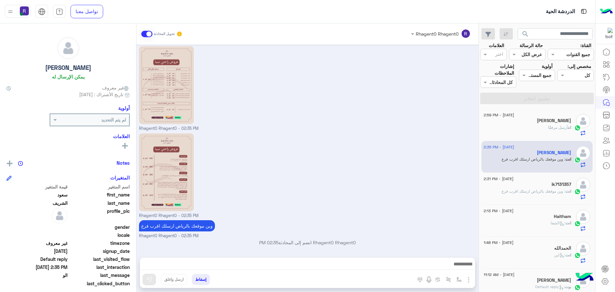
click at [544, 187] on div "ik7131357" at bounding box center [527, 185] width 87 height 7
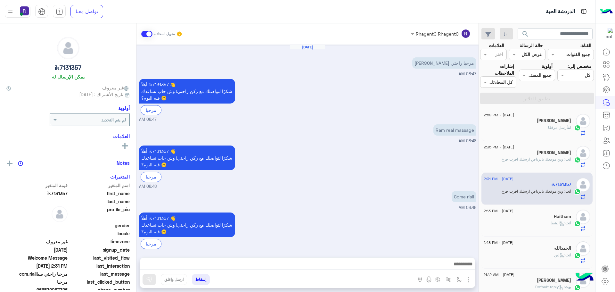
scroll to position [323, 0]
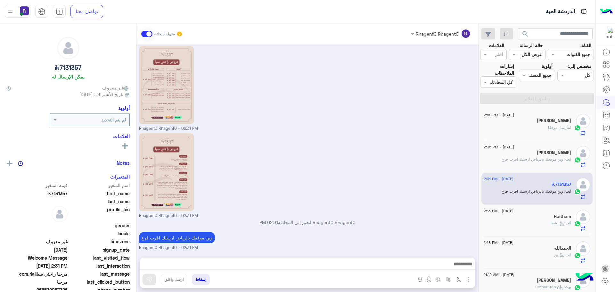
click at [547, 224] on div "انت : الشفا" at bounding box center [527, 225] width 87 height 11
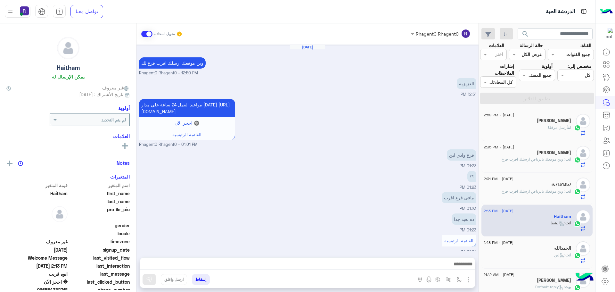
scroll to position [384, 0]
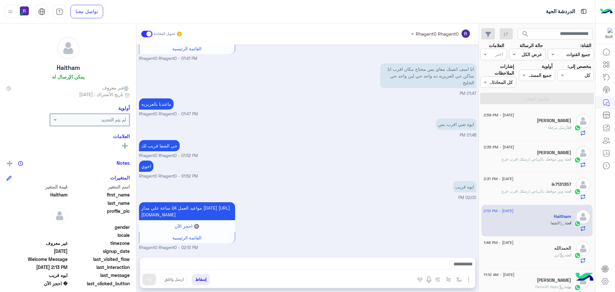
click at [547, 247] on div "الحمدالله" at bounding box center [527, 249] width 87 height 7
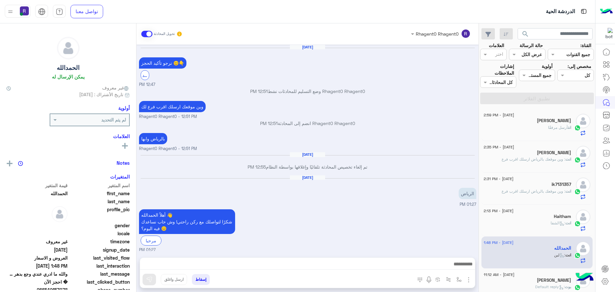
scroll to position [463, 0]
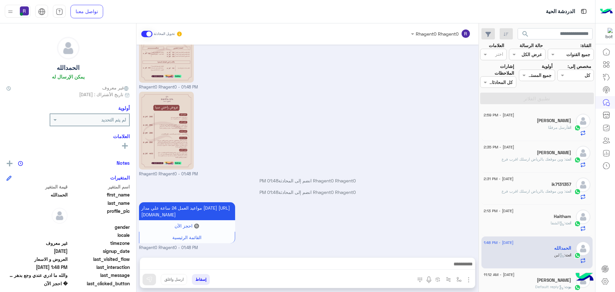
click at [562, 131] on div "انت أرسل مرفقًا" at bounding box center [527, 130] width 87 height 11
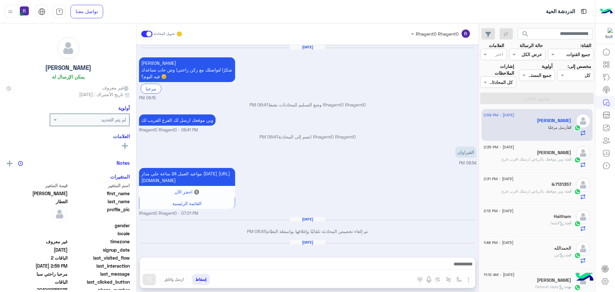
scroll to position [584, 0]
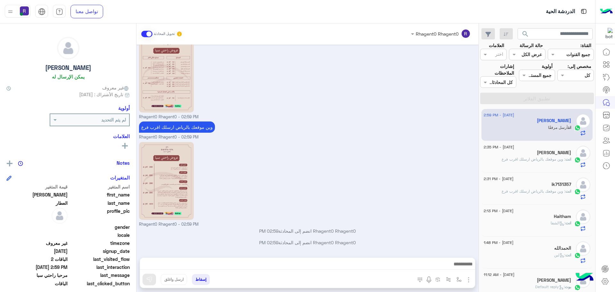
click at [534, 154] on div "[PERSON_NAME]" at bounding box center [527, 153] width 87 height 7
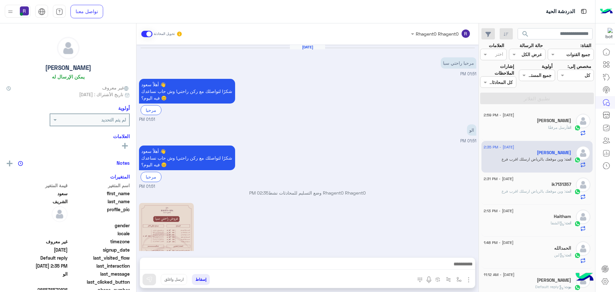
scroll to position [157, 0]
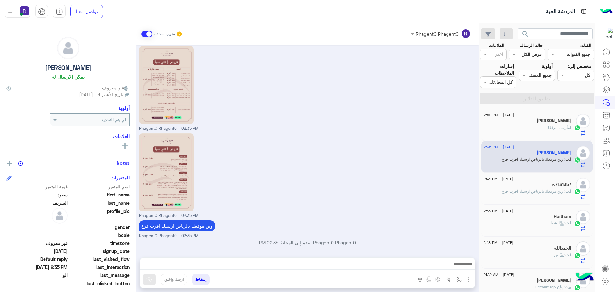
click at [548, 127] on span "أرسل مرفقًا" at bounding box center [558, 127] width 20 height 5
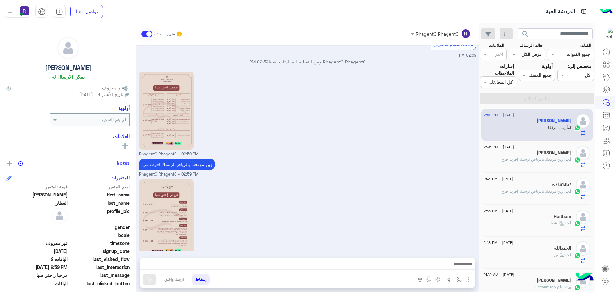
scroll to position [584, 0]
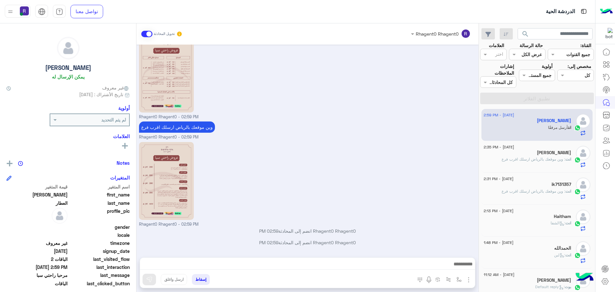
click at [537, 158] on span ": وين موقعك بالرياض ارسلك اقرب فرع" at bounding box center [534, 159] width 64 height 5
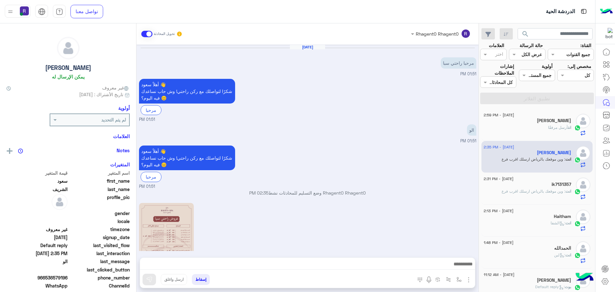
scroll to position [157, 0]
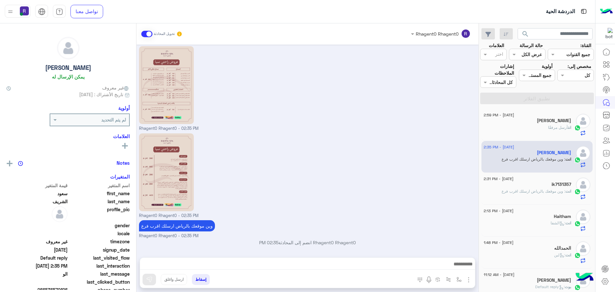
click at [539, 186] on div "ik7131357" at bounding box center [527, 185] width 87 height 7
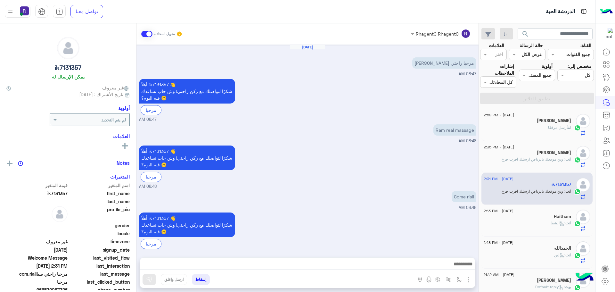
scroll to position [323, 0]
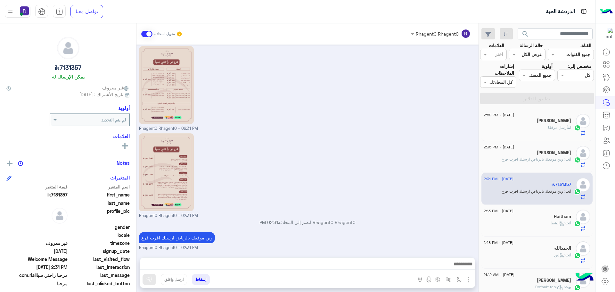
click at [536, 215] on div "Haitham" at bounding box center [527, 217] width 87 height 7
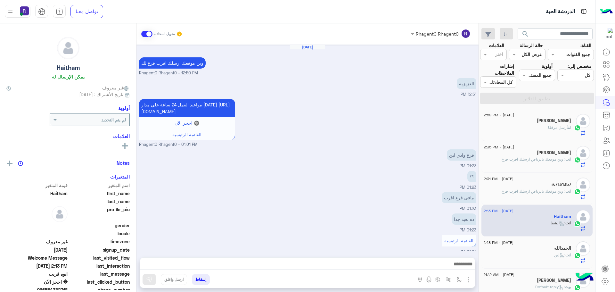
scroll to position [384, 0]
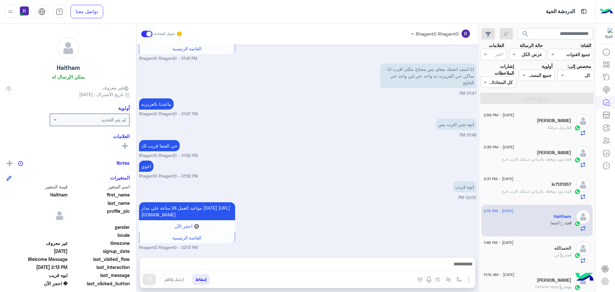
click at [536, 185] on div "ik7131357" at bounding box center [527, 185] width 87 height 7
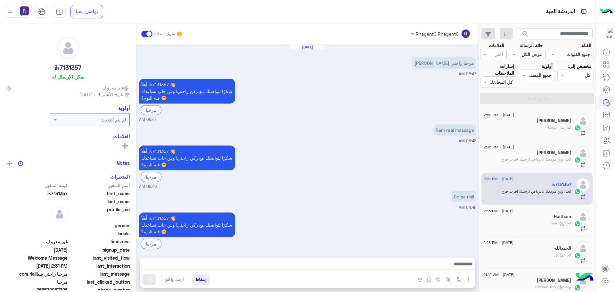
scroll to position [323, 0]
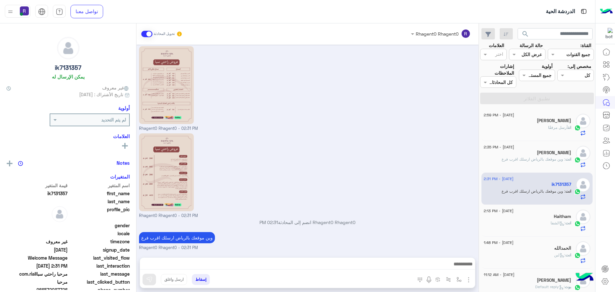
click at [531, 152] on div "[PERSON_NAME]" at bounding box center [527, 153] width 87 height 7
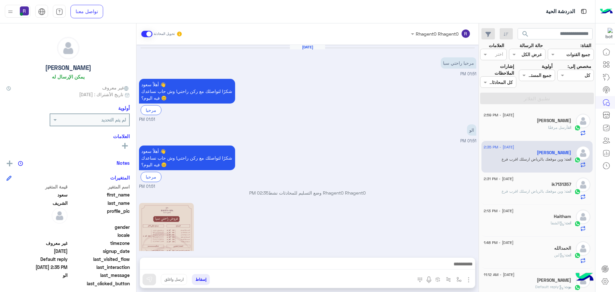
scroll to position [157, 0]
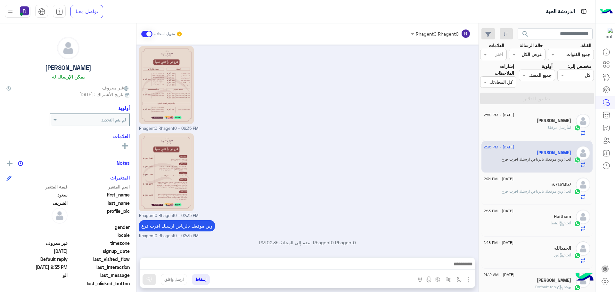
click at [530, 127] on div "انت أرسل مرفقًا" at bounding box center [527, 130] width 87 height 11
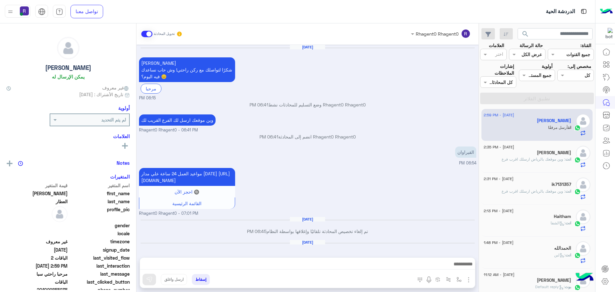
scroll to position [584, 0]
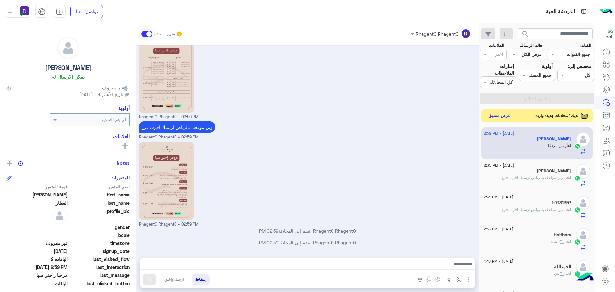
click at [497, 117] on button "عرض مسبق" at bounding box center [500, 116] width 27 height 9
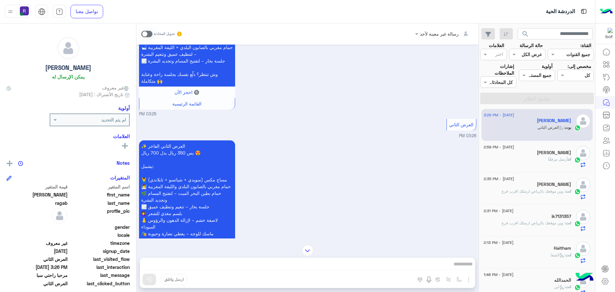
scroll to position [1045, 0]
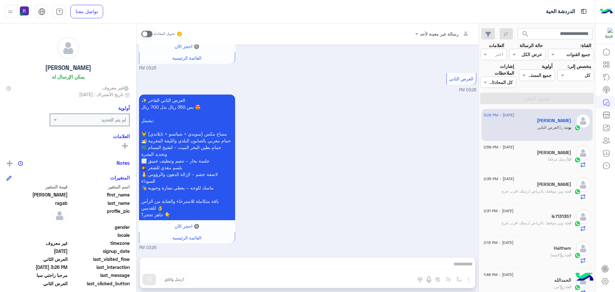
click at [150, 33] on span at bounding box center [146, 34] width 11 height 6
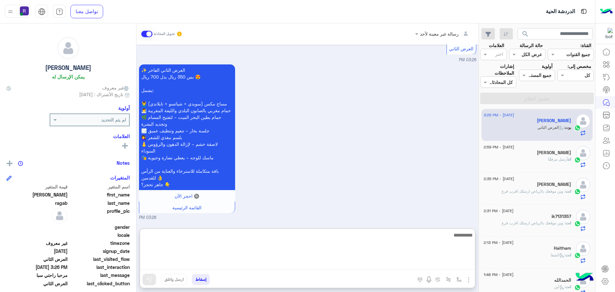
paste textarea "**********"
type textarea "**********"
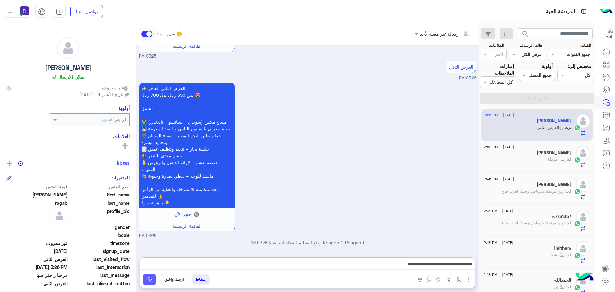
click at [156, 278] on button at bounding box center [149, 280] width 13 height 12
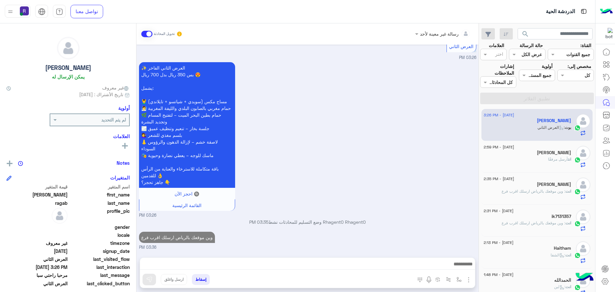
scroll to position [1077, 0]
click at [561, 158] on span "أرسل مرفقًا" at bounding box center [558, 159] width 20 height 5
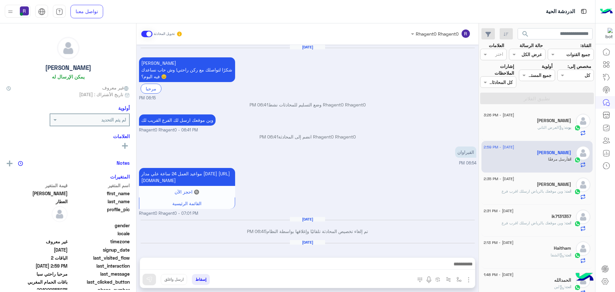
scroll to position [584, 0]
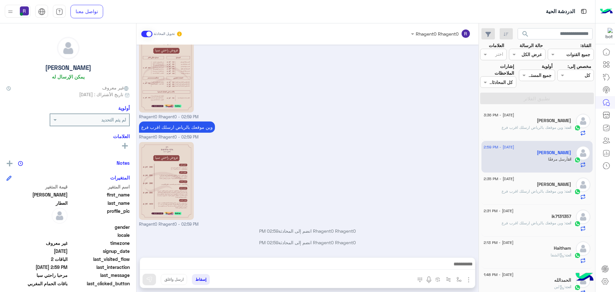
click at [548, 122] on h5 "[PERSON_NAME]" at bounding box center [554, 120] width 34 height 5
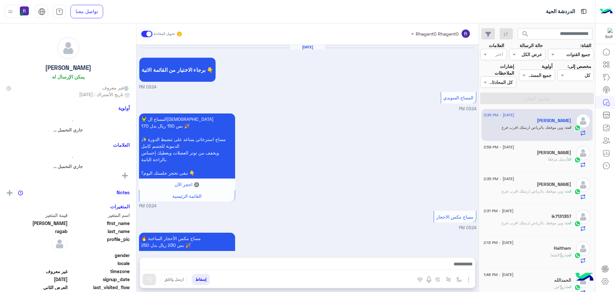
scroll to position [950, 0]
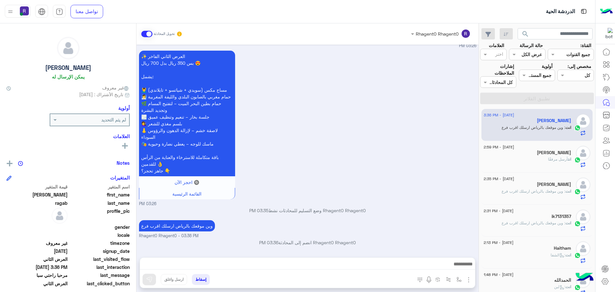
click at [538, 158] on div "انت أرسل مرفقًا" at bounding box center [527, 161] width 87 height 11
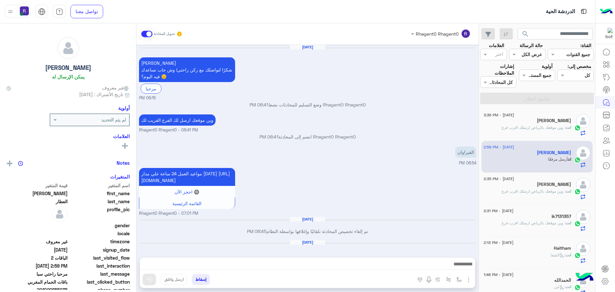
scroll to position [584, 0]
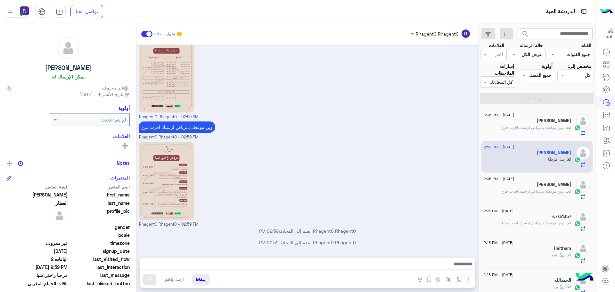
click at [521, 132] on div "انت : وين موقعك بالرياض ارسلك اقرب فرع" at bounding box center [527, 130] width 87 height 11
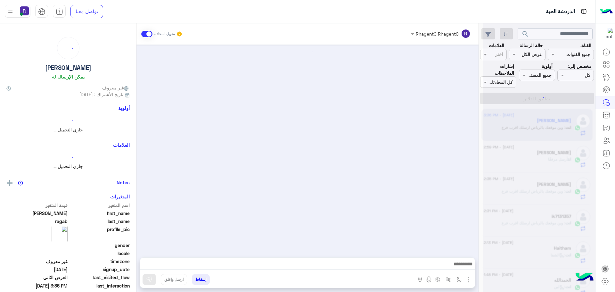
scroll to position [950, 0]
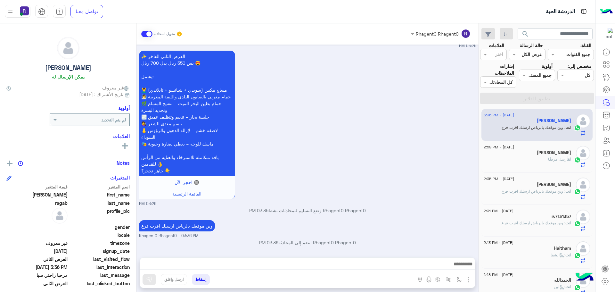
click at [530, 222] on span ": وين موقعك بالرياض ارسلك اقرب فرع" at bounding box center [534, 223] width 64 height 5
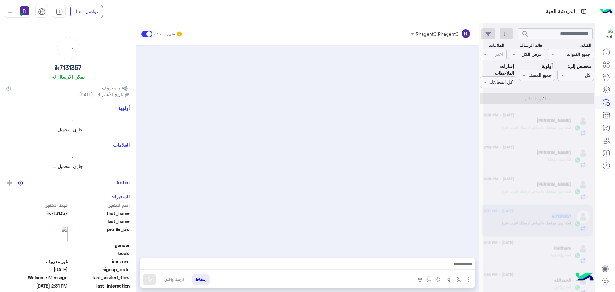
scroll to position [323, 0]
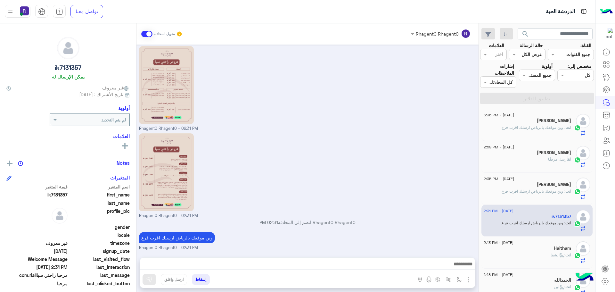
click at [526, 125] on span ": وين موقعك بالرياض ارسلك اقرب فرع" at bounding box center [534, 127] width 64 height 5
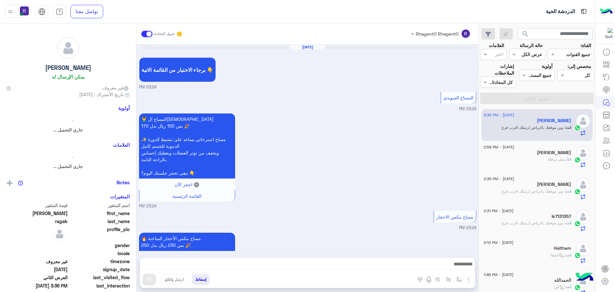
scroll to position [950, 0]
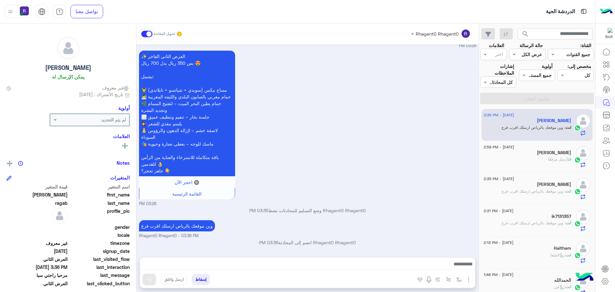
click at [506, 157] on div "انت أرسل مرفقًا" at bounding box center [527, 161] width 87 height 11
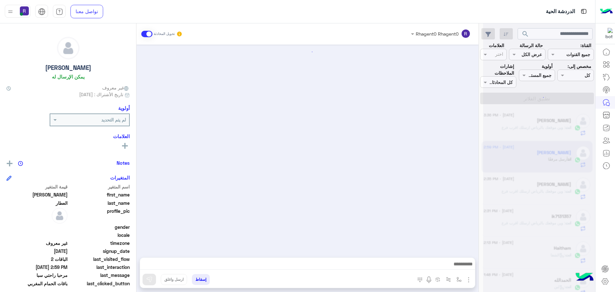
scroll to position [584, 0]
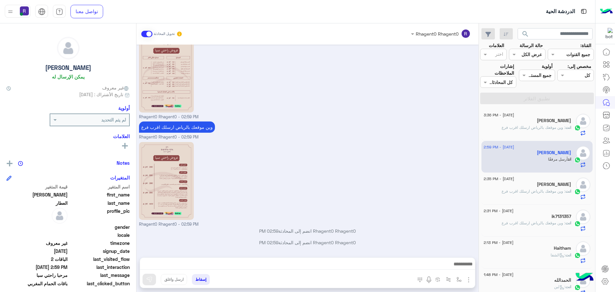
click at [524, 125] on span ": وين موقعك بالرياض ارسلك اقرب فرع" at bounding box center [534, 127] width 64 height 5
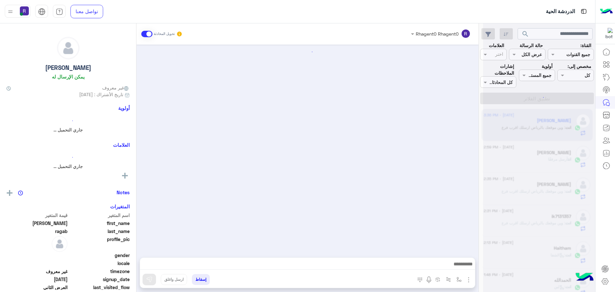
scroll to position [950, 0]
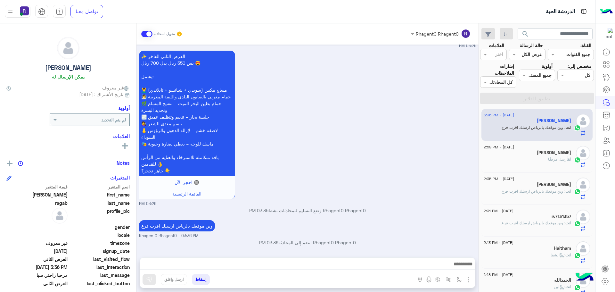
click at [542, 155] on div "[PERSON_NAME]" at bounding box center [527, 153] width 87 height 7
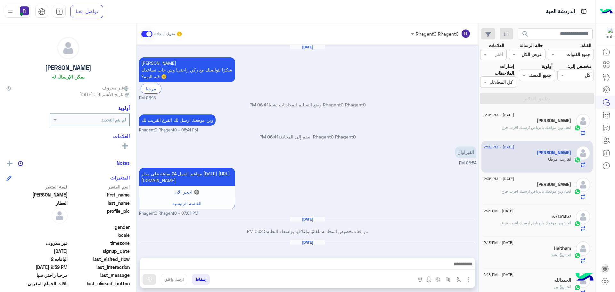
scroll to position [584, 0]
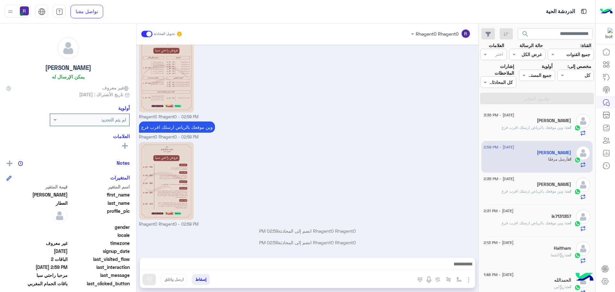
click at [550, 122] on h5 "[PERSON_NAME]" at bounding box center [554, 120] width 34 height 5
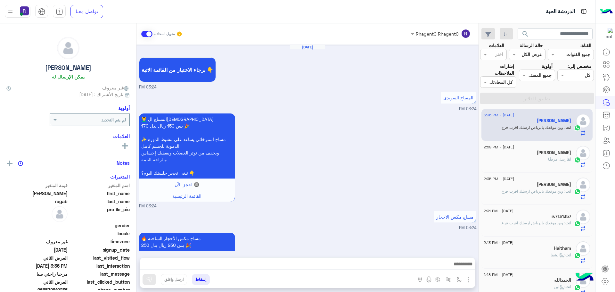
scroll to position [950, 0]
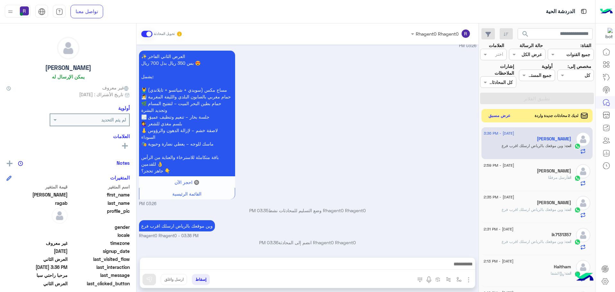
click at [505, 113] on button "عرض مسبق" at bounding box center [500, 116] width 27 height 9
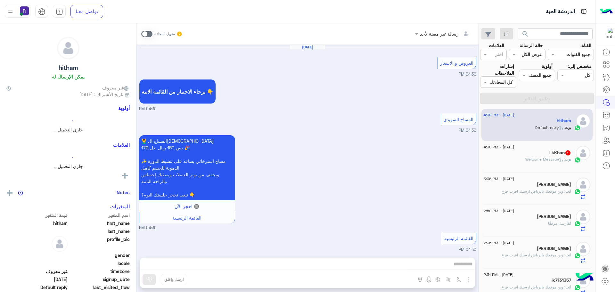
scroll to position [906, 0]
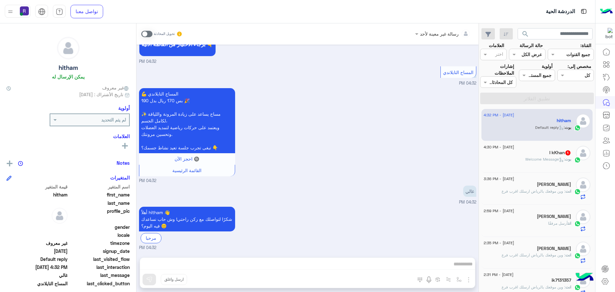
click at [532, 153] on div "I kKhan 1" at bounding box center [527, 153] width 87 height 7
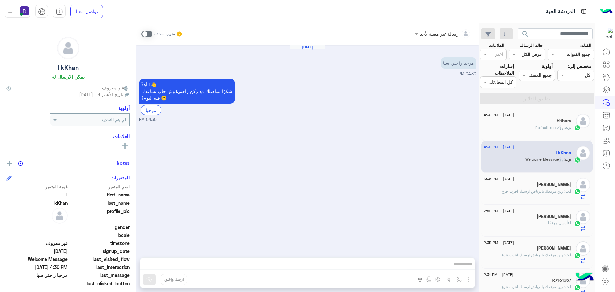
click at [531, 127] on div "بوت : Default reply" at bounding box center [527, 130] width 87 height 11
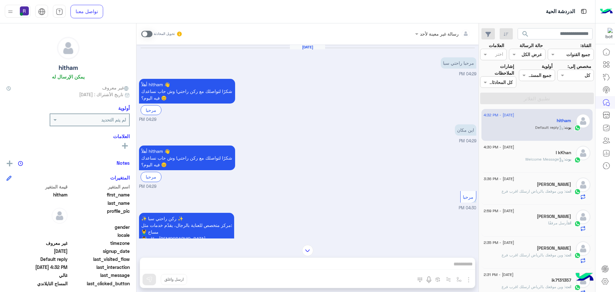
click at [542, 184] on div "[PERSON_NAME]" at bounding box center [527, 185] width 87 height 7
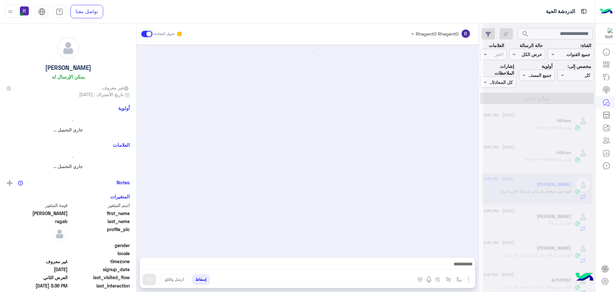
scroll to position [950, 0]
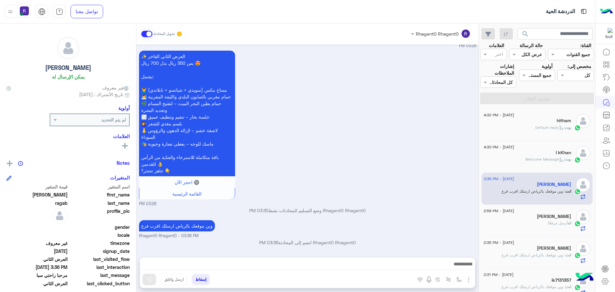
click at [548, 155] on div "I kKhan" at bounding box center [527, 153] width 87 height 7
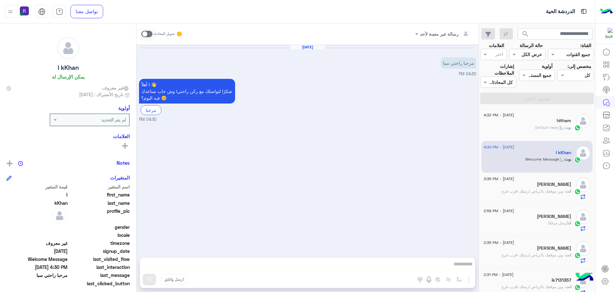
click at [571, 129] on span "بوت" at bounding box center [568, 127] width 6 height 5
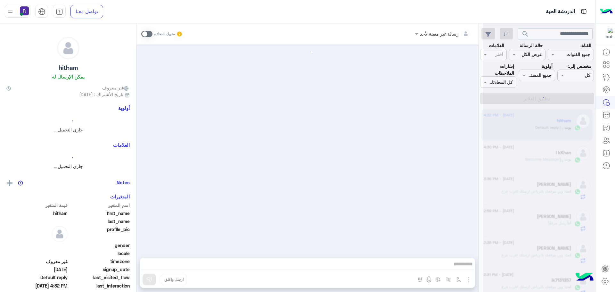
scroll to position [906, 0]
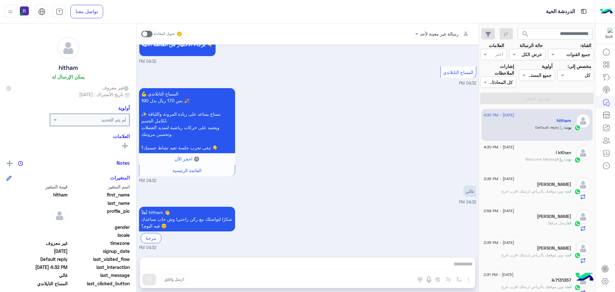
click at [539, 159] on span ": Welcome Message" at bounding box center [545, 159] width 39 height 5
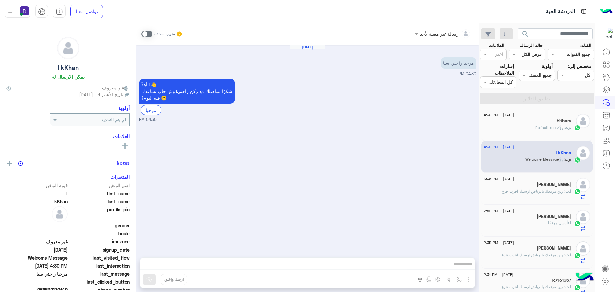
click at [526, 190] on span ": وين موقعك بالرياض ارسلك اقرب فرع" at bounding box center [534, 191] width 64 height 5
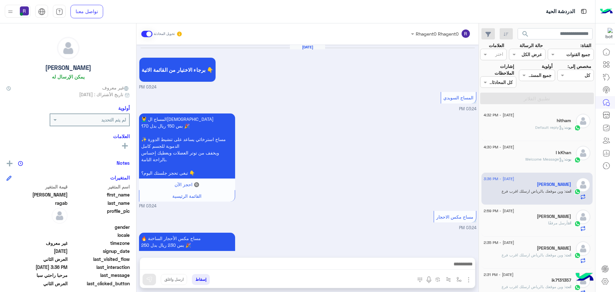
scroll to position [950, 0]
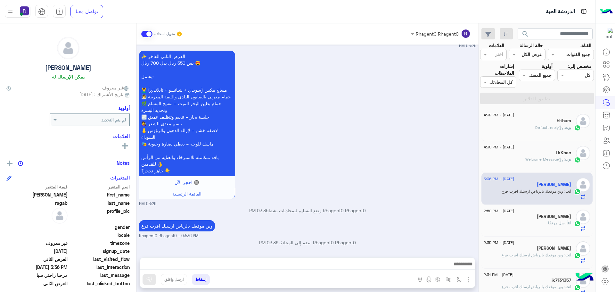
click at [560, 155] on h5 "I kKhan" at bounding box center [563, 152] width 15 height 5
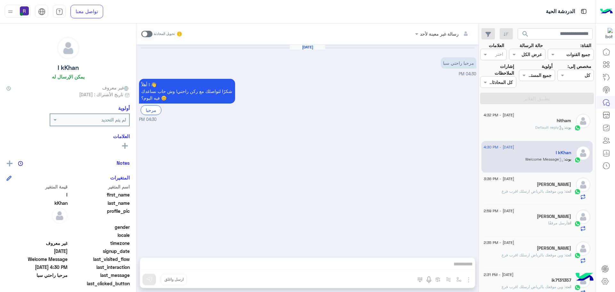
click at [551, 122] on div "hitham" at bounding box center [527, 121] width 87 height 7
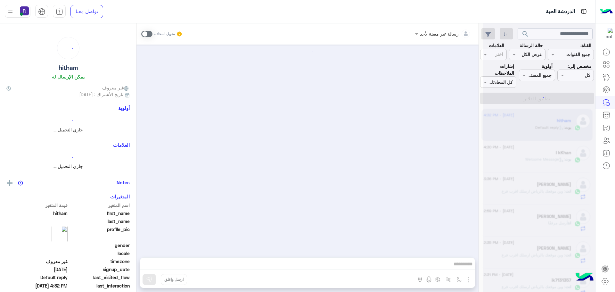
scroll to position [906, 0]
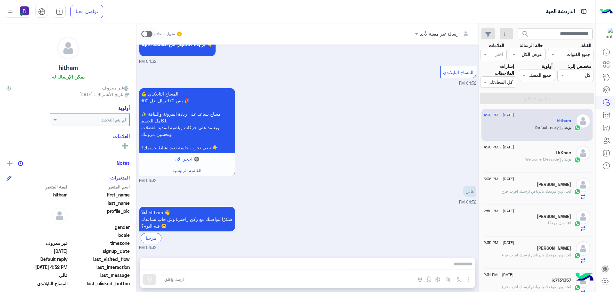
click at [543, 248] on h5 "[PERSON_NAME]" at bounding box center [554, 248] width 34 height 5
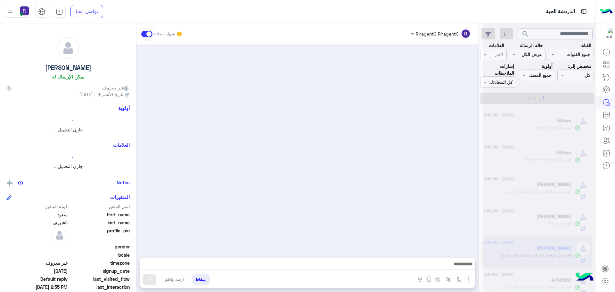
scroll to position [157, 0]
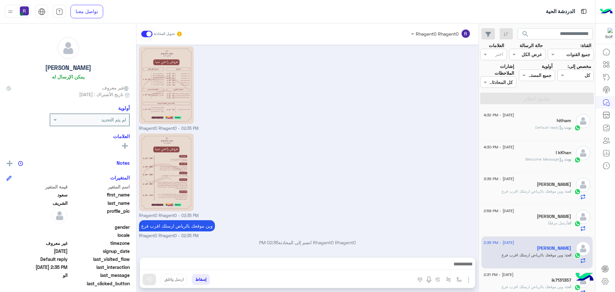
click at [529, 129] on div "بوت : Default reply" at bounding box center [527, 130] width 87 height 11
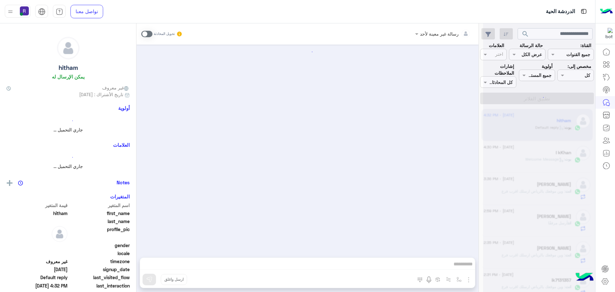
scroll to position [906, 0]
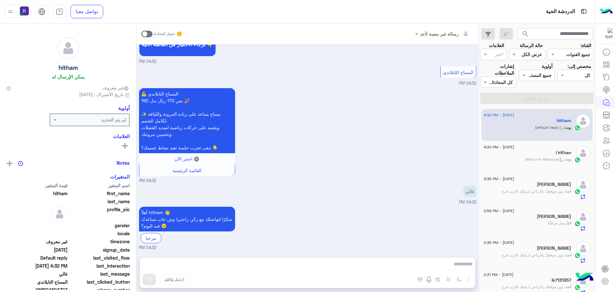
click at [544, 160] on span ": Welcome Message" at bounding box center [545, 159] width 39 height 5
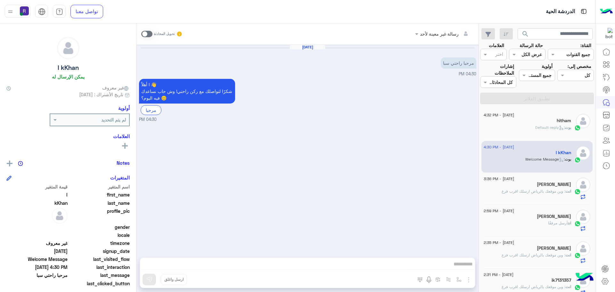
click at [543, 192] on span ": وين موقعك بالرياض ارسلك اقرب فرع" at bounding box center [534, 191] width 64 height 5
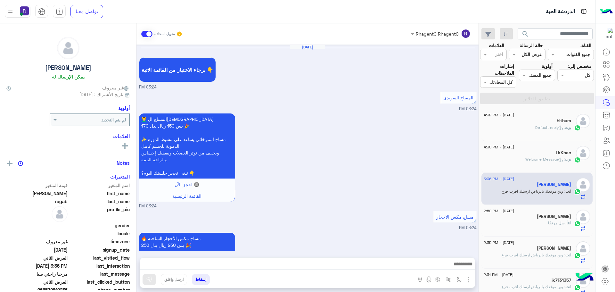
scroll to position [950, 0]
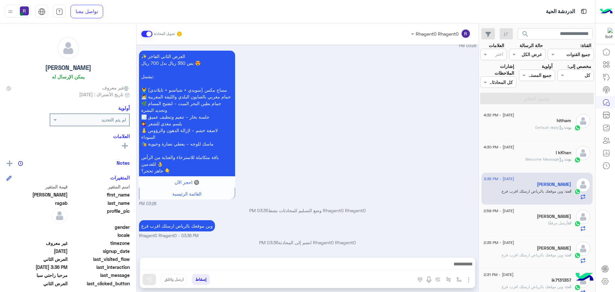
click at [555, 224] on span "أرسل مرفقًا" at bounding box center [558, 223] width 20 height 5
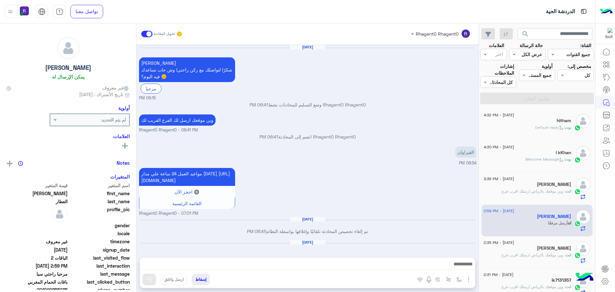
scroll to position [584, 0]
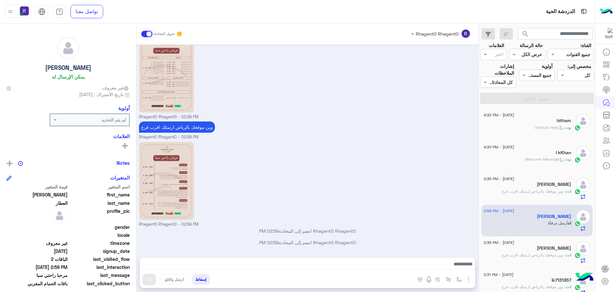
click at [546, 245] on div "[DATE] - 2:35 PM" at bounding box center [527, 243] width 87 height 4
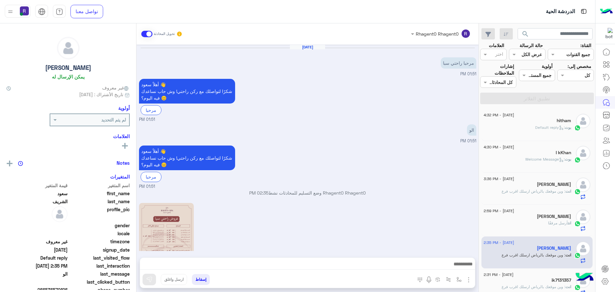
scroll to position [157, 0]
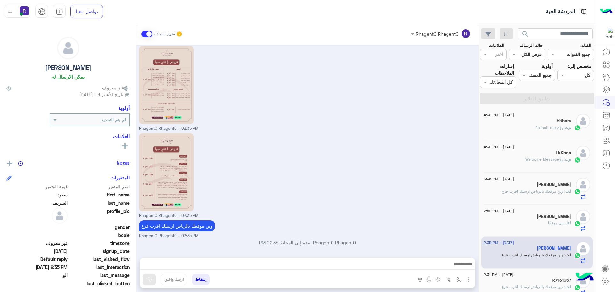
click at [534, 131] on div "بوت : Default reply" at bounding box center [527, 130] width 87 height 11
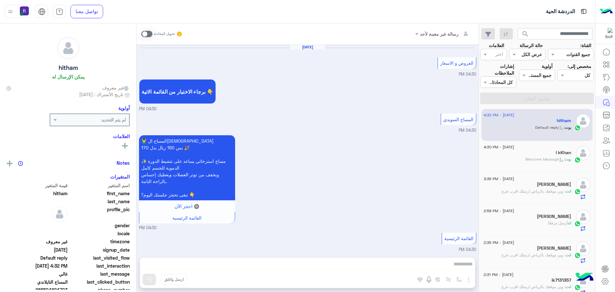
scroll to position [906, 0]
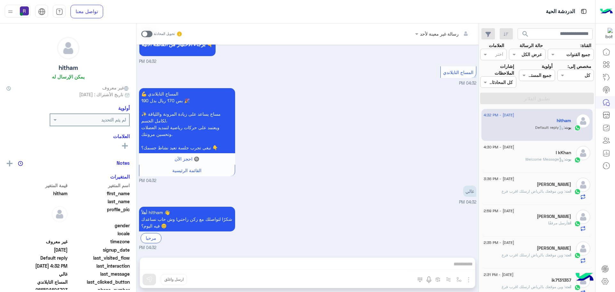
click at [540, 157] on span ": Welcome Message" at bounding box center [545, 159] width 39 height 5
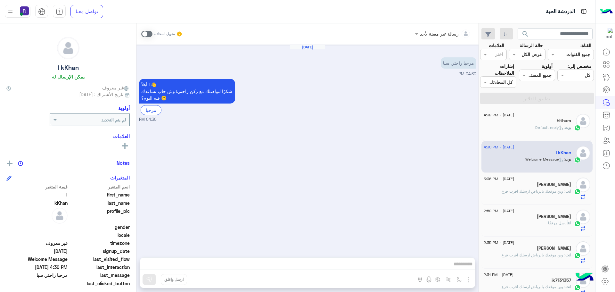
click at [557, 186] on h5 "[PERSON_NAME]" at bounding box center [554, 184] width 34 height 5
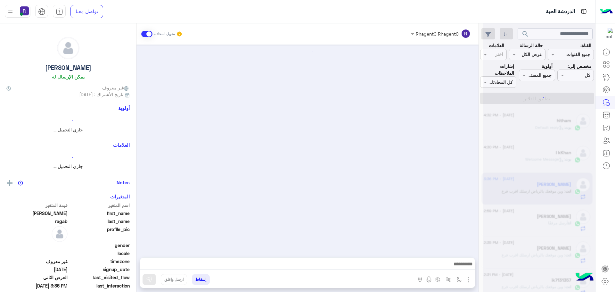
scroll to position [950, 0]
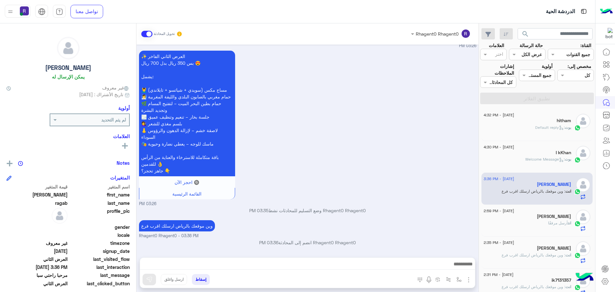
click at [550, 218] on h5 "[PERSON_NAME]" at bounding box center [554, 216] width 34 height 5
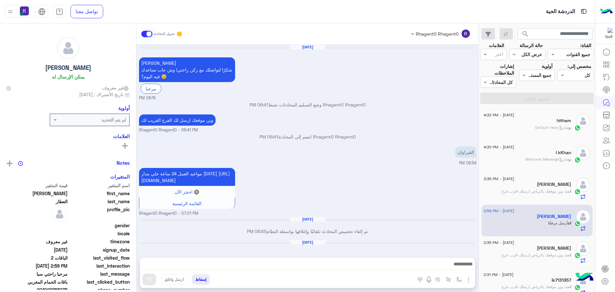
scroll to position [584, 0]
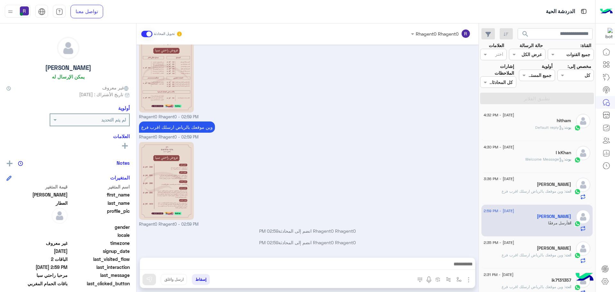
click at [546, 249] on h5 "[PERSON_NAME]" at bounding box center [554, 248] width 34 height 5
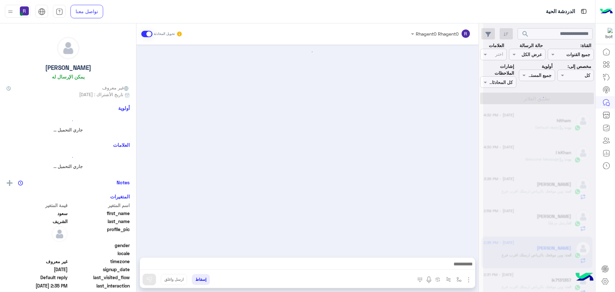
scroll to position [157, 0]
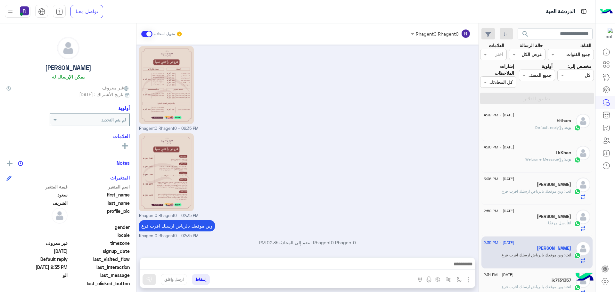
click at [554, 129] on span ": Default reply" at bounding box center [550, 127] width 29 height 5
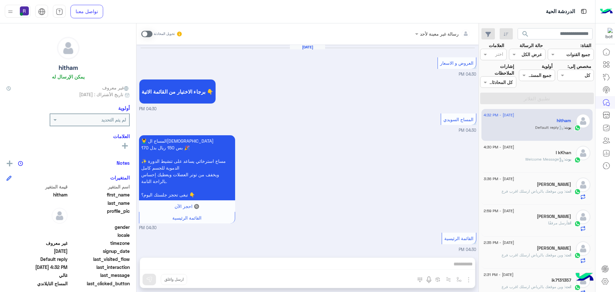
scroll to position [906, 0]
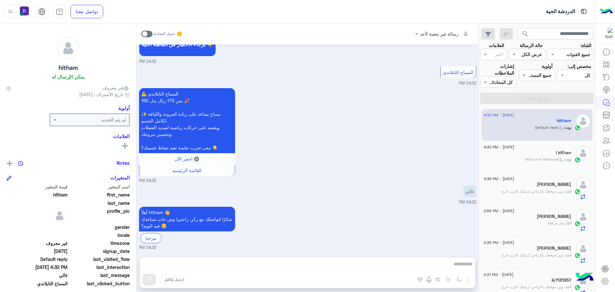
click at [561, 159] on icon at bounding box center [561, 159] width 5 height 5
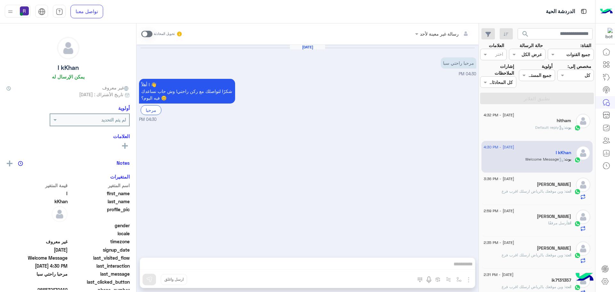
click at [556, 129] on span ": Default reply" at bounding box center [550, 127] width 29 height 5
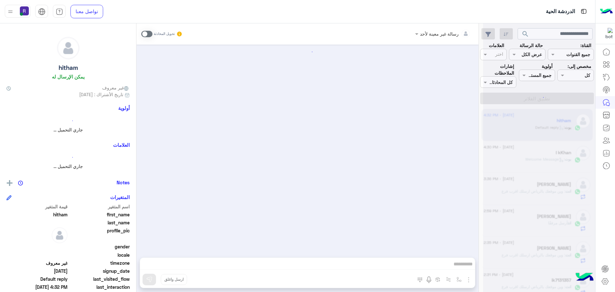
scroll to position [906, 0]
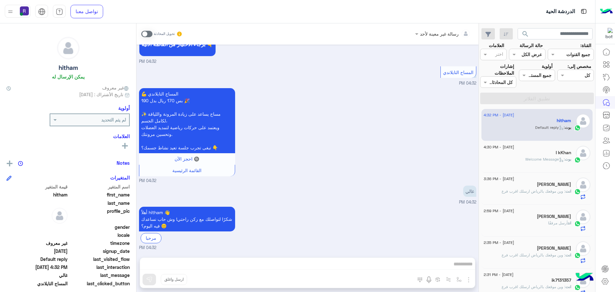
click at [559, 159] on icon at bounding box center [561, 159] width 5 height 5
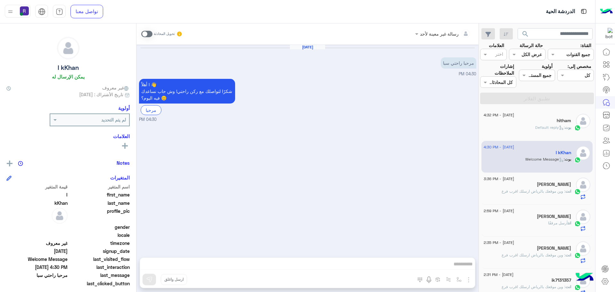
click at [515, 127] on div "بوت : Default reply" at bounding box center [527, 130] width 87 height 11
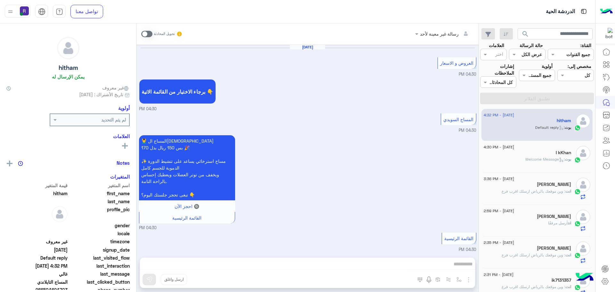
scroll to position [906, 0]
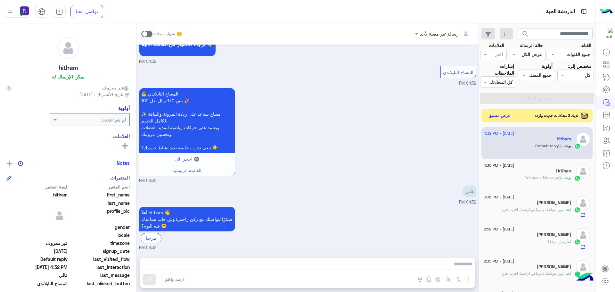
click at [498, 116] on button "عرض مسبق" at bounding box center [500, 116] width 27 height 9
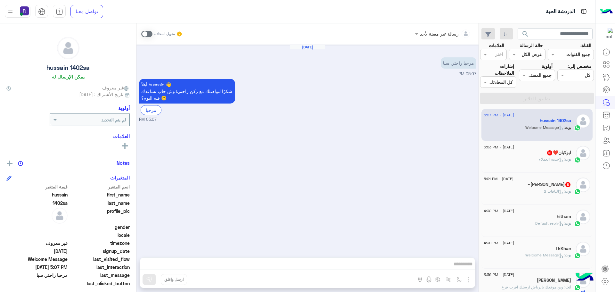
click at [536, 192] on div "بوت : الباقات 2" at bounding box center [527, 193] width 87 height 11
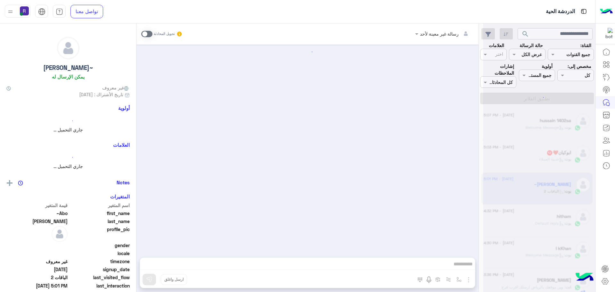
scroll to position [470, 0]
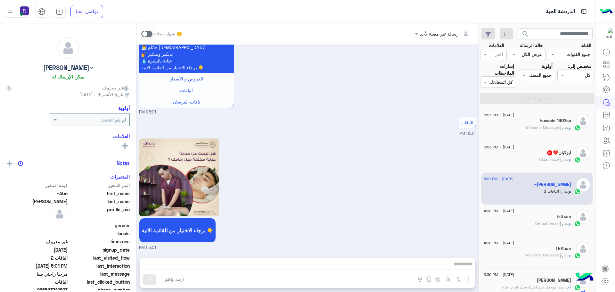
click at [563, 156] on p "بوت : خدمة العملاء" at bounding box center [555, 159] width 32 height 6
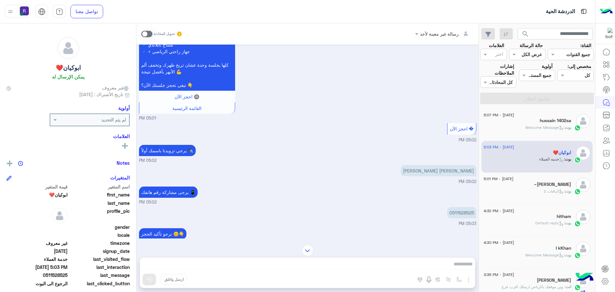
scroll to position [438, 0]
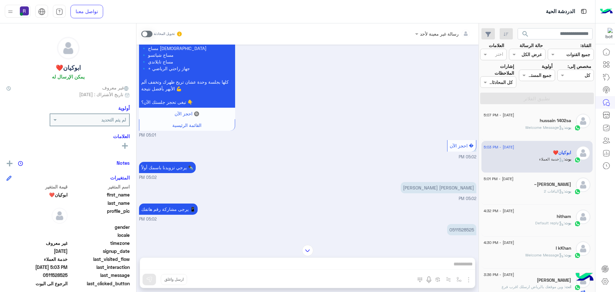
click at [150, 35] on span at bounding box center [146, 34] width 11 height 6
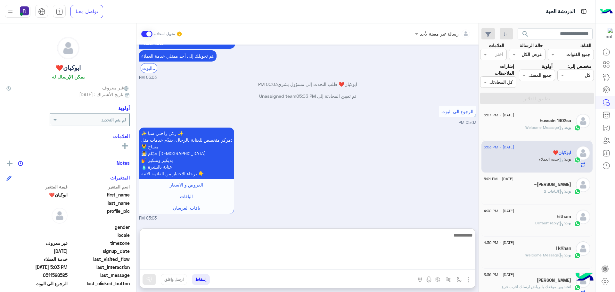
paste textarea "**********"
type textarea "**********"
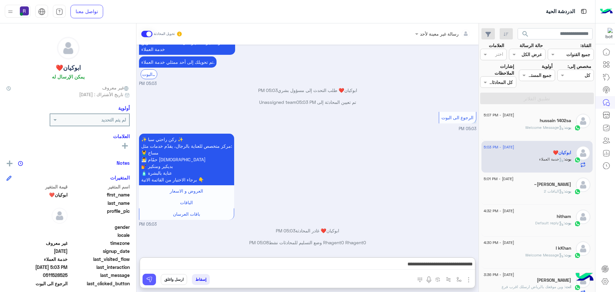
click at [150, 278] on img at bounding box center [149, 279] width 6 height 6
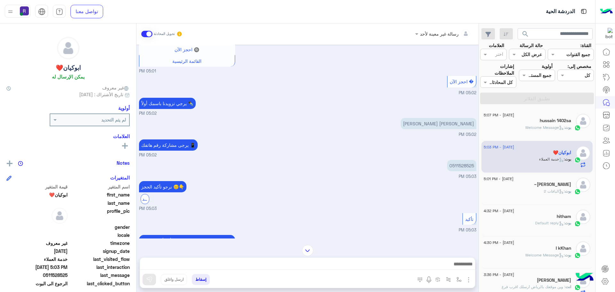
scroll to position [738, 0]
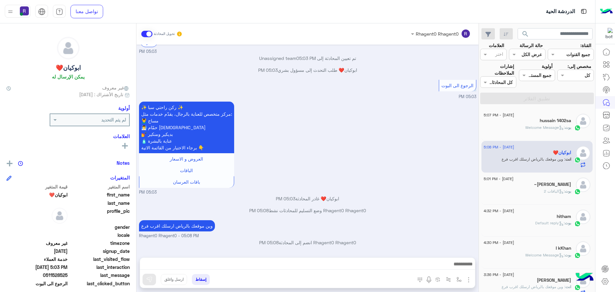
click at [530, 133] on div "بوت : Welcome Message" at bounding box center [527, 130] width 87 height 11
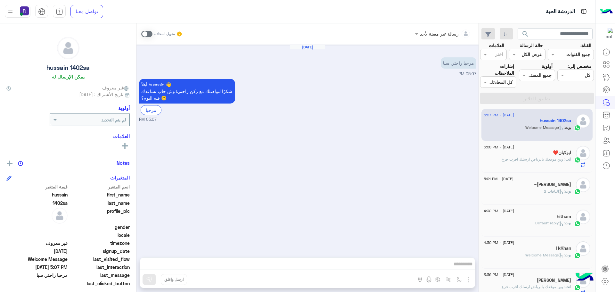
click at [149, 33] on span at bounding box center [146, 34] width 11 height 6
click at [468, 281] on img "button" at bounding box center [469, 280] width 8 height 8
click at [456, 269] on span "الصور" at bounding box center [457, 265] width 12 height 7
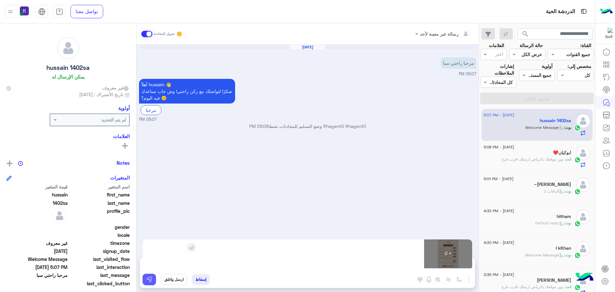
click at [153, 278] on button at bounding box center [149, 280] width 13 height 12
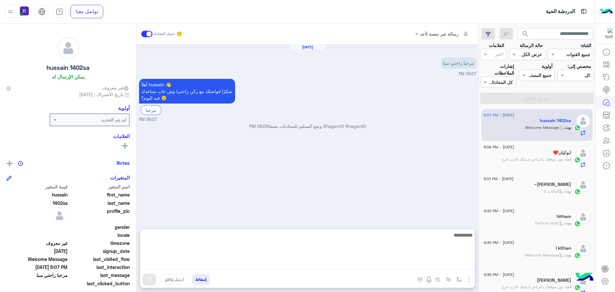
paste textarea "**********"
type textarea "**********"
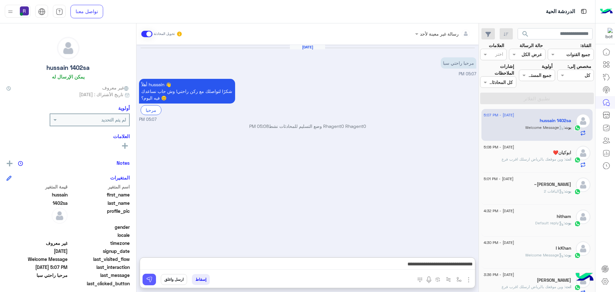
click at [153, 280] on button at bounding box center [149, 280] width 13 height 12
click at [530, 148] on div "11 September - 5:08 PM" at bounding box center [527, 148] width 87 height 4
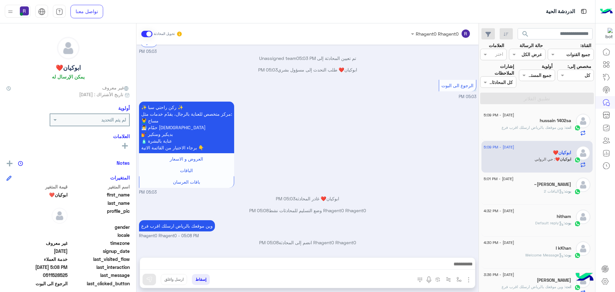
scroll to position [521, 0]
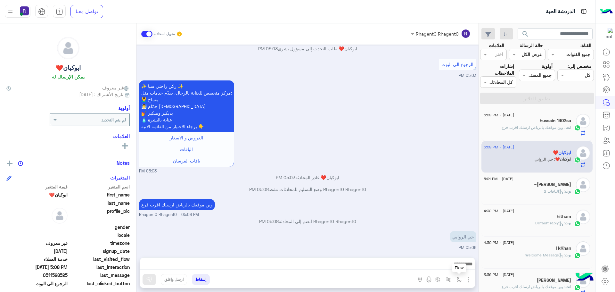
click at [463, 279] on button "button" at bounding box center [459, 279] width 11 height 11
click at [470, 279] on img "button" at bounding box center [469, 280] width 8 height 8
click at [461, 268] on span "الصور" at bounding box center [457, 265] width 12 height 7
click at [458, 279] on img "button" at bounding box center [459, 279] width 5 height 5
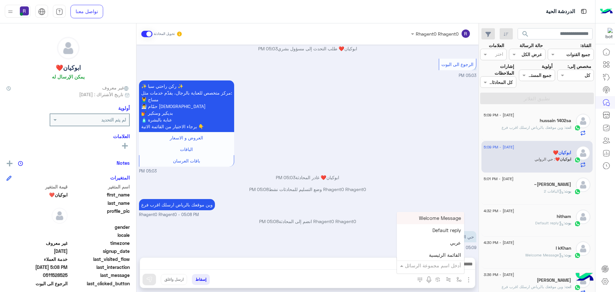
click at [451, 270] on div "أدخل اسم مجموعة الرسائل" at bounding box center [430, 266] width 67 height 12
click at [435, 228] on div "لبن" at bounding box center [430, 226] width 67 height 12
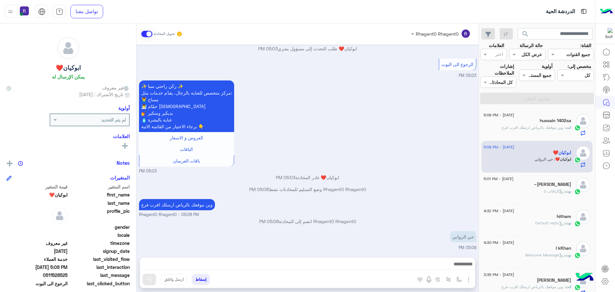
type textarea "***"
click at [149, 280] on img at bounding box center [149, 279] width 6 height 6
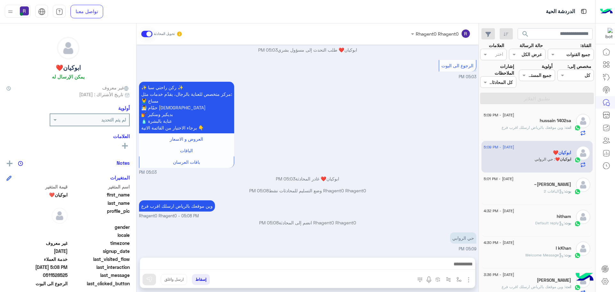
scroll to position [521, 0]
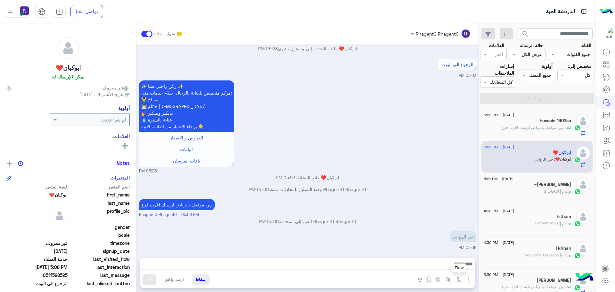
click at [459, 281] on img "button" at bounding box center [459, 279] width 5 height 5
click at [448, 267] on input "text" at bounding box center [439, 265] width 43 height 7
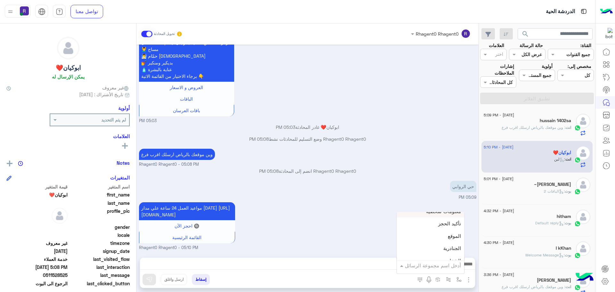
scroll to position [417, 0]
click at [445, 236] on span "الجنادرية" at bounding box center [453, 233] width 18 height 6
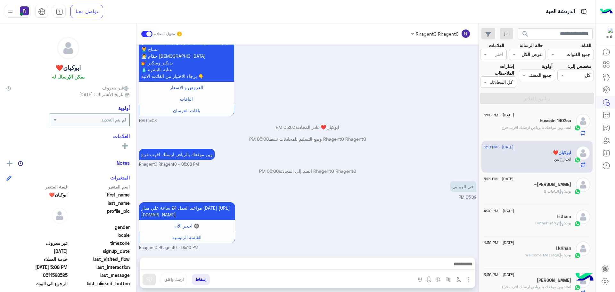
type textarea "*********"
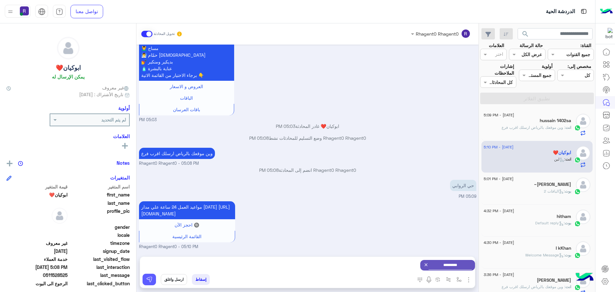
click at [150, 280] on img at bounding box center [149, 279] width 6 height 6
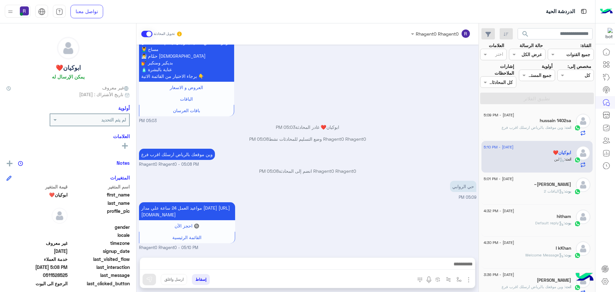
scroll to position [635, 0]
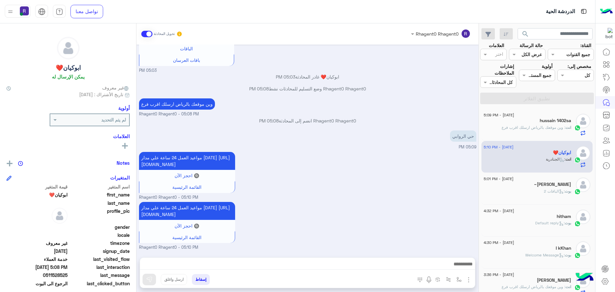
click at [552, 120] on h5 "hussain 1402sa" at bounding box center [555, 120] width 31 height 5
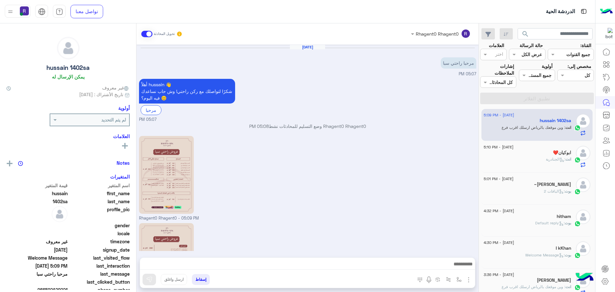
scroll to position [90, 0]
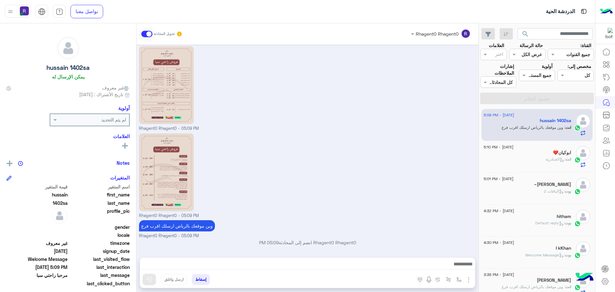
click at [546, 156] on div "ابوكيان❤️" at bounding box center [527, 153] width 87 height 7
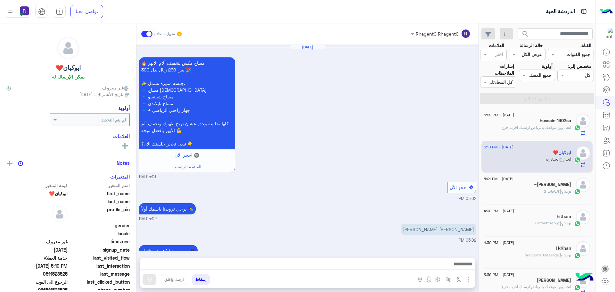
scroll to position [471, 0]
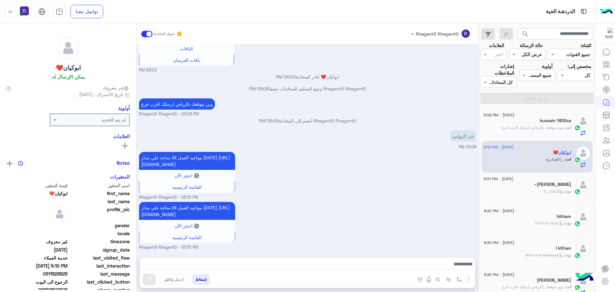
click at [539, 187] on div "~[PERSON_NAME]" at bounding box center [527, 185] width 87 height 7
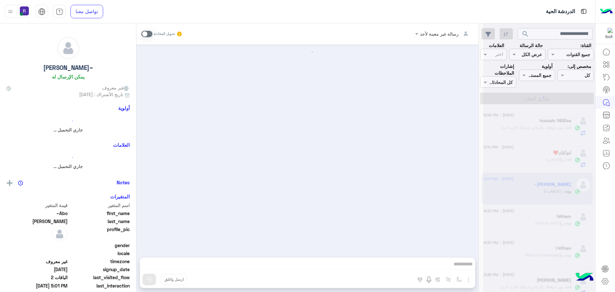
scroll to position [470, 0]
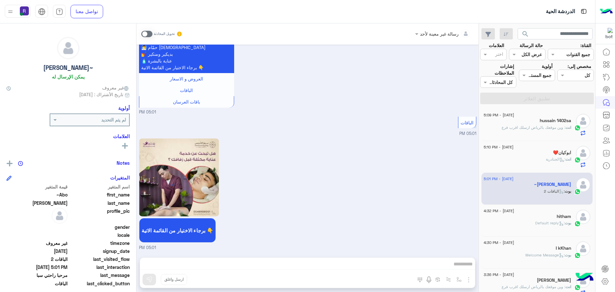
click at [562, 130] on p "انت : وين موقعك بالرياض ارسلك اقرب فرع" at bounding box center [537, 128] width 70 height 6
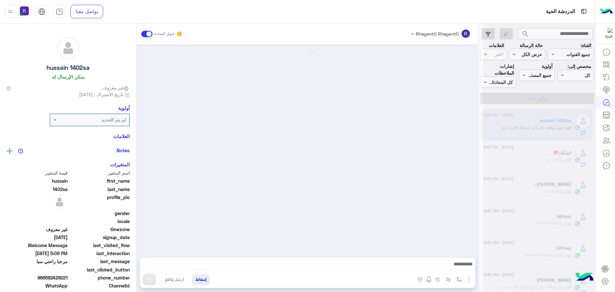
scroll to position [90, 0]
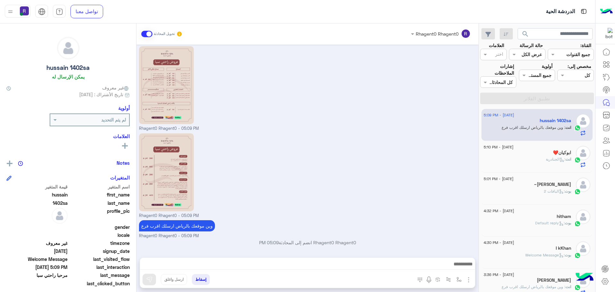
click at [560, 156] on p "انت : الجنادرية" at bounding box center [558, 159] width 25 height 6
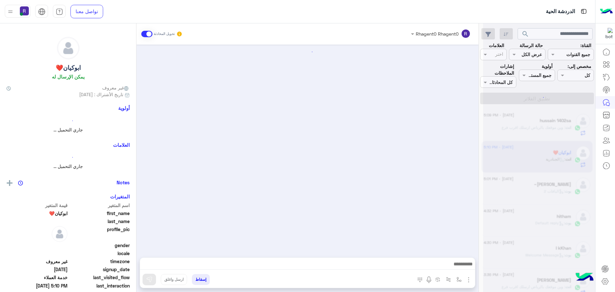
scroll to position [471, 0]
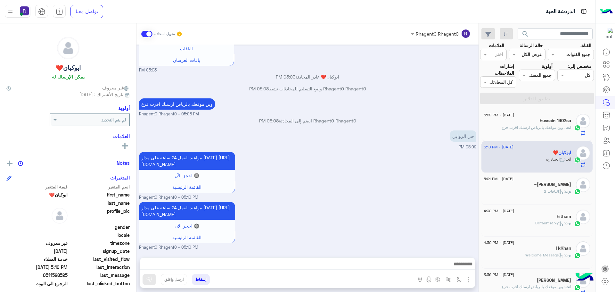
click at [558, 186] on h5 "~[PERSON_NAME]" at bounding box center [552, 184] width 37 height 5
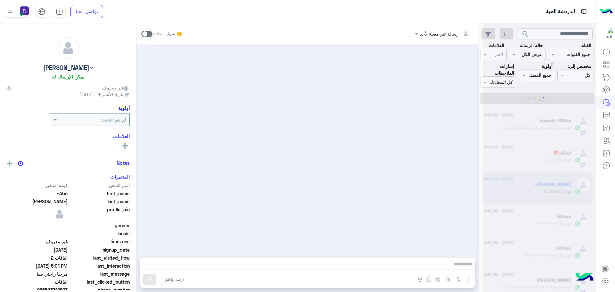
scroll to position [470, 0]
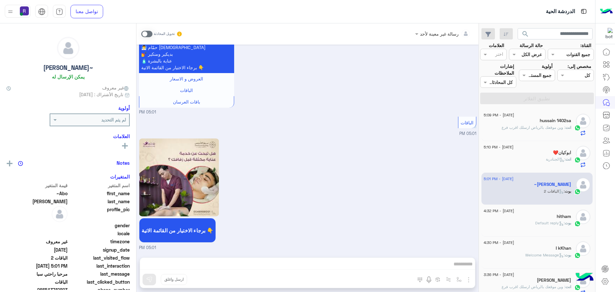
click at [548, 159] on span ": الجنادرية" at bounding box center [556, 159] width 20 height 5
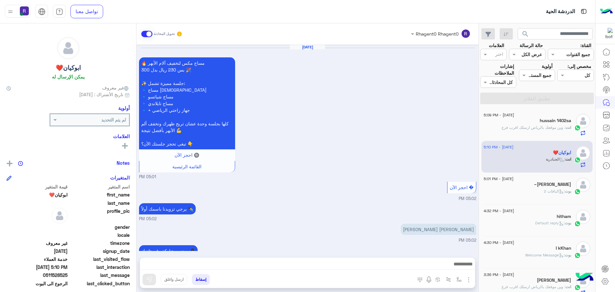
scroll to position [471, 0]
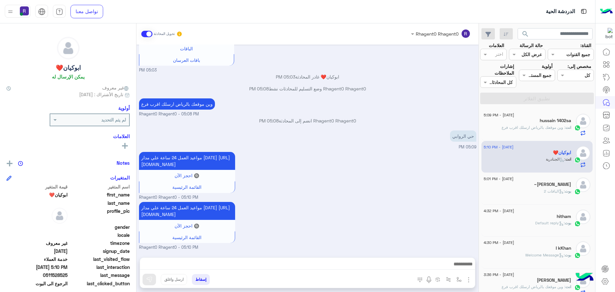
click at [553, 127] on span ": وين موقعك بالرياض ارسلك اقرب فرع" at bounding box center [534, 127] width 64 height 5
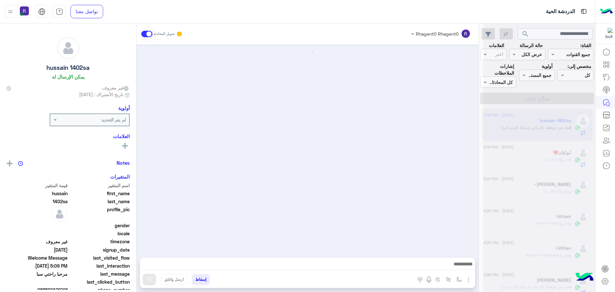
scroll to position [90, 0]
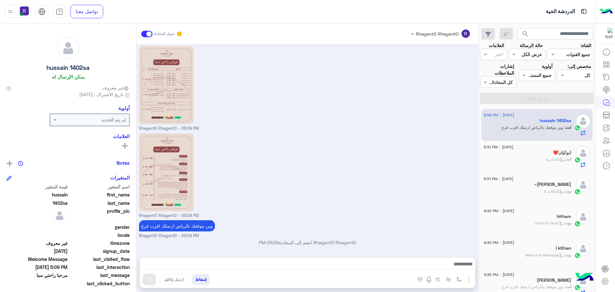
click at [540, 157] on div "انت : الجنادرية" at bounding box center [527, 161] width 87 height 11
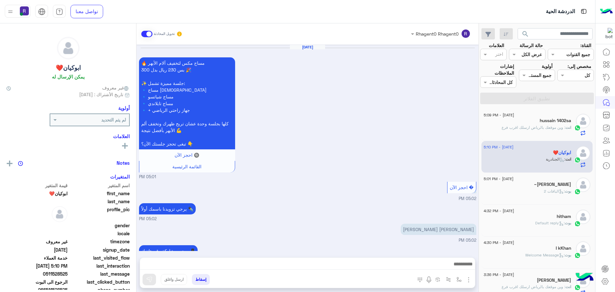
scroll to position [471, 0]
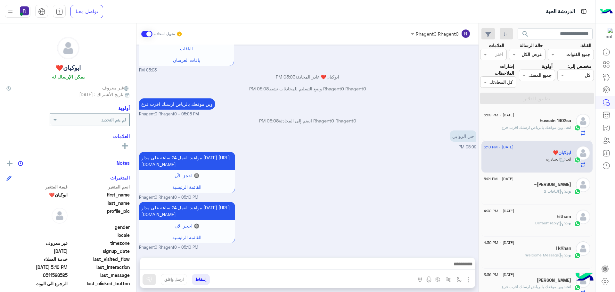
click at [553, 122] on h5 "hussain 1402sa" at bounding box center [555, 120] width 31 height 5
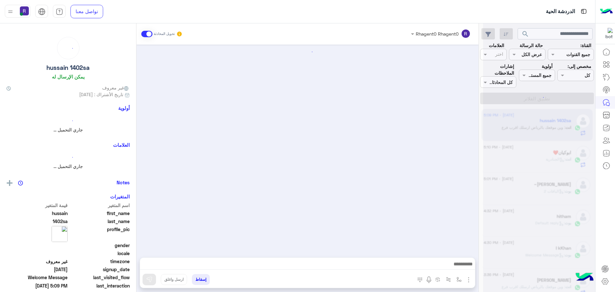
scroll to position [90, 0]
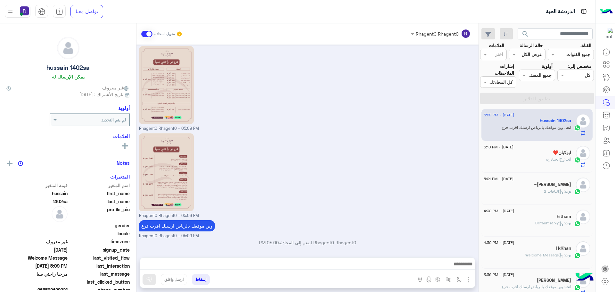
click at [536, 154] on div "ابوكيان❤️" at bounding box center [527, 153] width 87 height 7
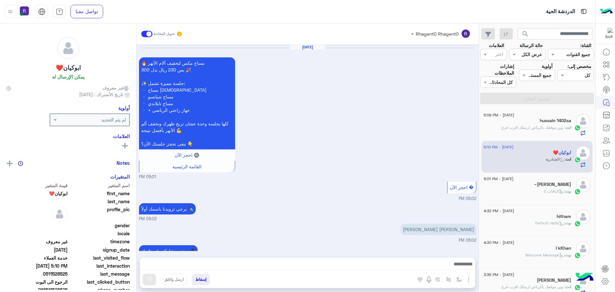
scroll to position [471, 0]
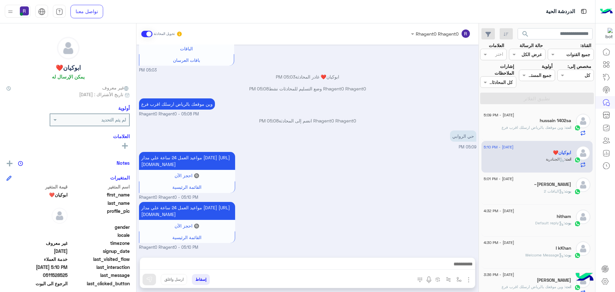
click at [542, 194] on div "بوت : الباقات 2" at bounding box center [527, 193] width 87 height 11
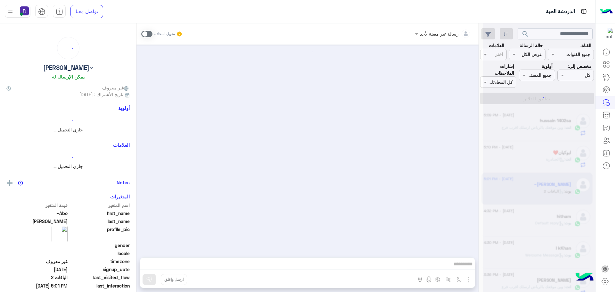
scroll to position [470, 0]
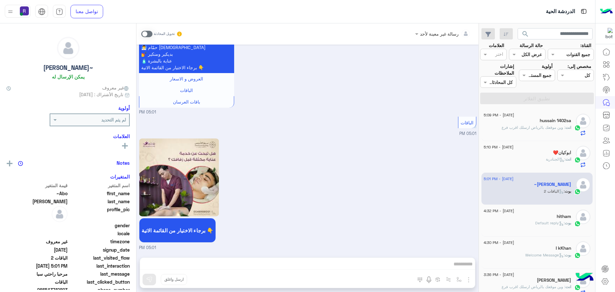
click at [536, 220] on p "بوت : Default reply" at bounding box center [554, 223] width 36 height 6
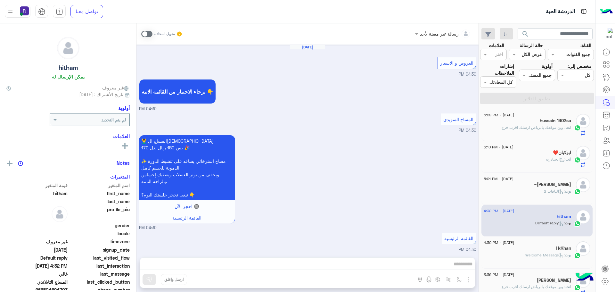
scroll to position [906, 0]
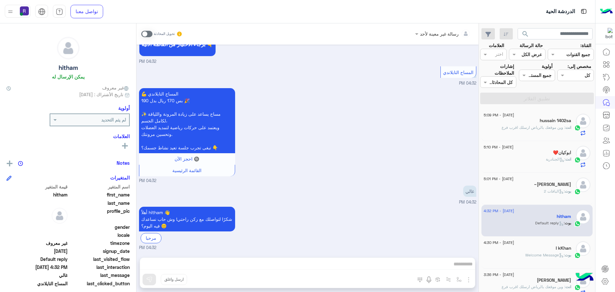
click at [544, 128] on span ": وين موقعك بالرياض ارسلك اقرب فرع" at bounding box center [534, 127] width 64 height 5
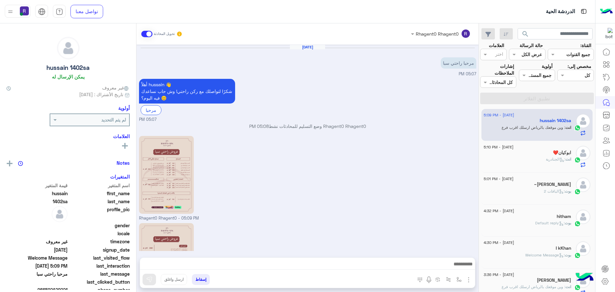
scroll to position [90, 0]
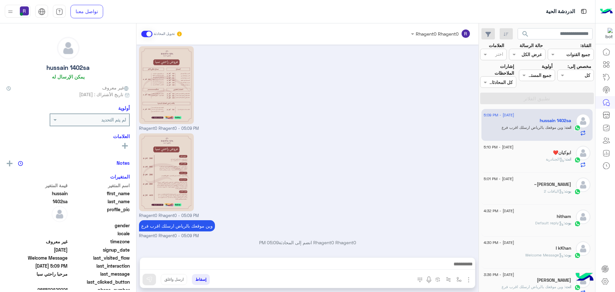
click at [543, 156] on div "ابوكيان❤️" at bounding box center [527, 153] width 87 height 7
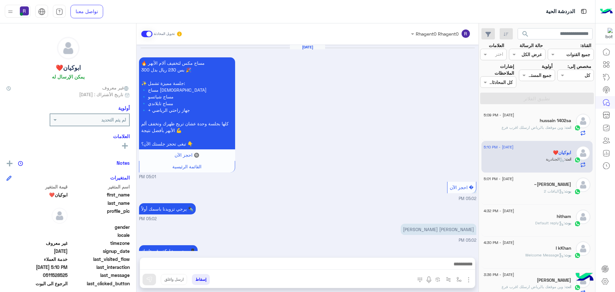
scroll to position [471, 0]
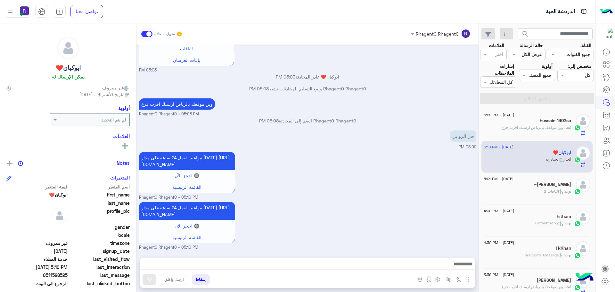
click at [554, 187] on h5 "~[PERSON_NAME]" at bounding box center [552, 184] width 37 height 5
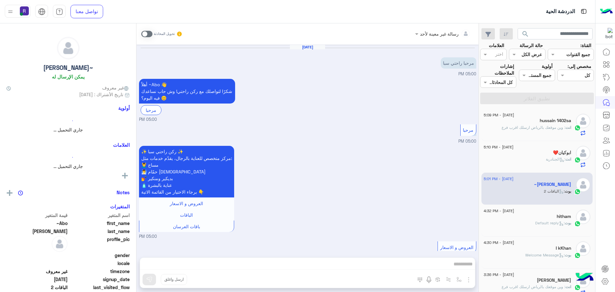
scroll to position [470, 0]
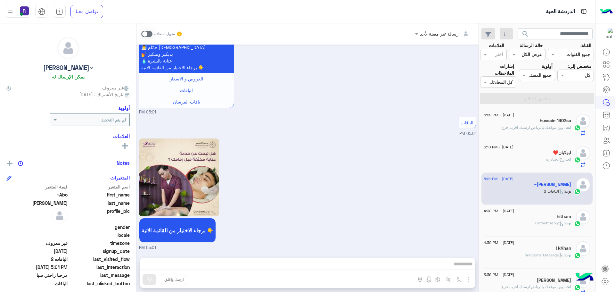
click at [540, 127] on span ": وين موقعك بالرياض ارسلك اقرب فرع" at bounding box center [534, 127] width 64 height 5
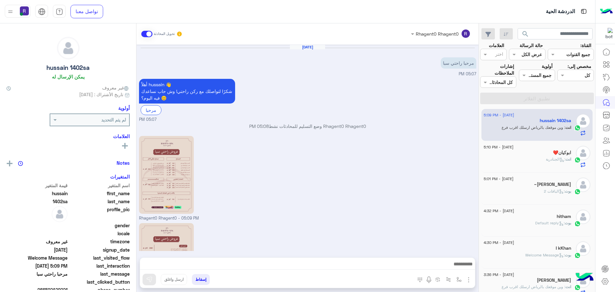
scroll to position [90, 0]
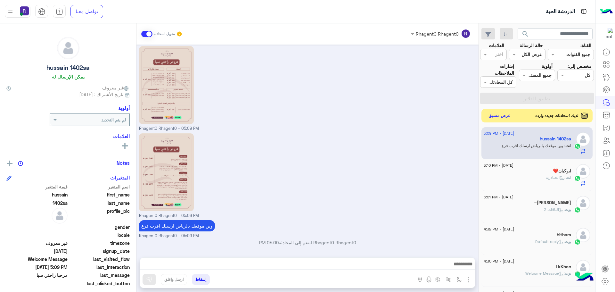
click at [509, 115] on button "عرض مسبق" at bounding box center [500, 116] width 27 height 9
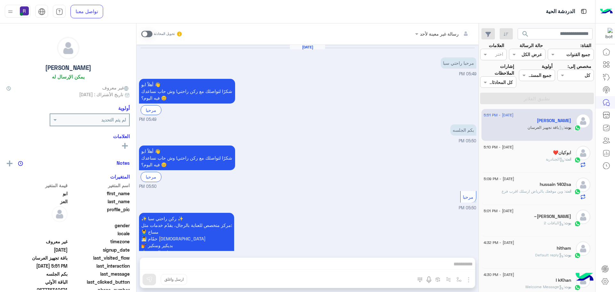
scroll to position [431, 0]
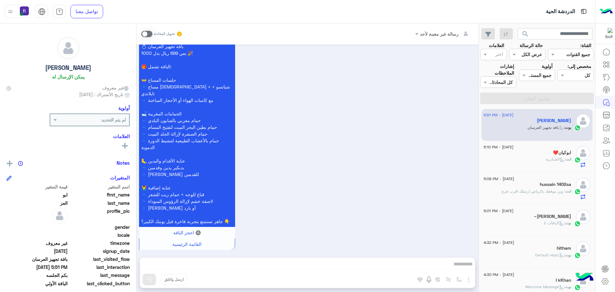
click at [525, 156] on div "ابوكيان❤️" at bounding box center [527, 153] width 87 height 7
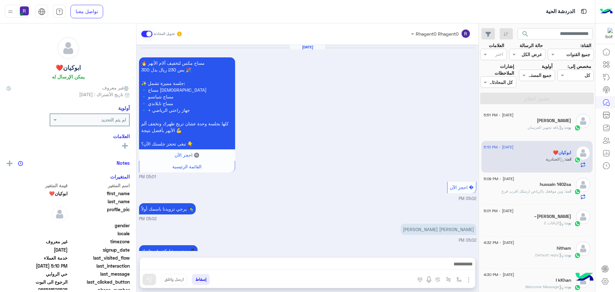
scroll to position [471, 0]
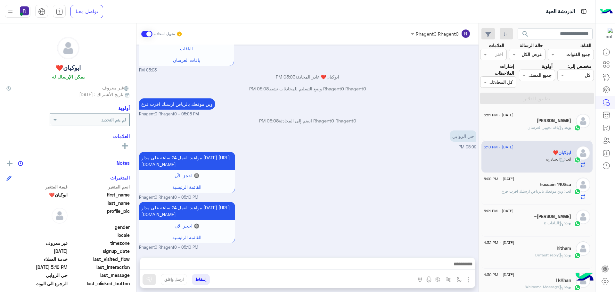
click at [529, 129] on span ": باقة تجهيز العرسان" at bounding box center [546, 127] width 37 height 5
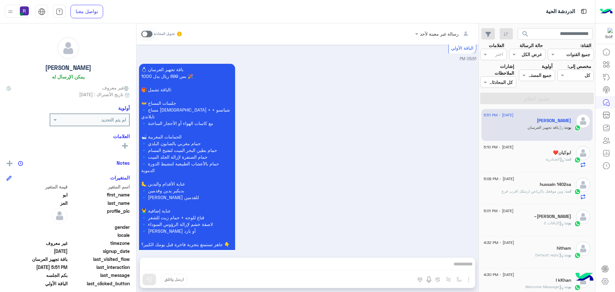
scroll to position [431, 0]
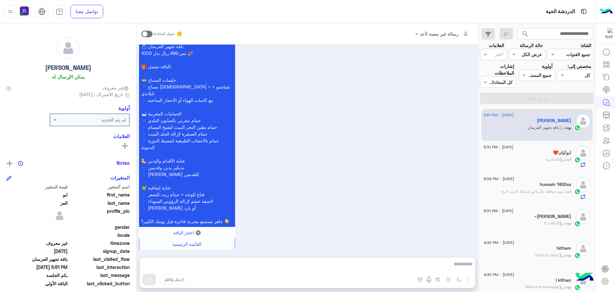
click at [151, 34] on span at bounding box center [146, 34] width 11 height 6
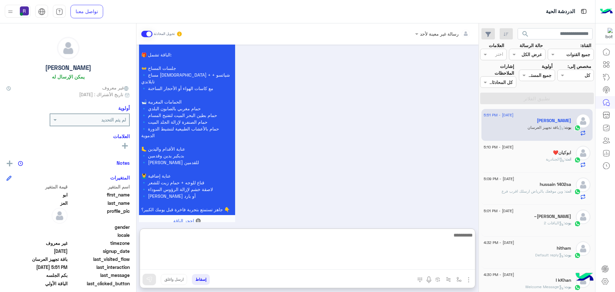
paste textarea "**********"
type textarea "**********"
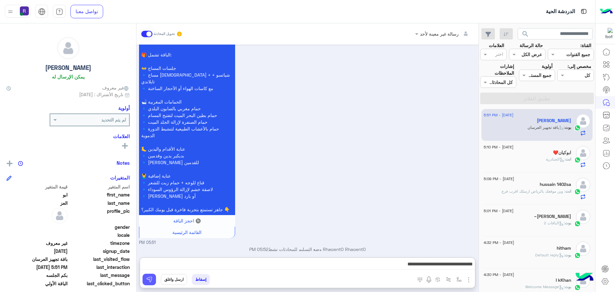
click at [151, 280] on img at bounding box center [149, 279] width 6 height 6
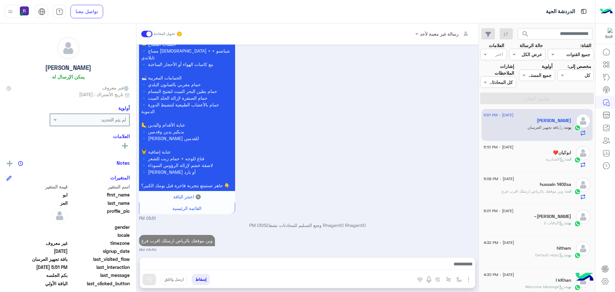
scroll to position [463, 0]
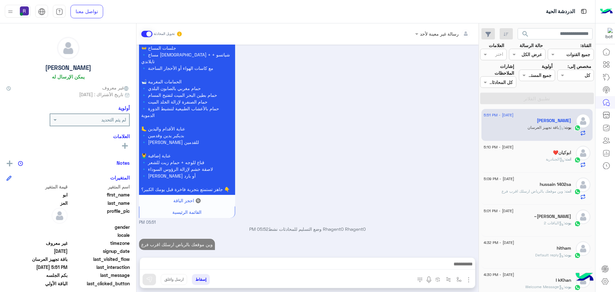
click at [549, 159] on span ": الجنادرية" at bounding box center [556, 159] width 20 height 5
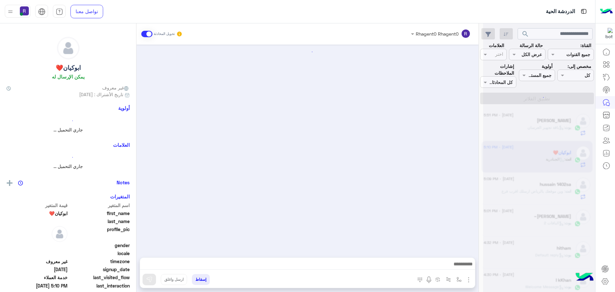
scroll to position [471, 0]
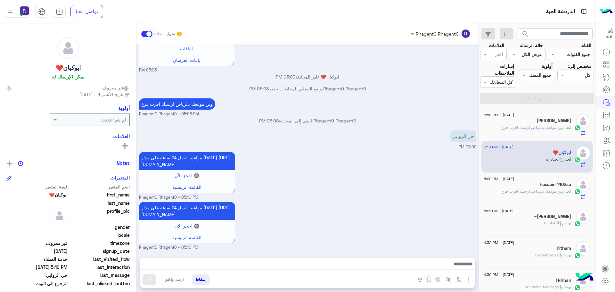
click at [532, 129] on span ": وين موقعك بالرياض ارسلك اقرب فرع" at bounding box center [534, 127] width 64 height 5
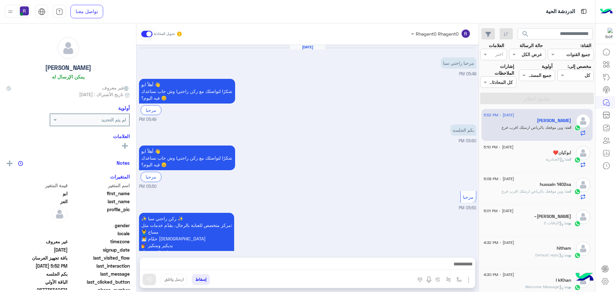
scroll to position [475, 0]
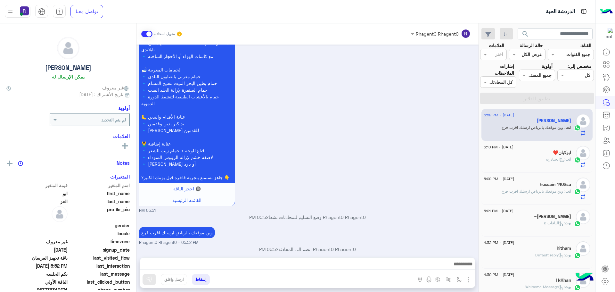
click at [542, 154] on div "ابوكيان❤️" at bounding box center [527, 153] width 87 height 7
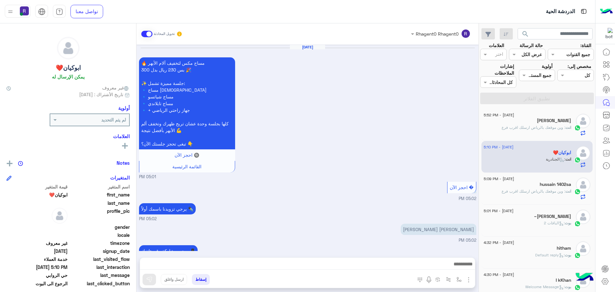
scroll to position [471, 0]
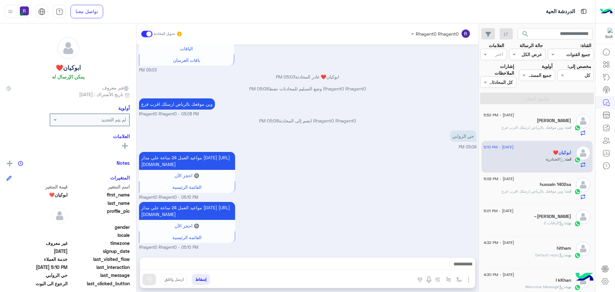
click at [551, 121] on div "[PERSON_NAME]" at bounding box center [527, 121] width 87 height 7
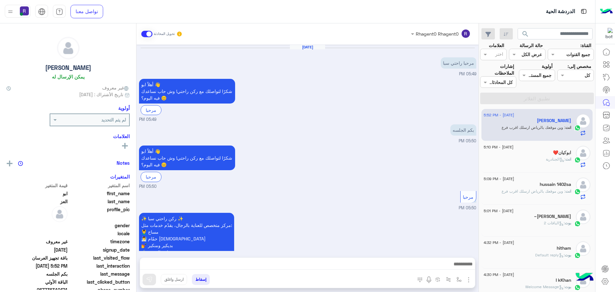
scroll to position [475, 0]
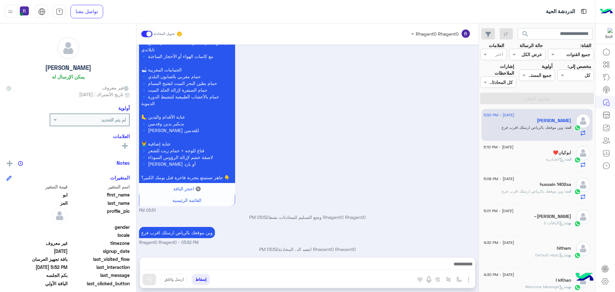
click at [548, 161] on span ": الجنادرية" at bounding box center [556, 159] width 20 height 5
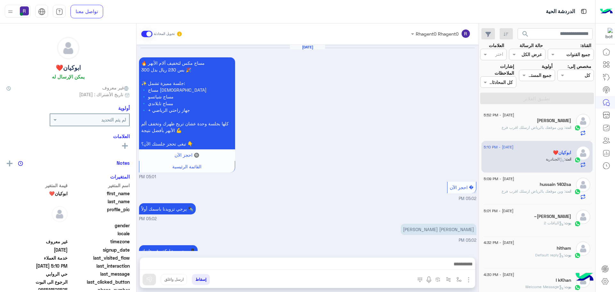
scroll to position [471, 0]
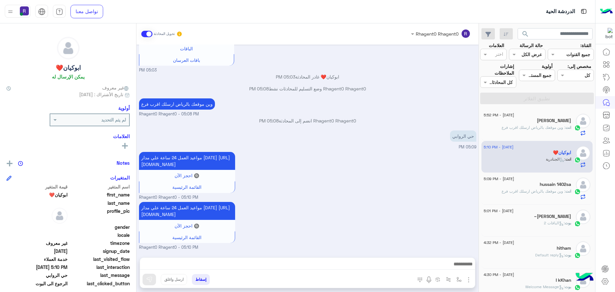
click at [541, 127] on span ": وين موقعك بالرياض ارسلك اقرب فرع" at bounding box center [534, 127] width 64 height 5
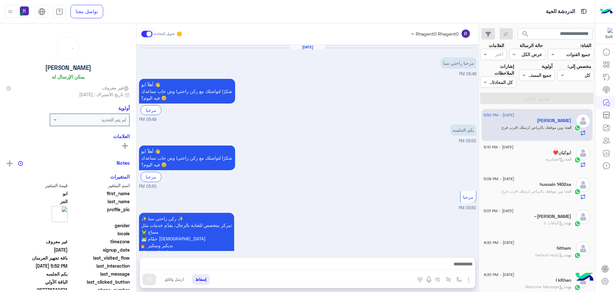
scroll to position [475, 0]
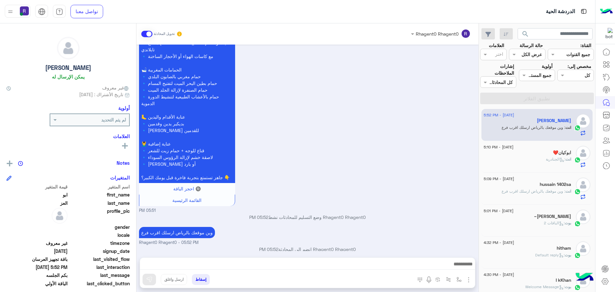
click at [570, 160] on span "انت" at bounding box center [569, 159] width 6 height 5
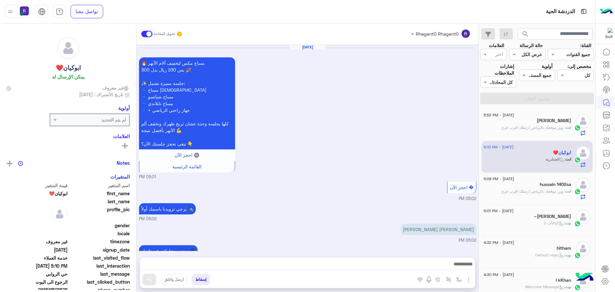
scroll to position [471, 0]
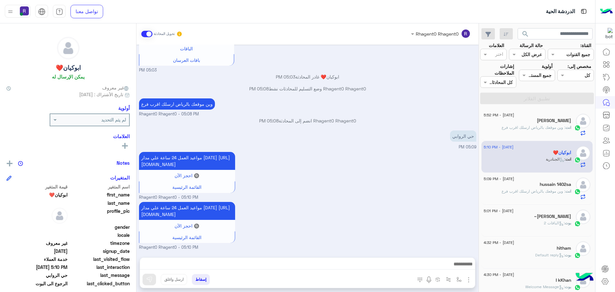
click at [548, 129] on span ": وين موقعك بالرياض ارسلك اقرب فرع" at bounding box center [534, 127] width 64 height 5
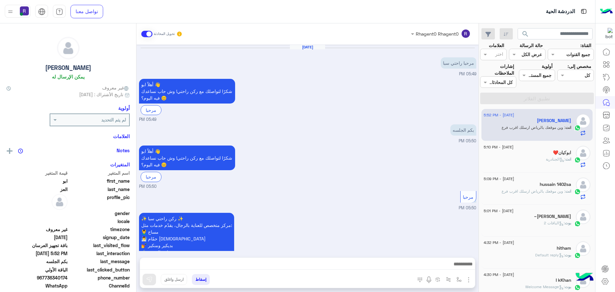
scroll to position [475, 0]
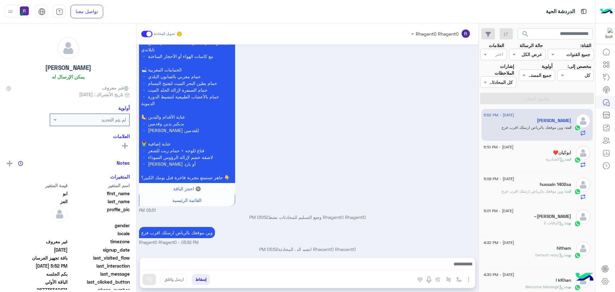
click at [538, 183] on div "hussain 1402sa" at bounding box center [527, 185] width 87 height 7
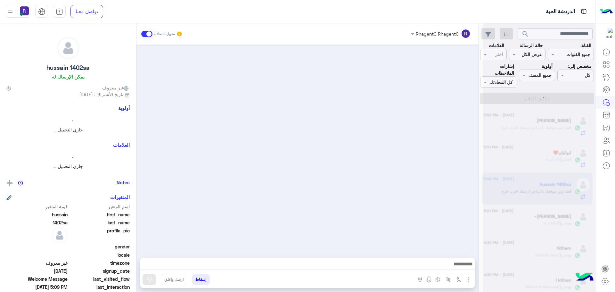
scroll to position [90, 0]
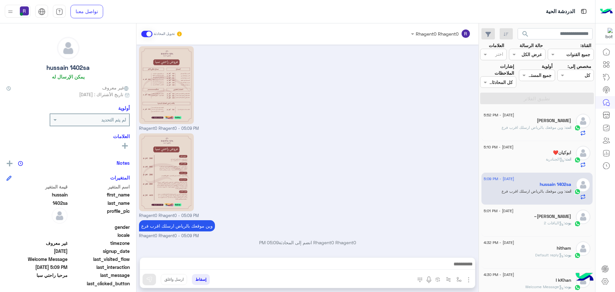
click at [535, 157] on div "انت : الجنادرية" at bounding box center [527, 161] width 87 height 11
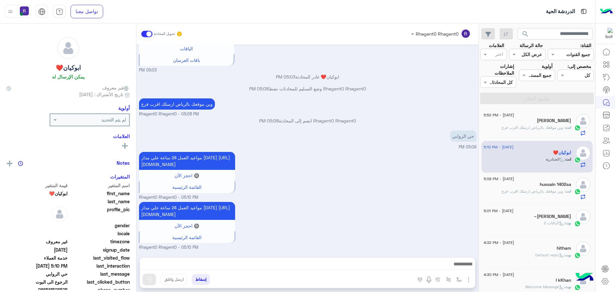
click at [536, 127] on span ": وين موقعك بالرياض ارسلك اقرب فرع" at bounding box center [534, 127] width 64 height 5
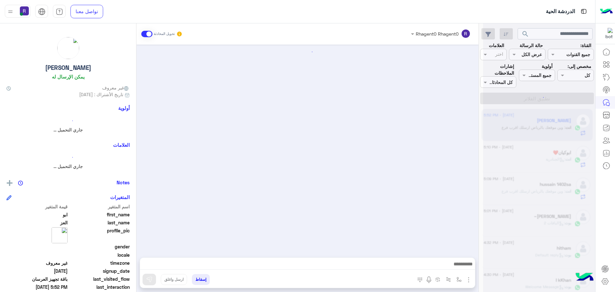
scroll to position [475, 0]
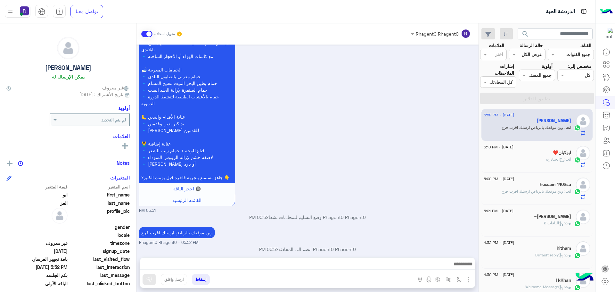
click at [536, 163] on div "انت : الجنادرية" at bounding box center [527, 161] width 87 height 11
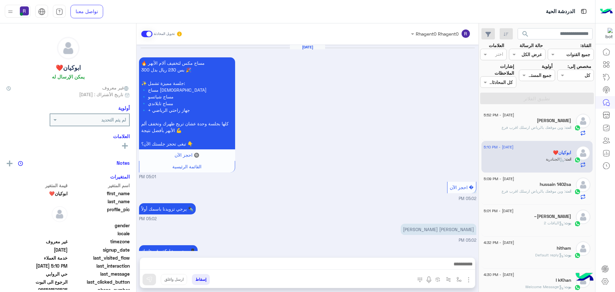
scroll to position [471, 0]
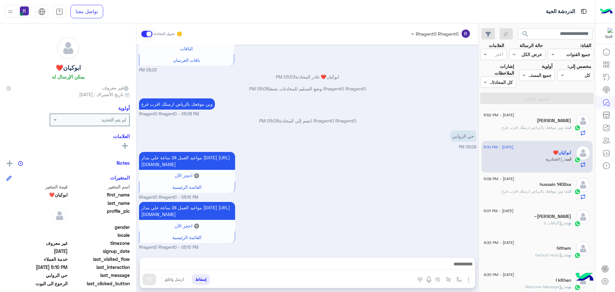
click at [540, 183] on h5 "hussain 1402sa" at bounding box center [555, 184] width 31 height 5
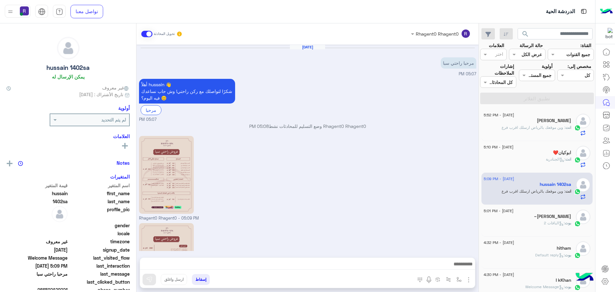
scroll to position [90, 0]
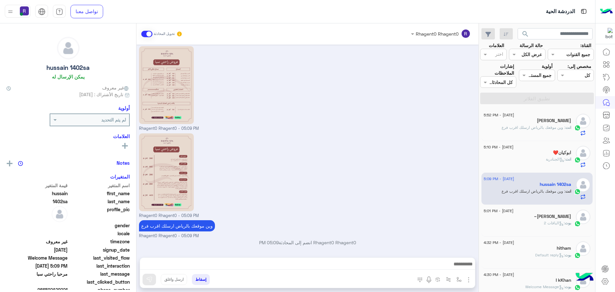
click at [562, 222] on icon at bounding box center [561, 223] width 5 height 5
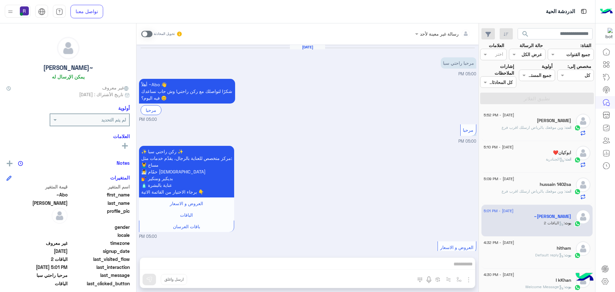
scroll to position [470, 0]
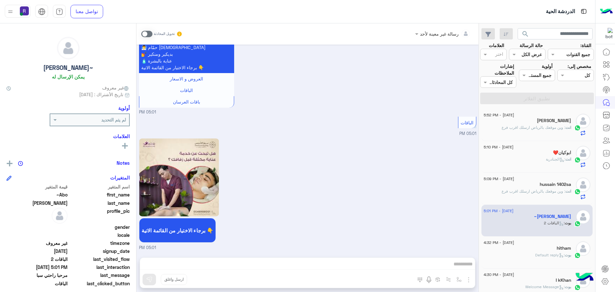
click at [551, 122] on div "[PERSON_NAME]" at bounding box center [527, 121] width 87 height 7
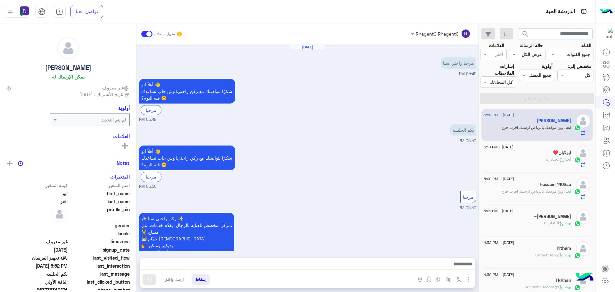
scroll to position [475, 0]
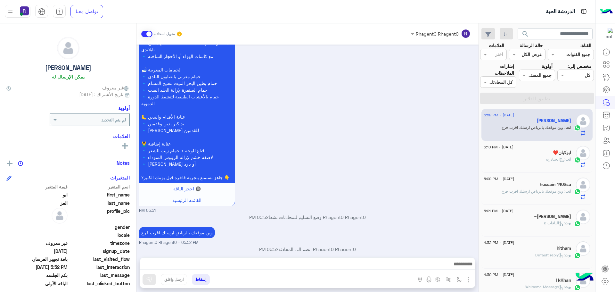
click at [529, 155] on div "ابوكيان❤️" at bounding box center [527, 153] width 87 height 7
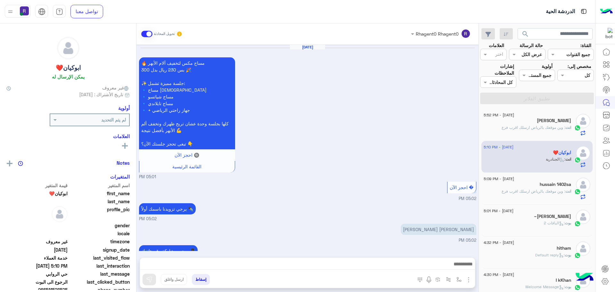
scroll to position [471, 0]
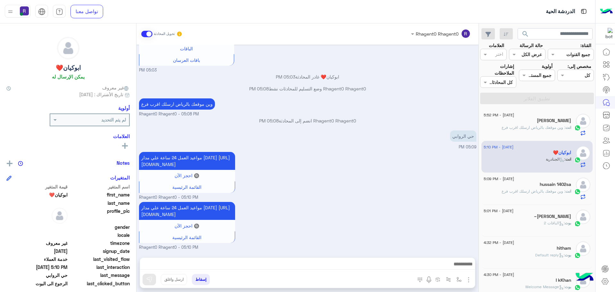
click at [544, 124] on div "[PERSON_NAME]" at bounding box center [527, 121] width 87 height 7
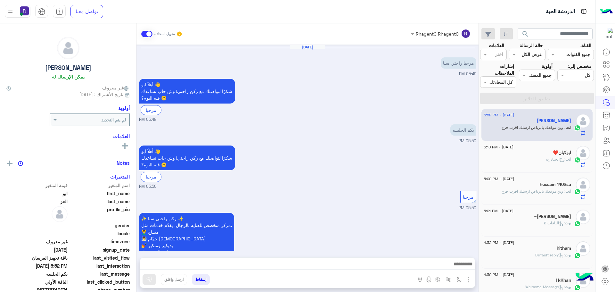
scroll to position [475, 0]
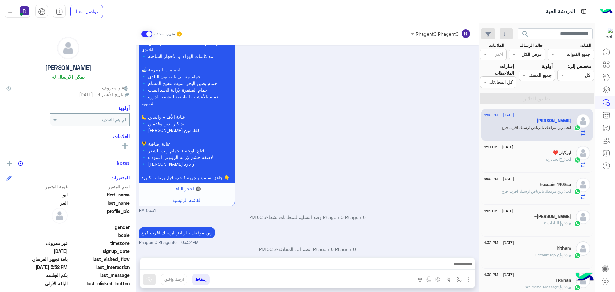
click at [534, 154] on div "ابوكيان❤️" at bounding box center [527, 153] width 87 height 7
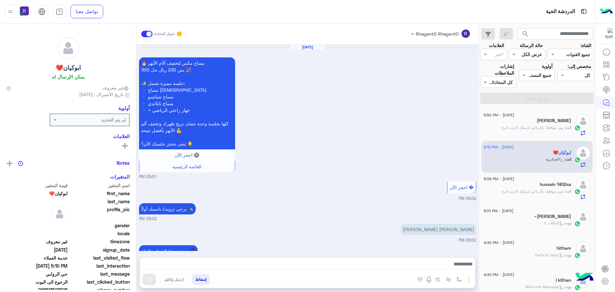
scroll to position [471, 0]
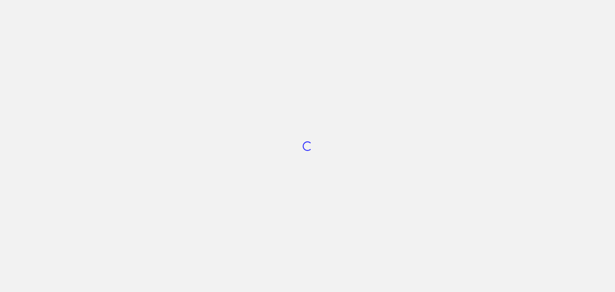
scroll to position [109, 0]
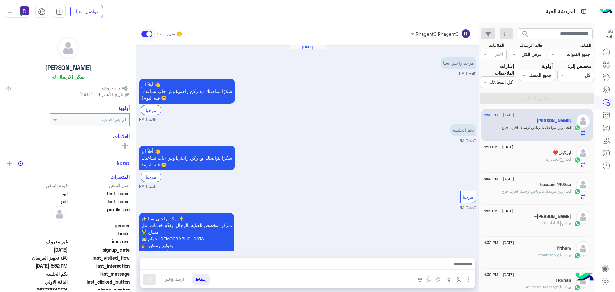
scroll to position [475, 0]
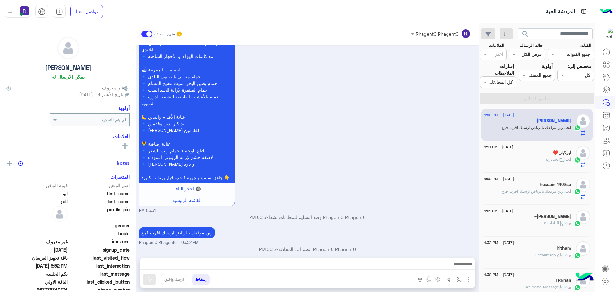
click at [537, 156] on div "ابوكيان❤️" at bounding box center [527, 153] width 87 height 7
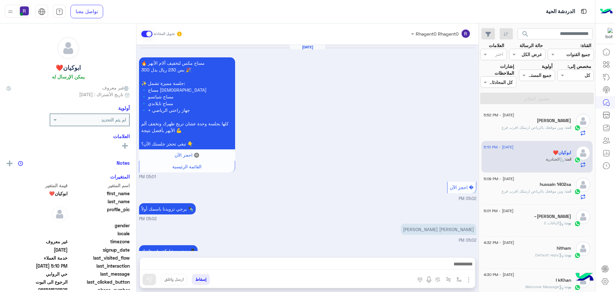
scroll to position [471, 0]
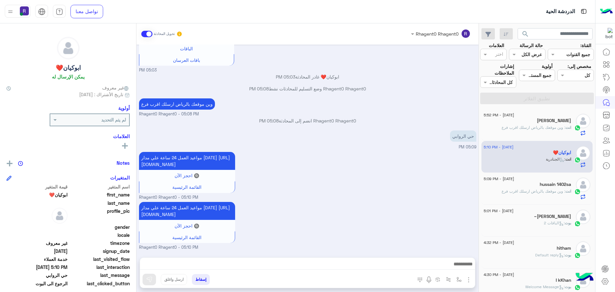
click at [537, 184] on div "hussain 1402sa" at bounding box center [527, 185] width 87 height 7
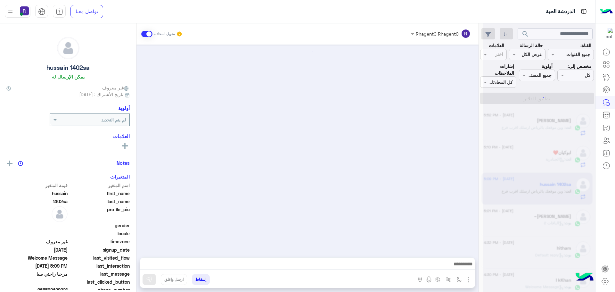
click at [539, 221] on div "بوت : الباقات 2" at bounding box center [527, 225] width 87 height 11
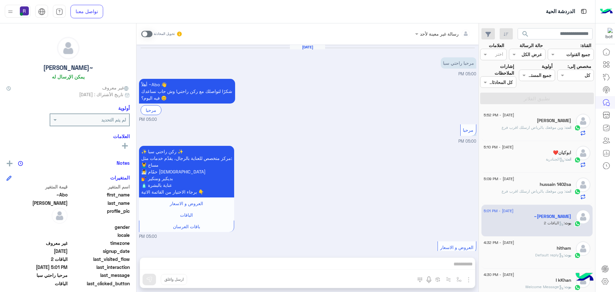
scroll to position [470, 0]
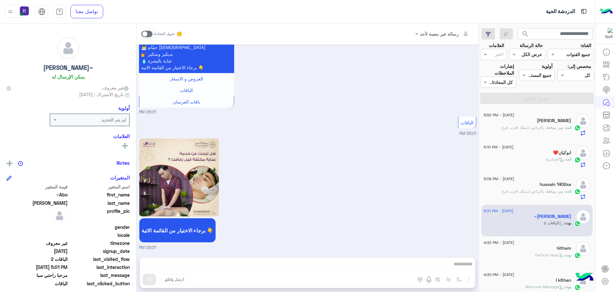
click at [536, 128] on span ": وين موقعك بالرياض ارسلك اقرب فرع" at bounding box center [534, 127] width 64 height 5
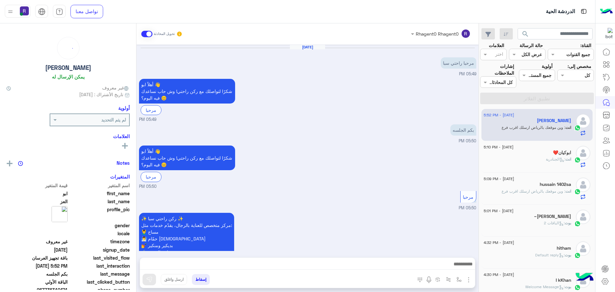
scroll to position [475, 0]
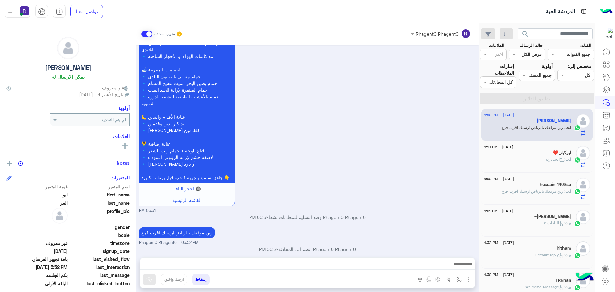
click at [340, 169] on div "💍 باقة تجهيز العرسان بس 699 ريال بدل 1000 🎉 🎁 الباقة تشمل: 👐 جلسات المساج 🔹 مسا…" at bounding box center [307, 104] width 337 height 219
click at [553, 154] on h5 "ابوكيان❤️" at bounding box center [562, 152] width 18 height 5
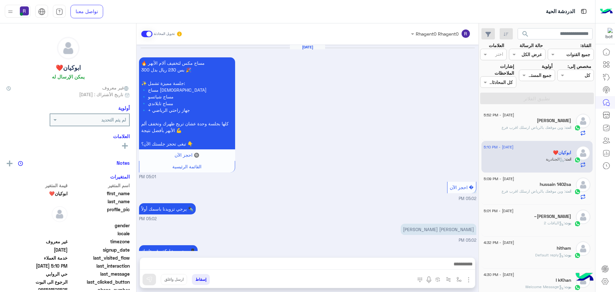
scroll to position [471, 0]
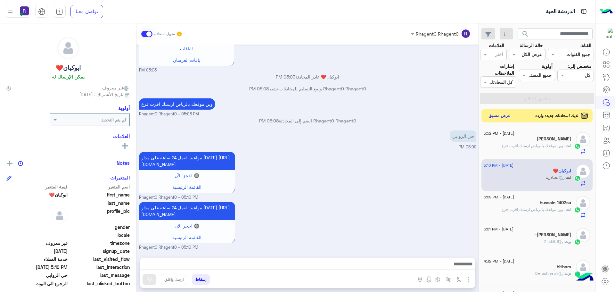
click at [507, 114] on button "عرض مسبق" at bounding box center [500, 116] width 27 height 9
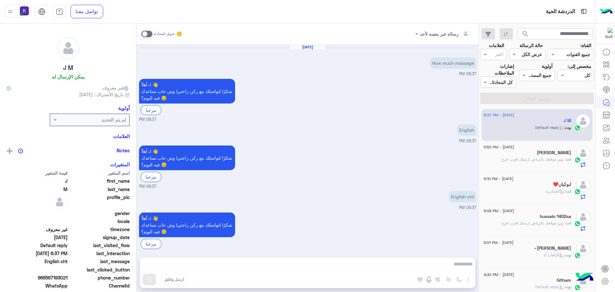
scroll to position [6, 0]
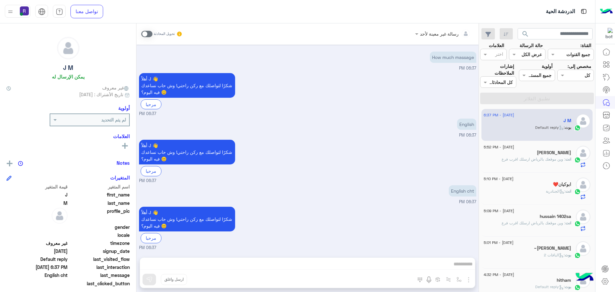
click at [149, 35] on span at bounding box center [146, 34] width 11 height 6
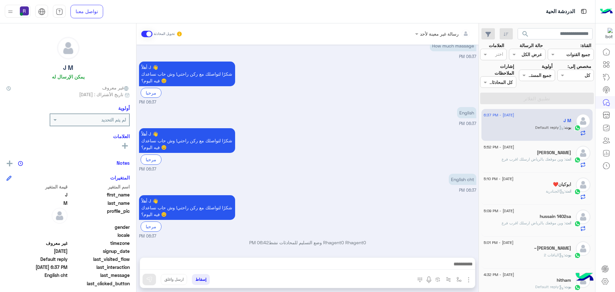
click at [523, 163] on div "انت : وين موقعك بالرياض ارسلك اقرب فرع" at bounding box center [527, 161] width 87 height 11
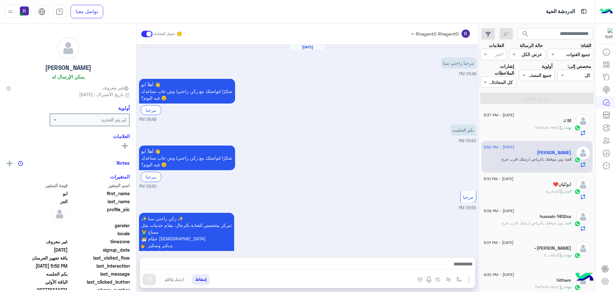
scroll to position [475, 0]
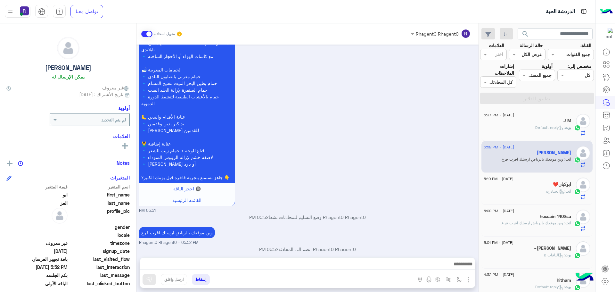
click at [544, 129] on span ": Default reply" at bounding box center [550, 127] width 29 height 5
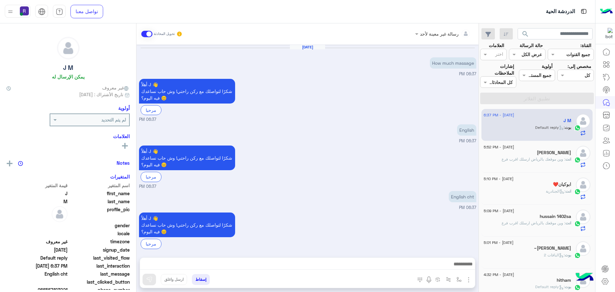
scroll to position [17, 0]
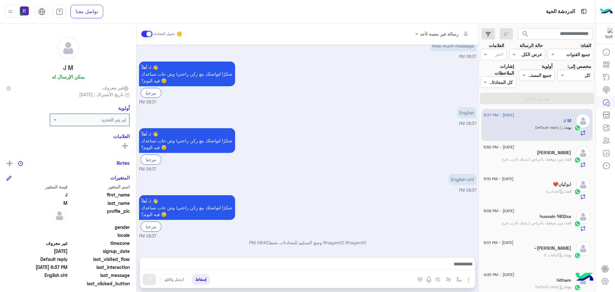
click at [530, 157] on span ": وين موقعك بالرياض ارسلك اقرب فرع" at bounding box center [534, 159] width 64 height 5
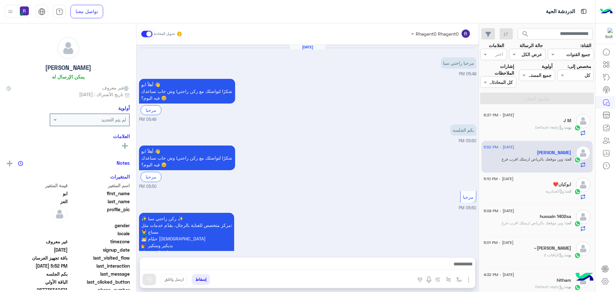
scroll to position [475, 0]
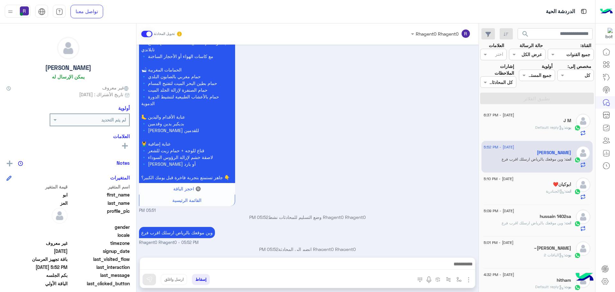
click at [521, 123] on div "J M" at bounding box center [527, 121] width 87 height 7
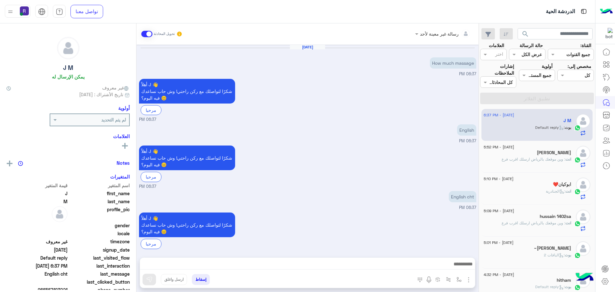
scroll to position [17, 0]
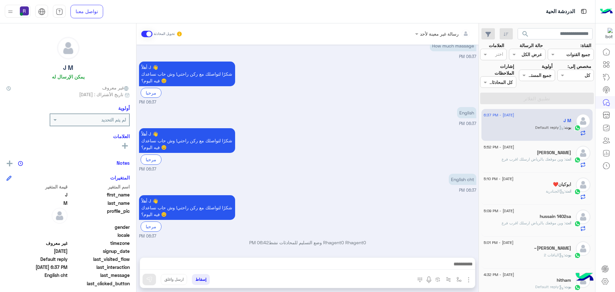
click at [558, 158] on span ": وين موقعك بالرياض ارسلك اقرب فرع" at bounding box center [534, 159] width 64 height 5
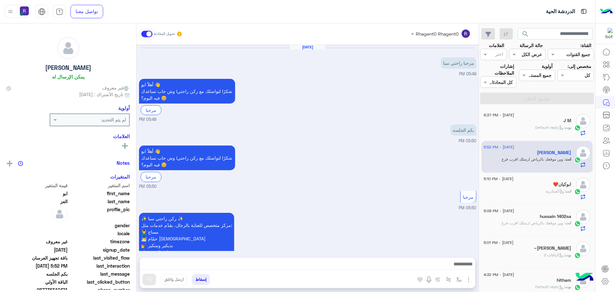
scroll to position [475, 0]
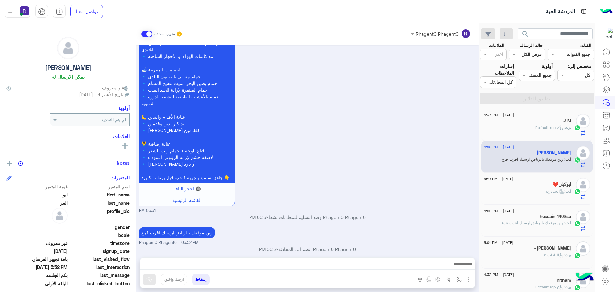
click at [539, 125] on span ": Default reply" at bounding box center [550, 127] width 29 height 5
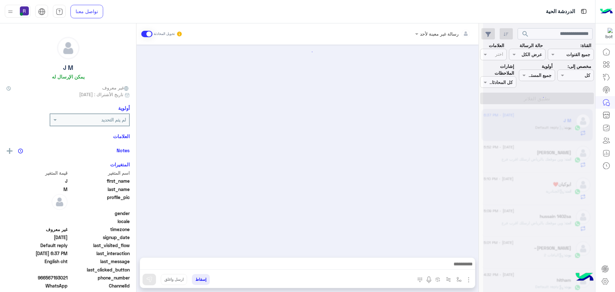
scroll to position [17, 0]
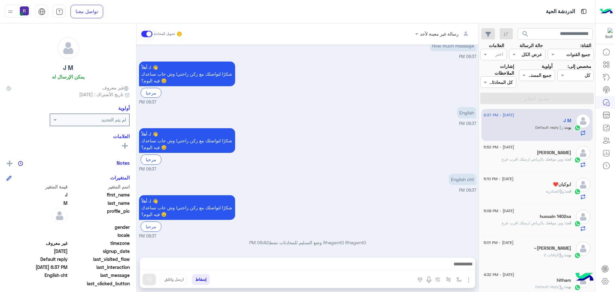
click at [559, 158] on span ": وين موقعك بالرياض ارسلك اقرب فرع" at bounding box center [534, 159] width 64 height 5
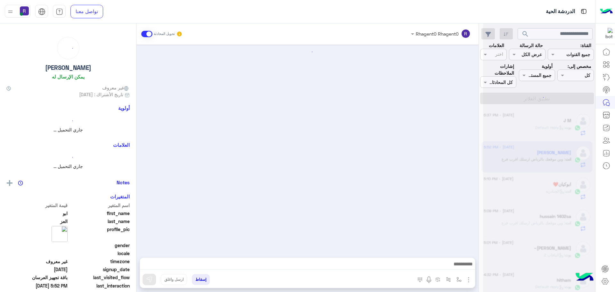
scroll to position [475, 0]
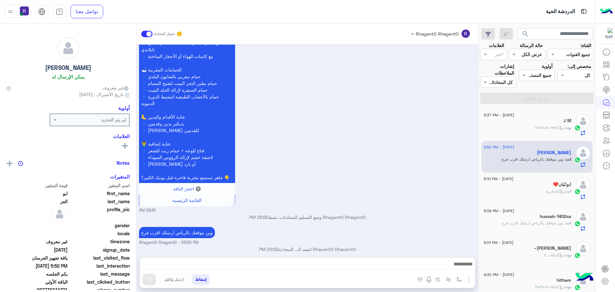
click at [532, 192] on div "انت : الجنادرية" at bounding box center [527, 193] width 87 height 11
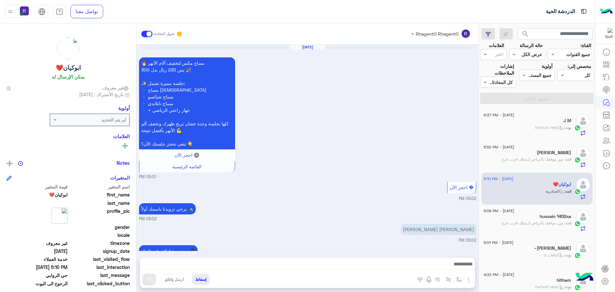
scroll to position [471, 0]
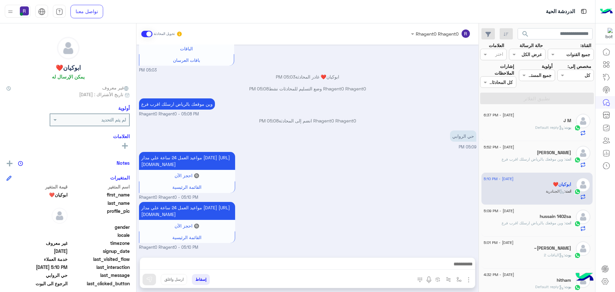
click at [517, 222] on span ": وين موقعك بالرياض ارسلك اقرب فرع" at bounding box center [534, 223] width 64 height 5
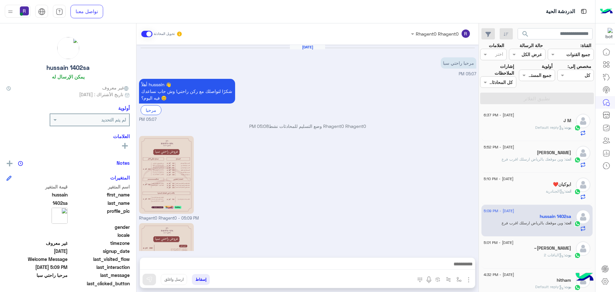
scroll to position [90, 0]
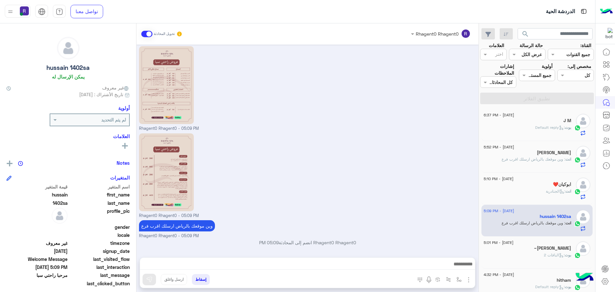
click at [553, 123] on div "J M" at bounding box center [527, 121] width 87 height 7
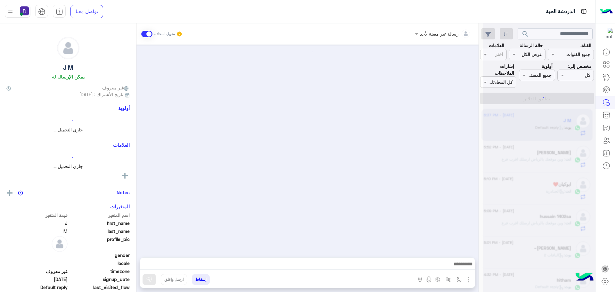
scroll to position [17, 0]
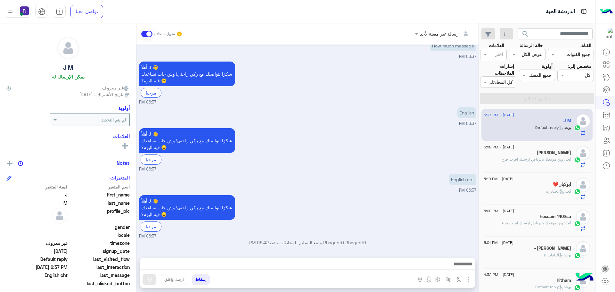
click at [539, 154] on div "[PERSON_NAME]" at bounding box center [527, 153] width 87 height 7
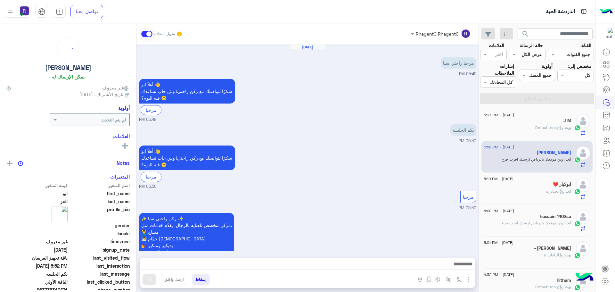
scroll to position [475, 0]
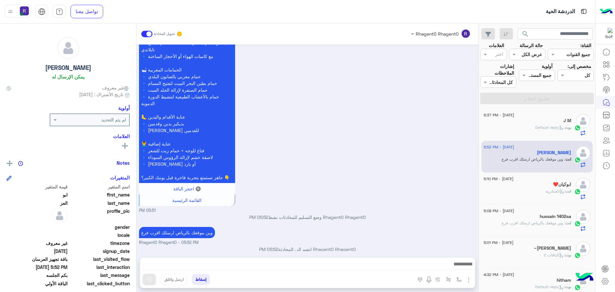
click at [549, 128] on span ": Default reply" at bounding box center [550, 127] width 29 height 5
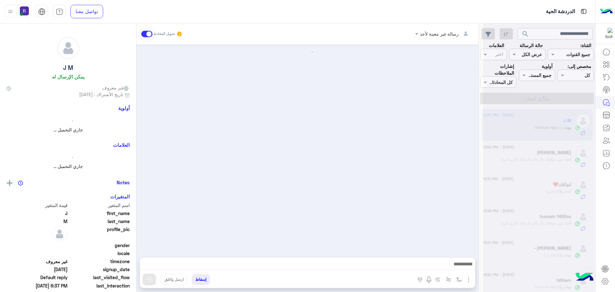
scroll to position [17, 0]
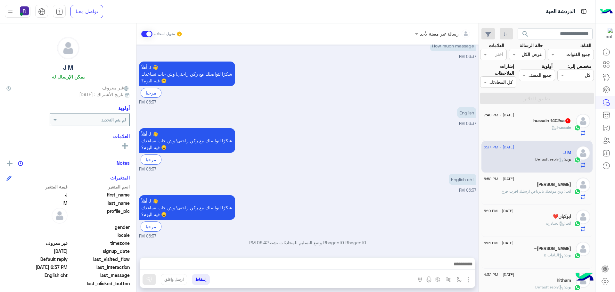
click at [558, 127] on span "hussain" at bounding box center [565, 127] width 14 height 5
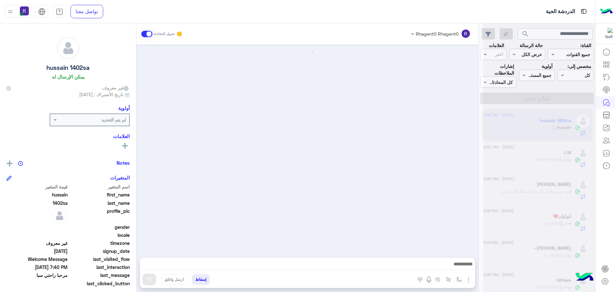
scroll to position [112, 0]
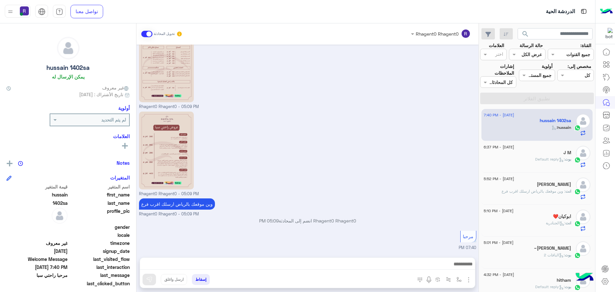
click at [545, 155] on div "J M" at bounding box center [527, 153] width 87 height 7
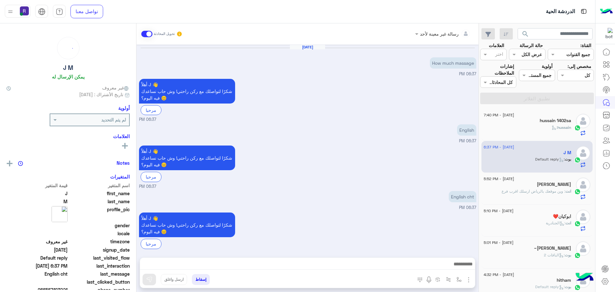
scroll to position [17, 0]
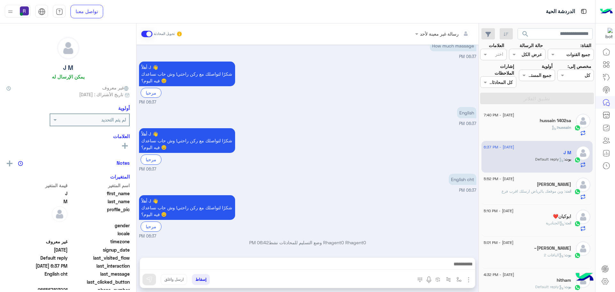
click at [553, 185] on div "[PERSON_NAME]" at bounding box center [527, 185] width 87 height 7
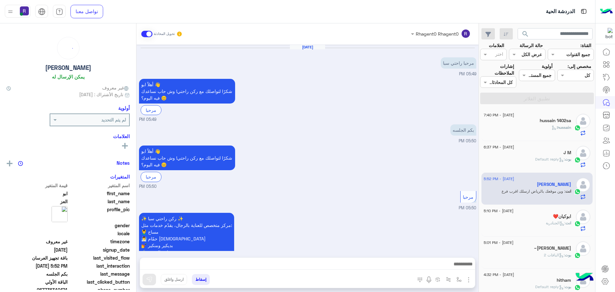
scroll to position [475, 0]
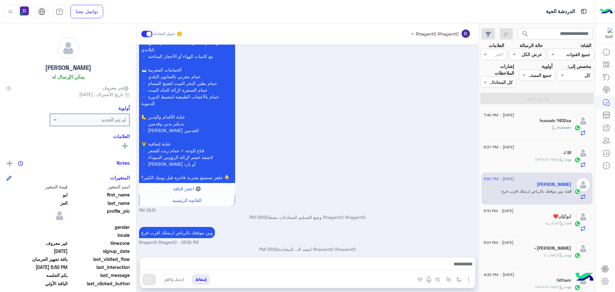
click at [553, 159] on span ": Default reply" at bounding box center [550, 159] width 29 height 5
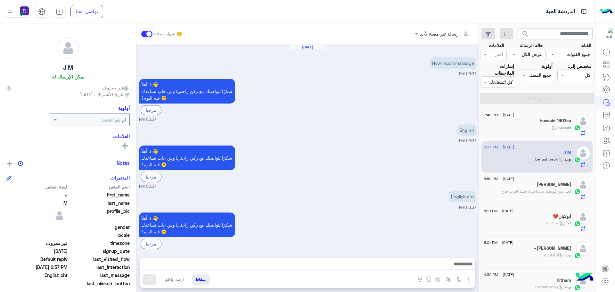
click at [555, 213] on div "[DATE] - 5:10 PM" at bounding box center [527, 212] width 87 height 4
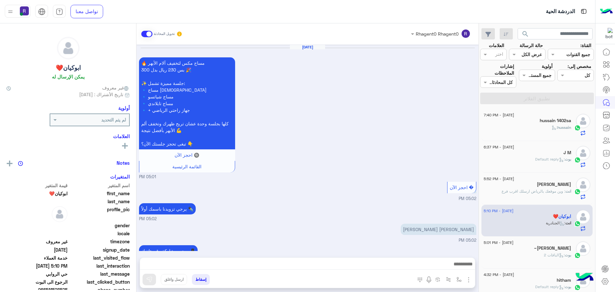
scroll to position [471, 0]
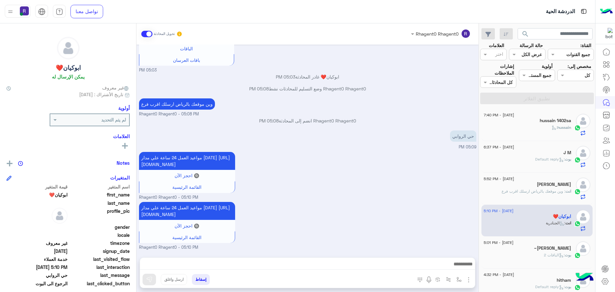
click at [552, 134] on div "hussain :" at bounding box center [527, 130] width 87 height 11
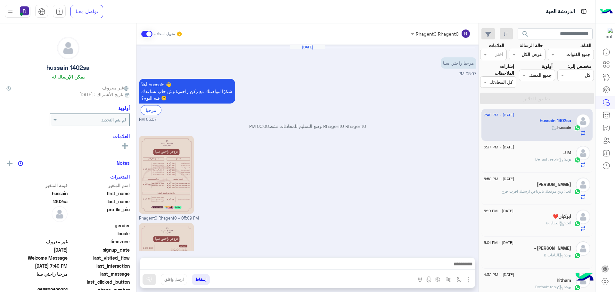
scroll to position [112, 0]
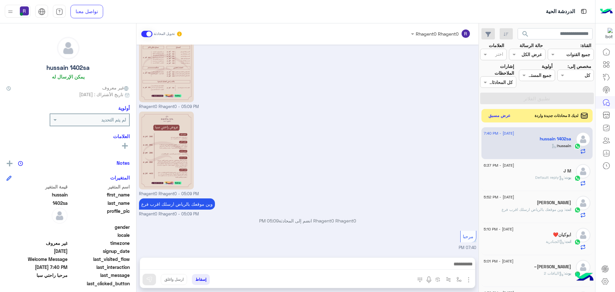
click at [498, 117] on button "عرض مسبق" at bounding box center [500, 116] width 27 height 9
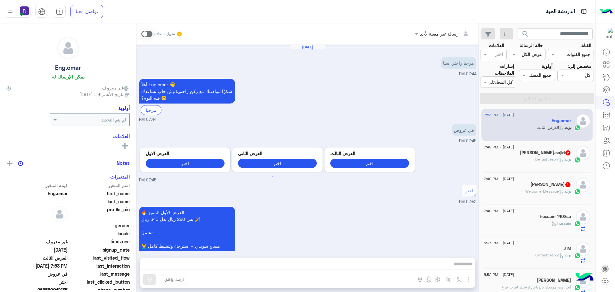
scroll to position [451, 0]
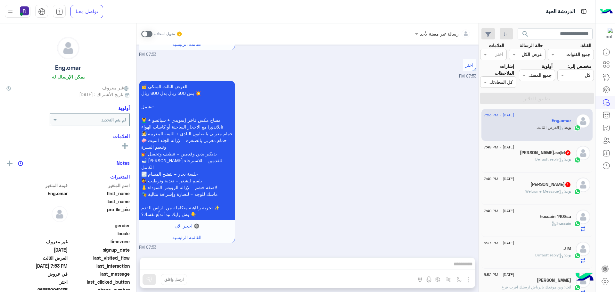
click at [535, 189] on span ": Welcome Message" at bounding box center [545, 191] width 39 height 5
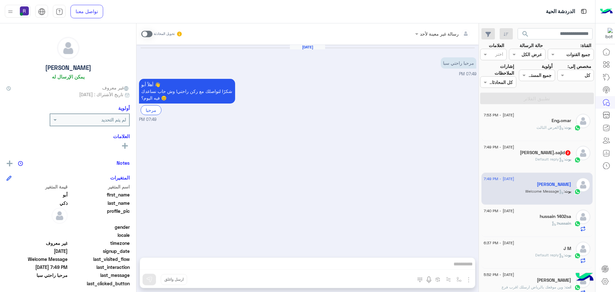
click at [149, 34] on span at bounding box center [146, 34] width 11 height 6
click at [471, 278] on img "button" at bounding box center [469, 280] width 8 height 8
click at [457, 268] on span "الصور" at bounding box center [457, 265] width 12 height 7
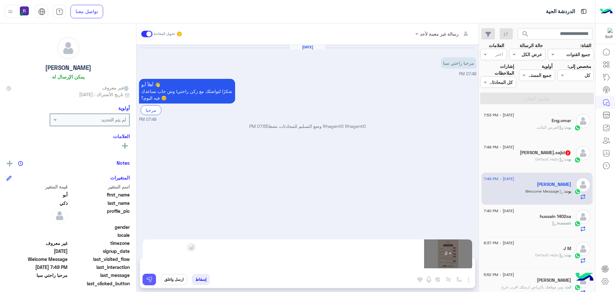
click at [150, 276] on button at bounding box center [149, 280] width 13 height 12
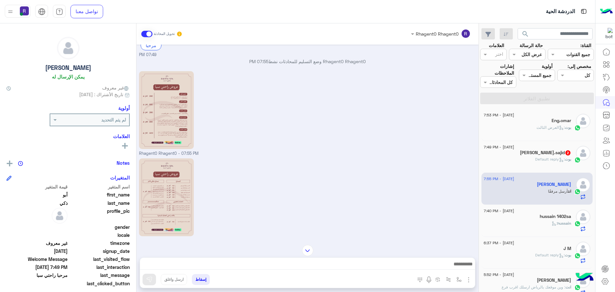
scroll to position [81, 0]
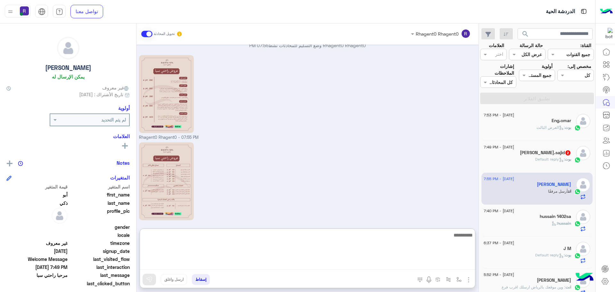
paste textarea "**********"
type textarea "**********"
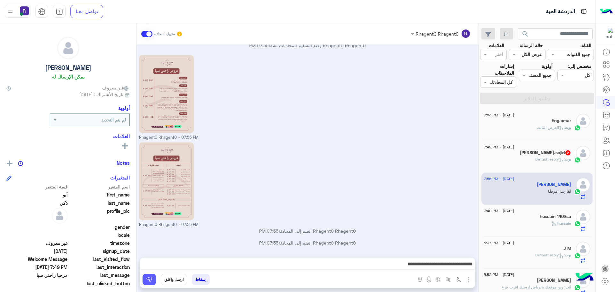
click at [154, 279] on button at bounding box center [149, 280] width 13 height 12
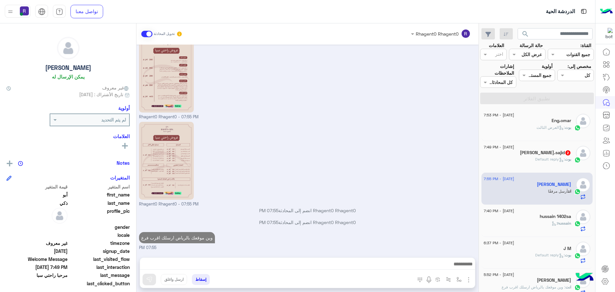
click at [545, 153] on h5 "[PERSON_NAME].sajid 2" at bounding box center [545, 152] width 51 height 5
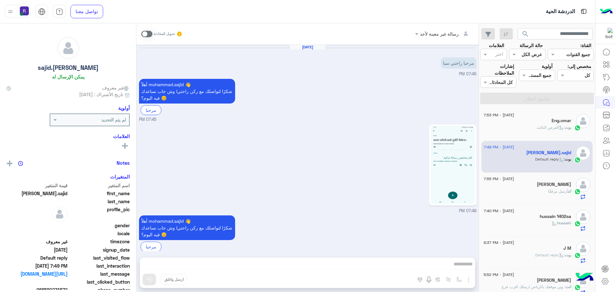
scroll to position [9, 0]
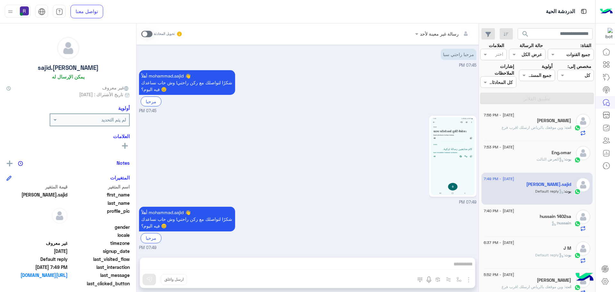
click at [454, 162] on img at bounding box center [453, 156] width 44 height 78
click at [538, 130] on div "انت : وين موقعك بالرياض ارسلك اقرب فرع" at bounding box center [527, 130] width 87 height 11
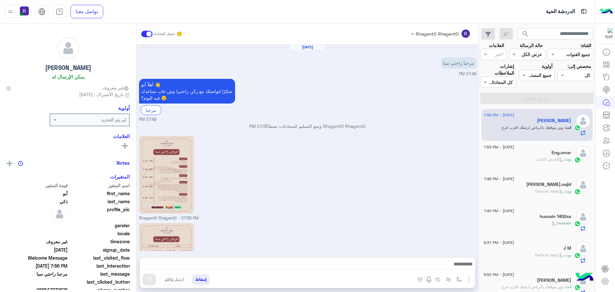
scroll to position [101, 0]
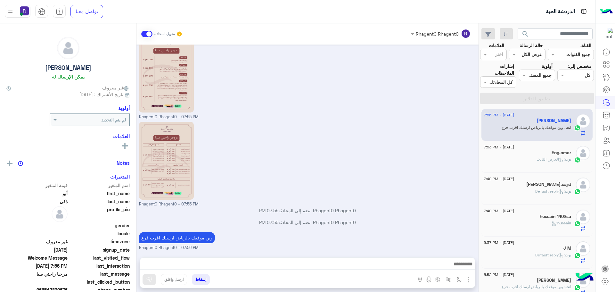
click at [510, 159] on div "بوت : العرض الثالث" at bounding box center [527, 161] width 87 height 11
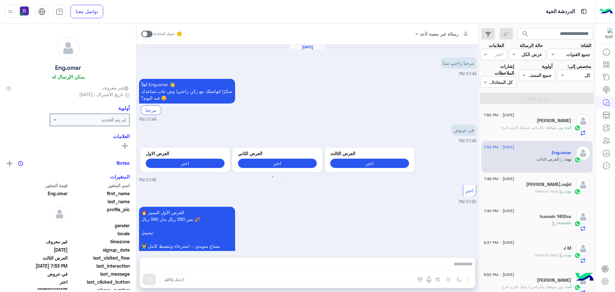
scroll to position [451, 0]
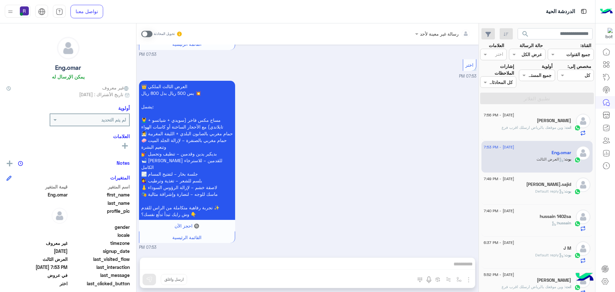
click at [539, 133] on div "انت : وين موقعك بالرياض ارسلك اقرب فرع" at bounding box center [527, 130] width 87 height 11
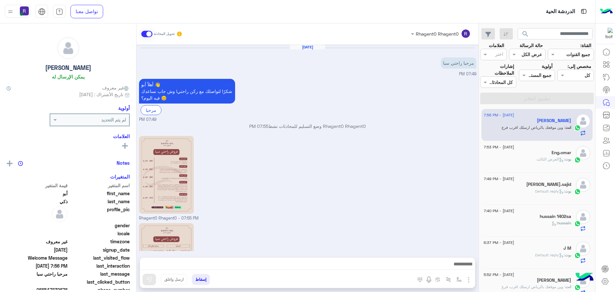
scroll to position [101, 0]
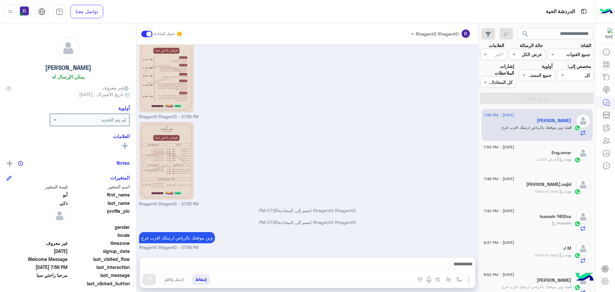
click at [528, 159] on div "بوت : العرض الثالث" at bounding box center [527, 161] width 87 height 11
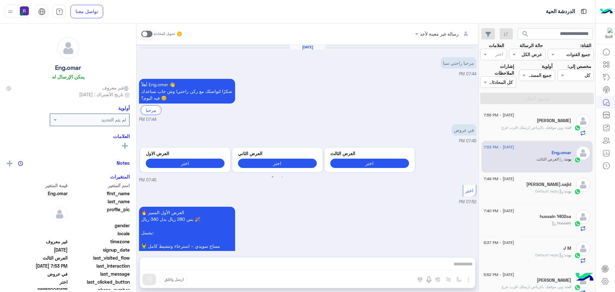
scroll to position [451, 0]
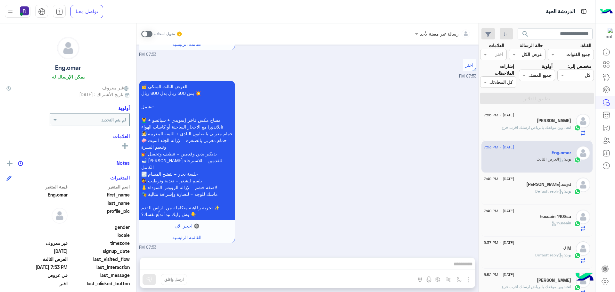
click at [525, 127] on span ": وين موقعك بالرياض ارسلك اقرب فرع" at bounding box center [534, 127] width 64 height 5
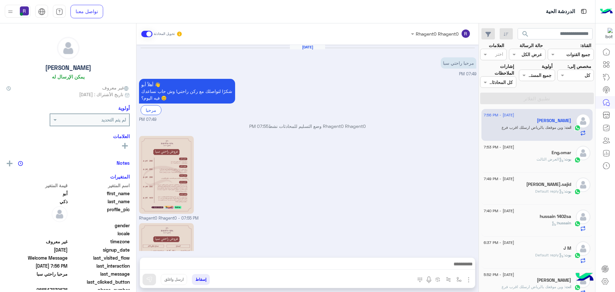
scroll to position [101, 0]
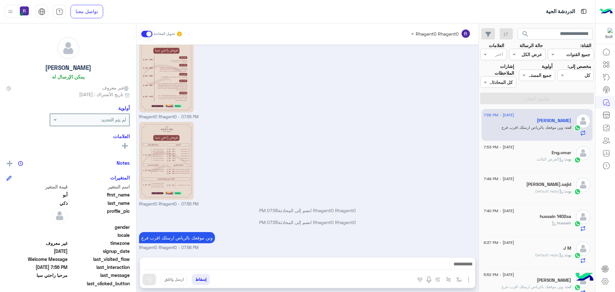
click at [307, 210] on p "Rhagent0 Rhagent0 انضم إلى المحادثة 07:55 PM" at bounding box center [307, 210] width 337 height 7
type textarea "****"
click at [307, 210] on p "Rhagent0 Rhagent0 انضم إلى المحادثة 07:55 PM" at bounding box center [307, 210] width 337 height 7
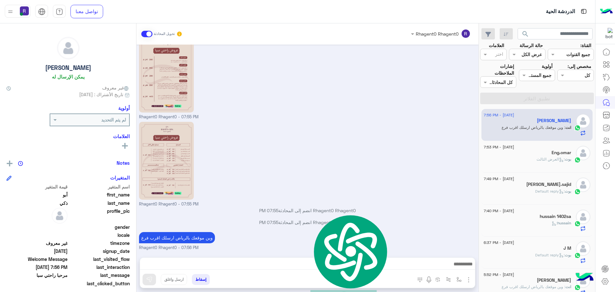
click at [253, 84] on div "Rhagent0 Rhagent0 - 07:55 PM" at bounding box center [307, 76] width 337 height 87
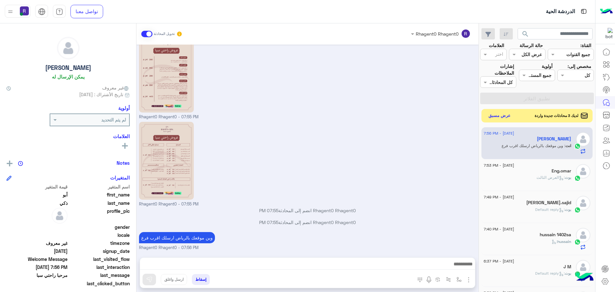
click at [500, 117] on button "عرض مسبق" at bounding box center [500, 116] width 27 height 9
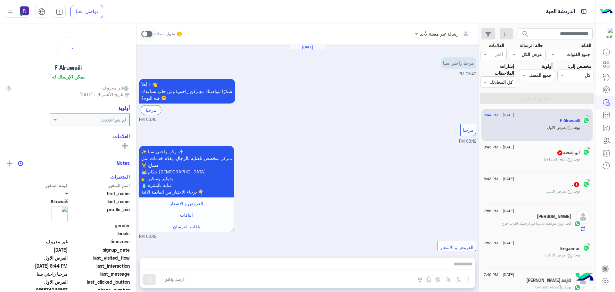
scroll to position [876, 0]
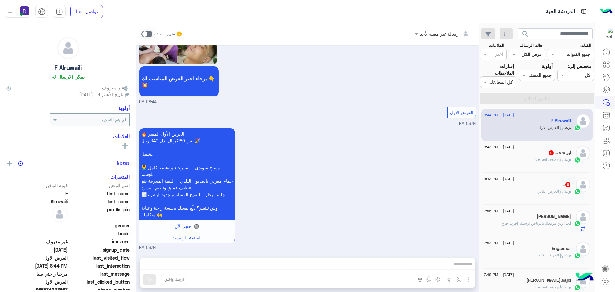
click at [548, 151] on span "2" at bounding box center [551, 152] width 6 height 5
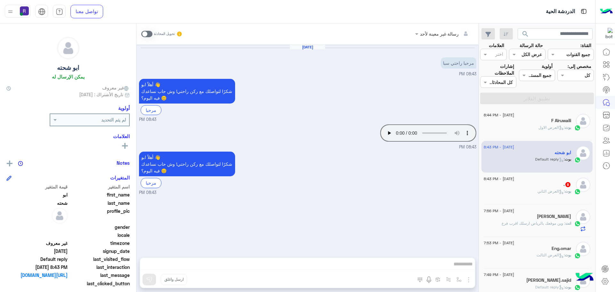
click at [143, 35] on span at bounding box center [146, 34] width 11 height 6
click at [469, 280] on img "button" at bounding box center [469, 280] width 8 height 8
click at [455, 267] on span "الصور" at bounding box center [457, 265] width 12 height 7
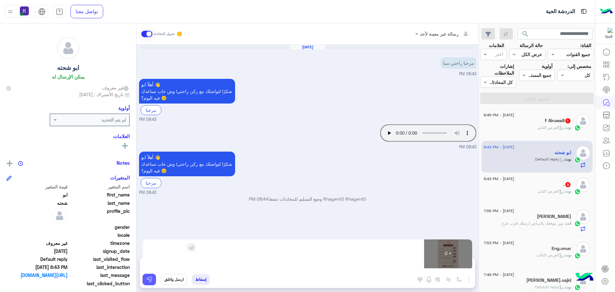
click at [153, 279] on button at bounding box center [149, 280] width 13 height 12
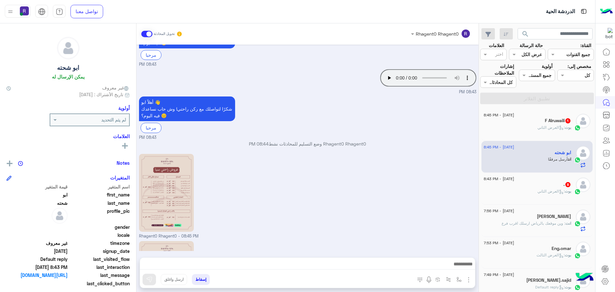
scroll to position [142, 0]
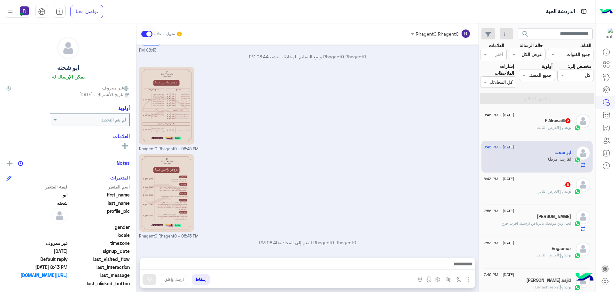
click at [542, 121] on div "F Alruwaili 2" at bounding box center [527, 121] width 87 height 7
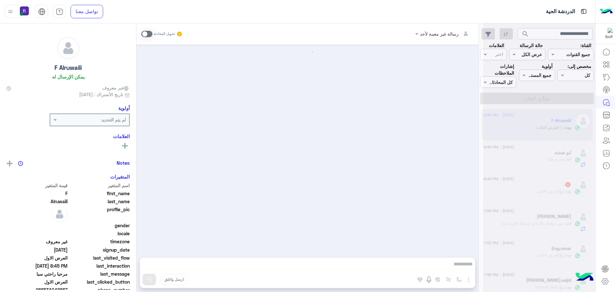
scroll to position [1182, 0]
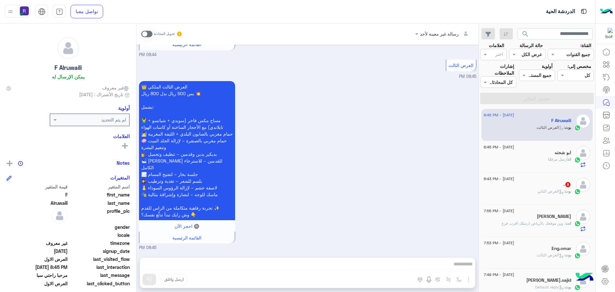
click at [547, 189] on span ": العرض الثاني" at bounding box center [551, 191] width 27 height 5
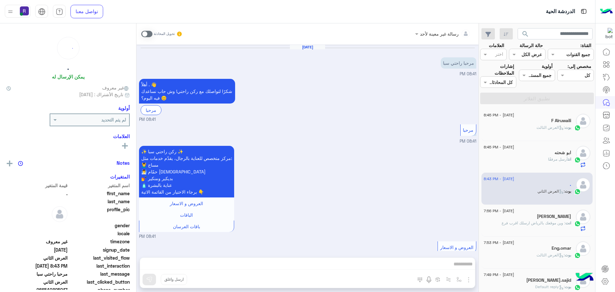
scroll to position [802, 0]
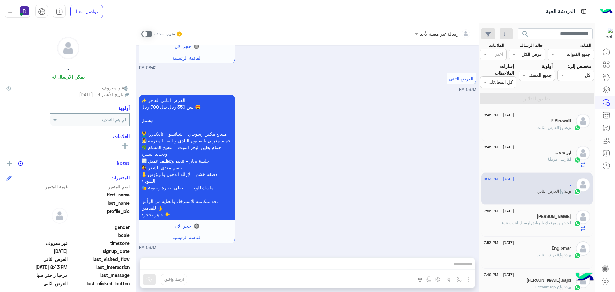
click at [145, 35] on span at bounding box center [146, 34] width 11 height 6
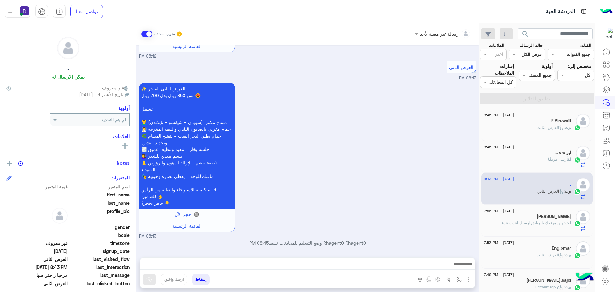
scroll to position [814, 0]
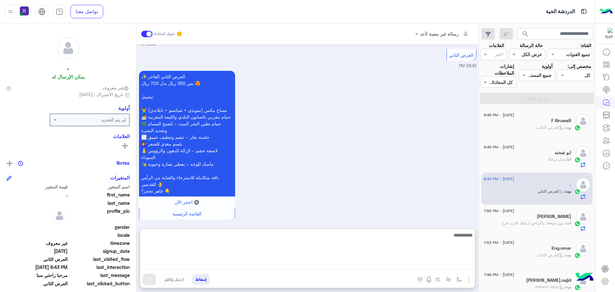
click at [304, 269] on textarea at bounding box center [307, 250] width 335 height 38
paste textarea "**********"
click at [457, 263] on textarea "**********" at bounding box center [307, 250] width 335 height 38
drag, startPoint x: 462, startPoint y: 264, endPoint x: 479, endPoint y: 263, distance: 17.4
click at [479, 263] on mat-drawer "رسالة غير معينة لأحد تحويل المحادثة [DATE] مرحبا راحتي سبا 08:41 PM أهلاً . 👋 ش…" at bounding box center [239, 158] width 479 height 271
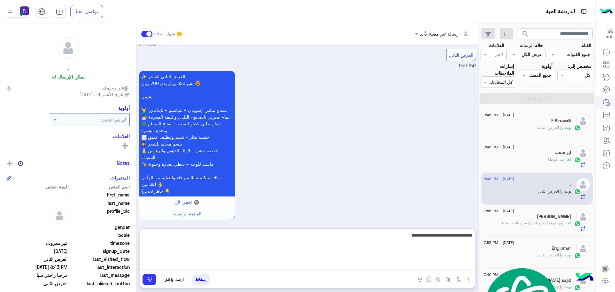
click at [453, 261] on textarea "**********" at bounding box center [307, 250] width 335 height 38
type textarea "**********"
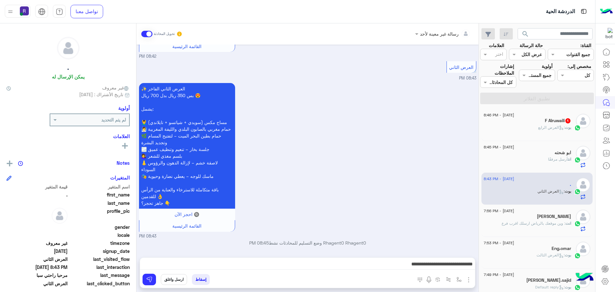
click at [331, 172] on div "✨ العرض الثاني الفاخر بس 350 ريال بدل 700 ريال 😍 يشمل: 💆‍♂️ مساج مكس (سويدي + ش…" at bounding box center [307, 160] width 337 height 158
click at [557, 118] on div "[DATE] - 8:46 PM" at bounding box center [527, 116] width 87 height 4
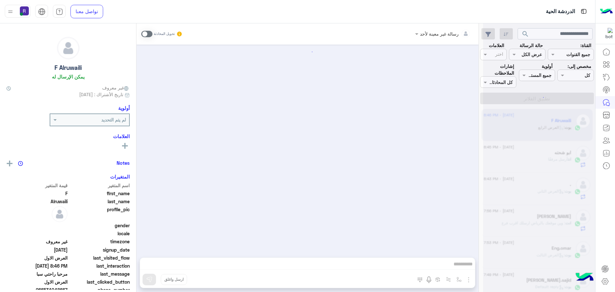
scroll to position [1238, 0]
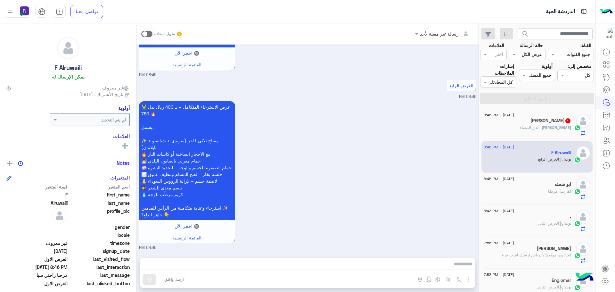
click at [564, 129] on span "[PERSON_NAME]" at bounding box center [556, 127] width 29 height 5
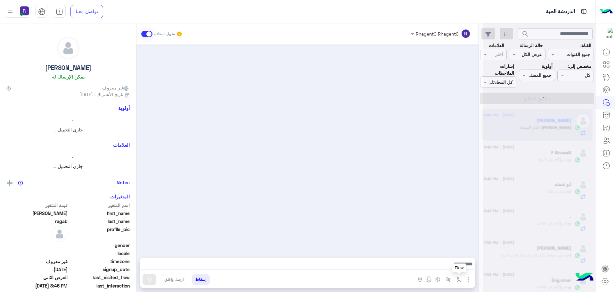
click at [461, 280] on img "button" at bounding box center [459, 279] width 5 height 5
click at [454, 266] on input "text" at bounding box center [439, 265] width 43 height 7
type input "****"
click at [435, 252] on div "الشفا" at bounding box center [440, 254] width 47 height 12
type textarea "*****"
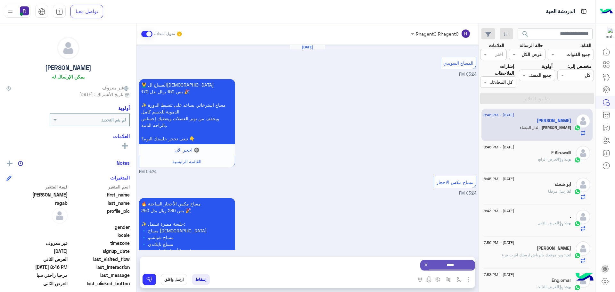
scroll to position [931, 0]
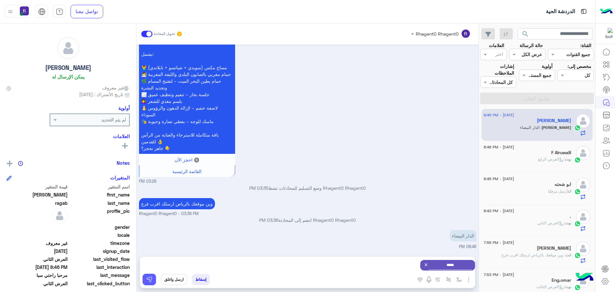
click at [150, 279] on img at bounding box center [149, 279] width 6 height 6
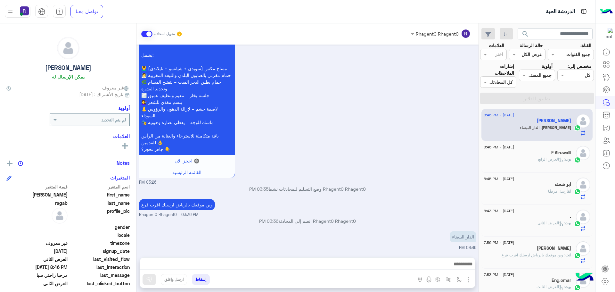
scroll to position [987, 0]
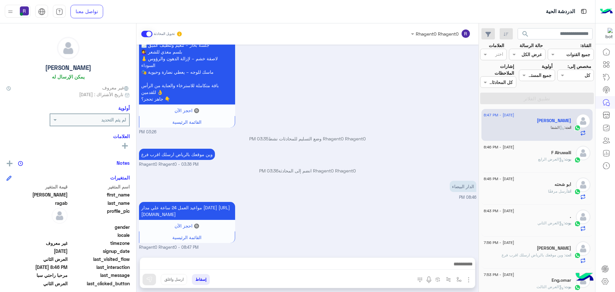
click at [391, 260] on div at bounding box center [307, 266] width 335 height 16
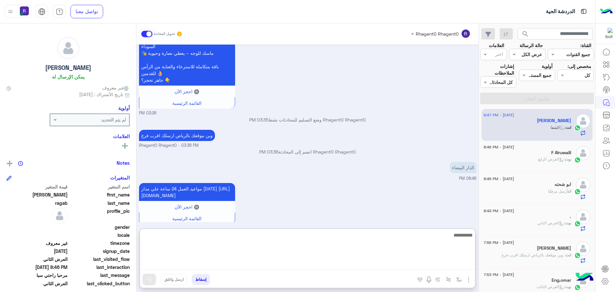
click at [391, 269] on textarea at bounding box center [307, 250] width 335 height 38
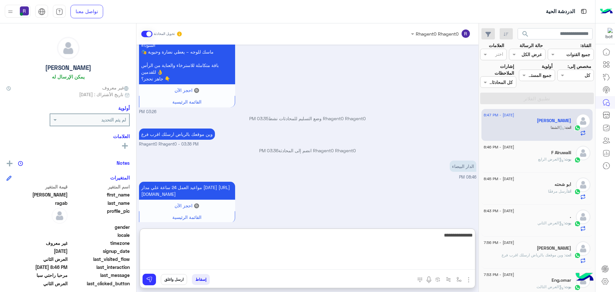
type textarea "**********"
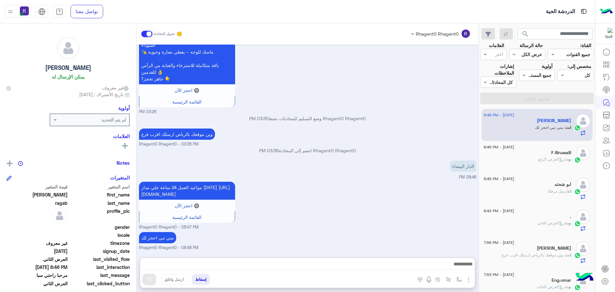
click at [423, 159] on div "الدار البيضاء 08:46 PM" at bounding box center [307, 169] width 337 height 21
